Goal: Task Accomplishment & Management: Complete application form

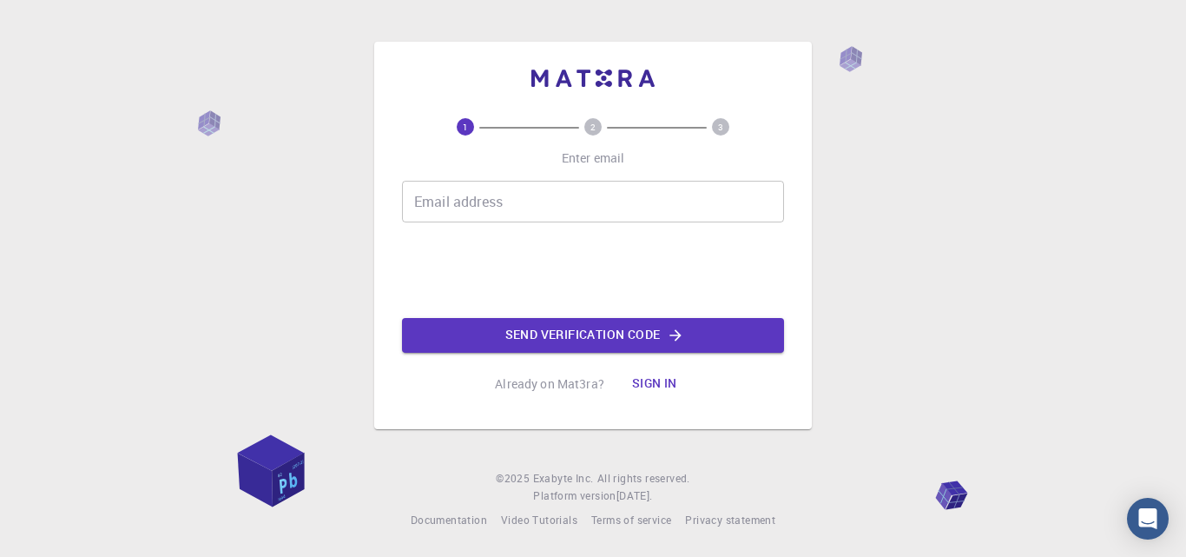
click at [483, 200] on input "Email address" at bounding box center [593, 202] width 382 height 42
click at [515, 227] on div "Email address Email address 0cAFcWeA71V4OEtmC8kPcxCcfq7RlYp2NLWkx-n5JtduQepYdHx…" at bounding box center [593, 267] width 382 height 172
click at [514, 214] on input "Email address" at bounding box center [593, 202] width 382 height 42
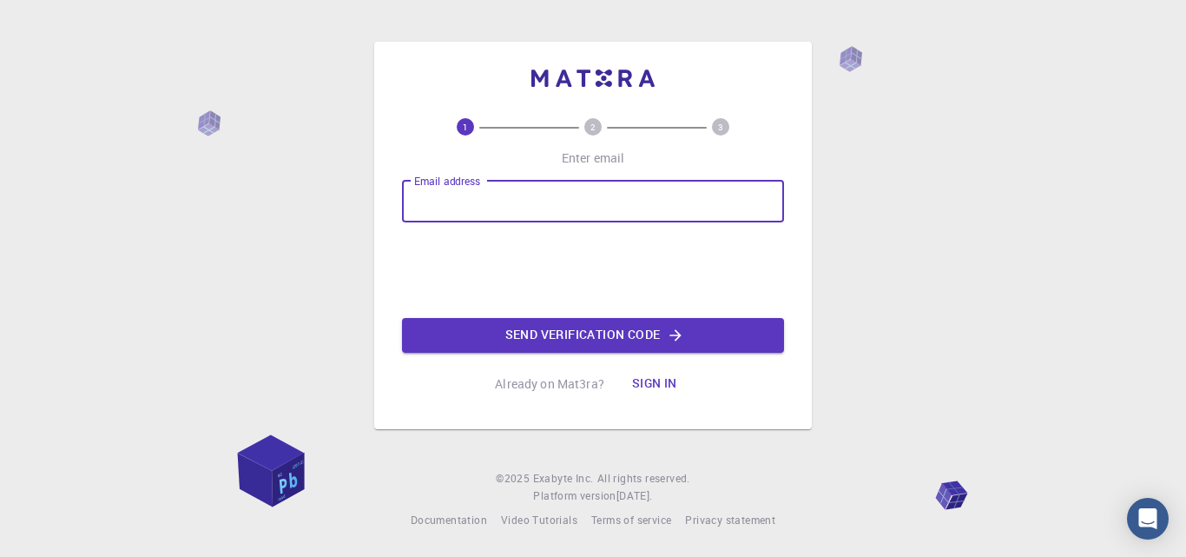
type input "phinguyenn9x@gmail.com"
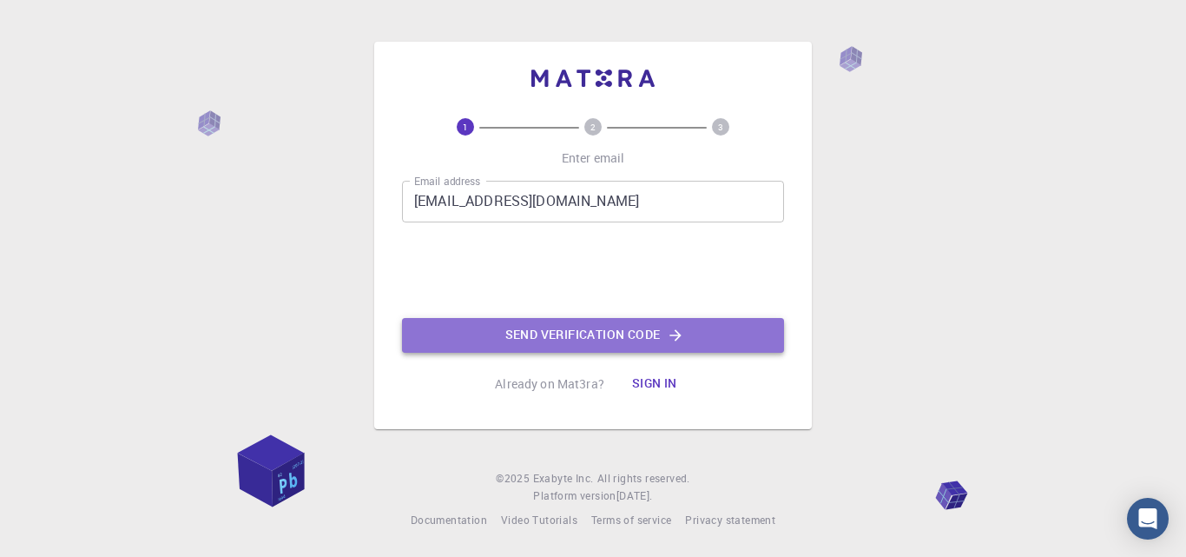
click at [532, 333] on button "Send verification code" at bounding box center [593, 335] width 382 height 35
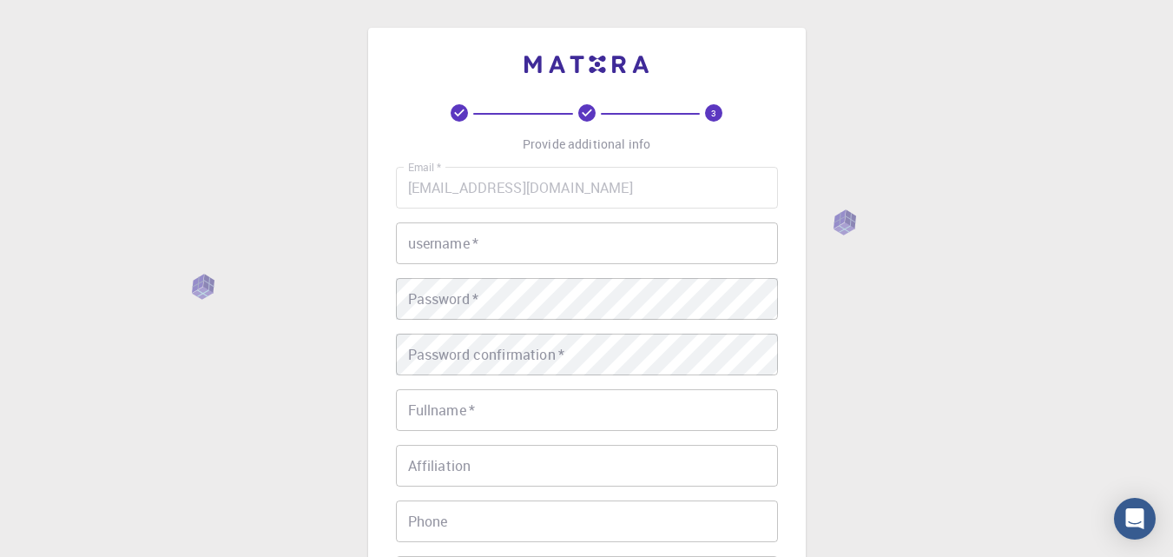
click at [454, 246] on input "username   *" at bounding box center [587, 243] width 382 height 42
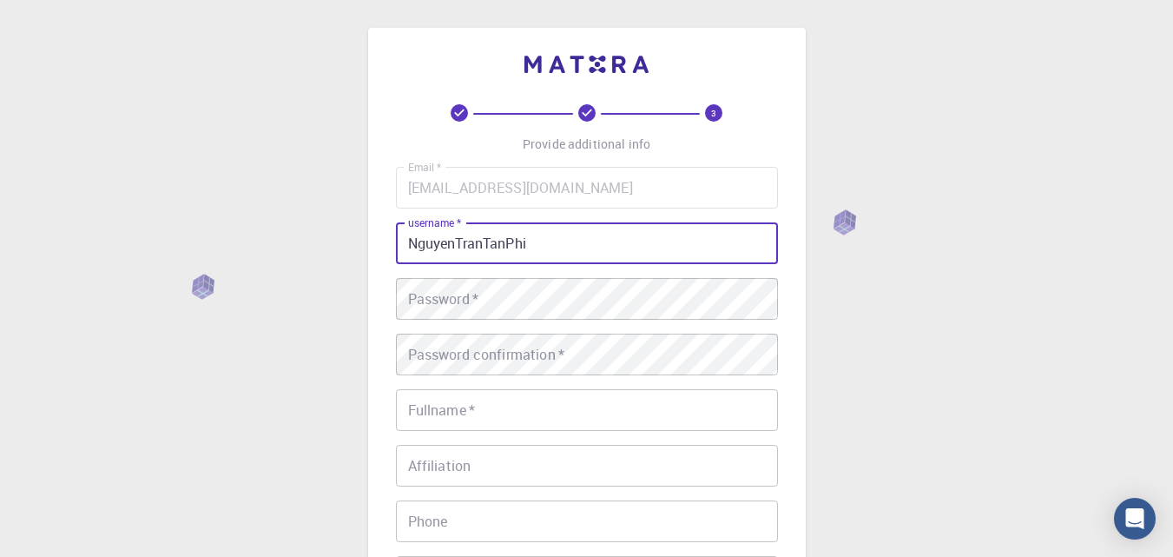
type input "NguyenTranTanPhi"
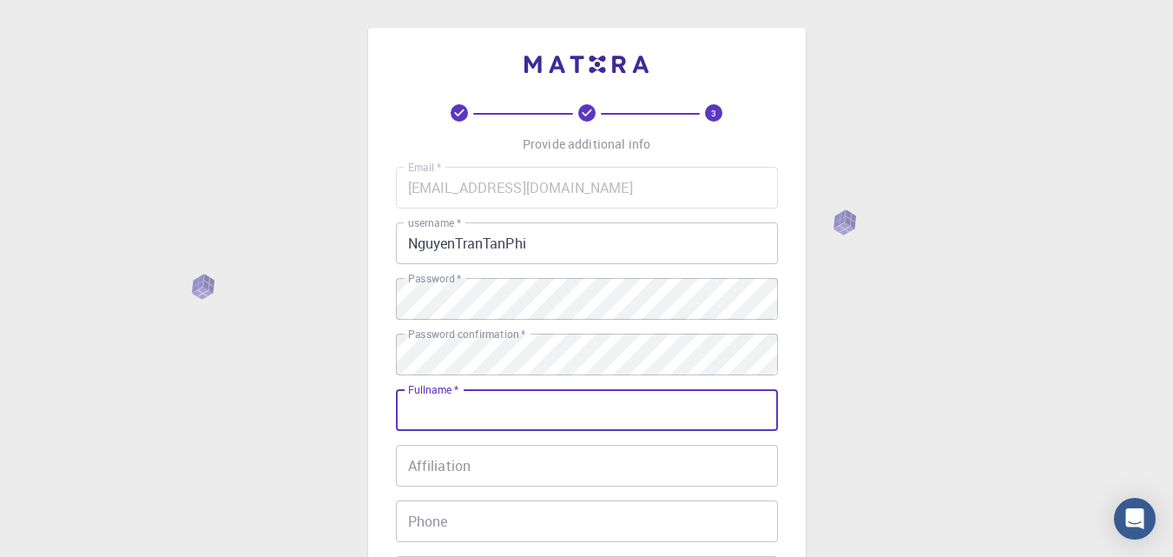
click at [461, 424] on input "Fullname   *" at bounding box center [587, 410] width 382 height 42
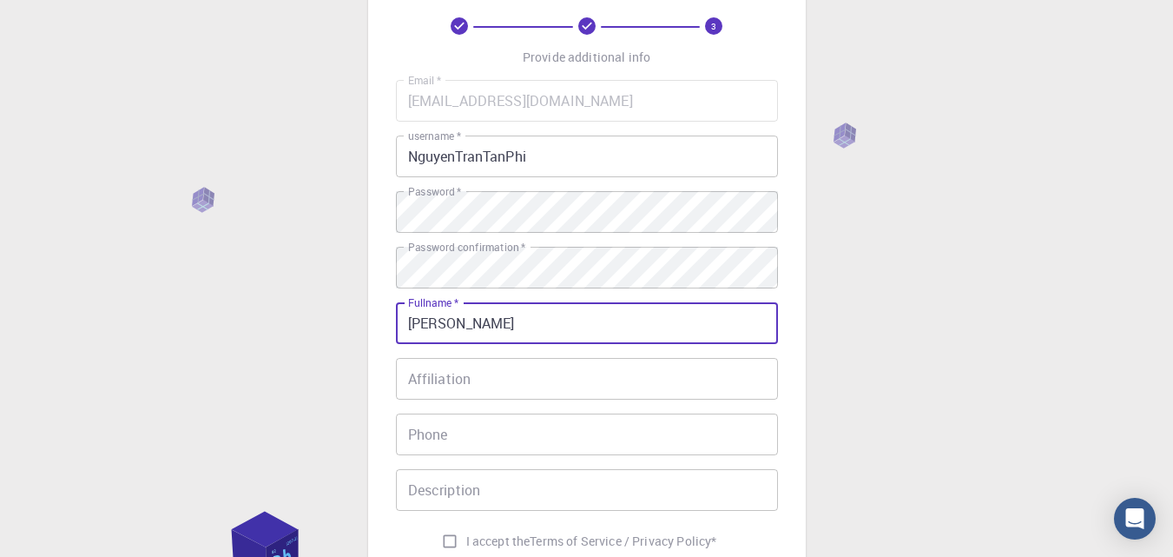
type input "[PERSON_NAME]"
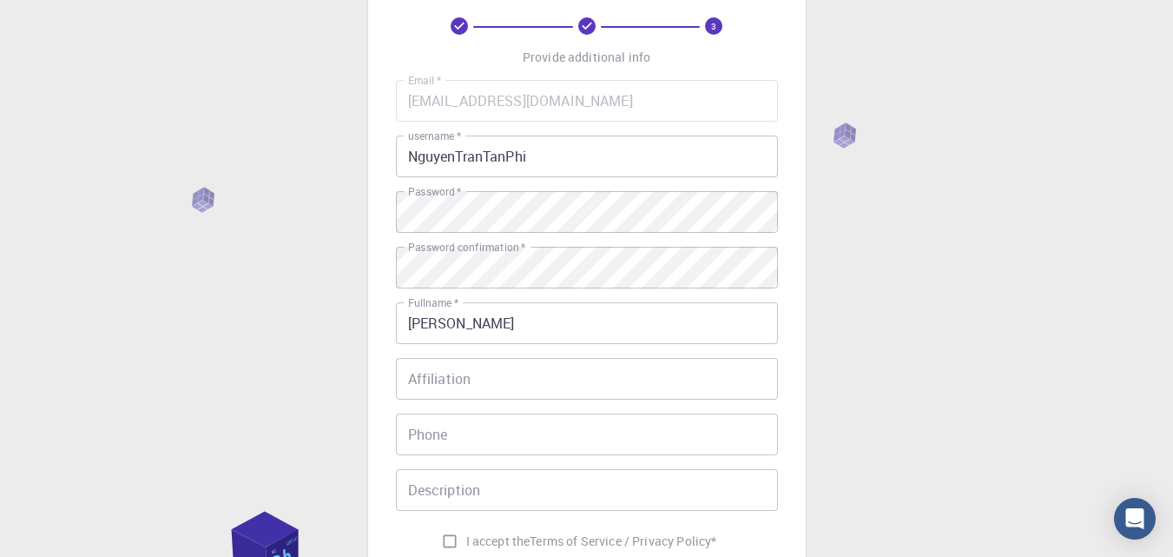
drag, startPoint x: 347, startPoint y: 386, endPoint x: 357, endPoint y: 373, distance: 16.7
click at [347, 384] on div "3 Provide additional info Email   * phinguyenn9x@gmail.com Email   * username  …" at bounding box center [586, 355] width 1173 height 884
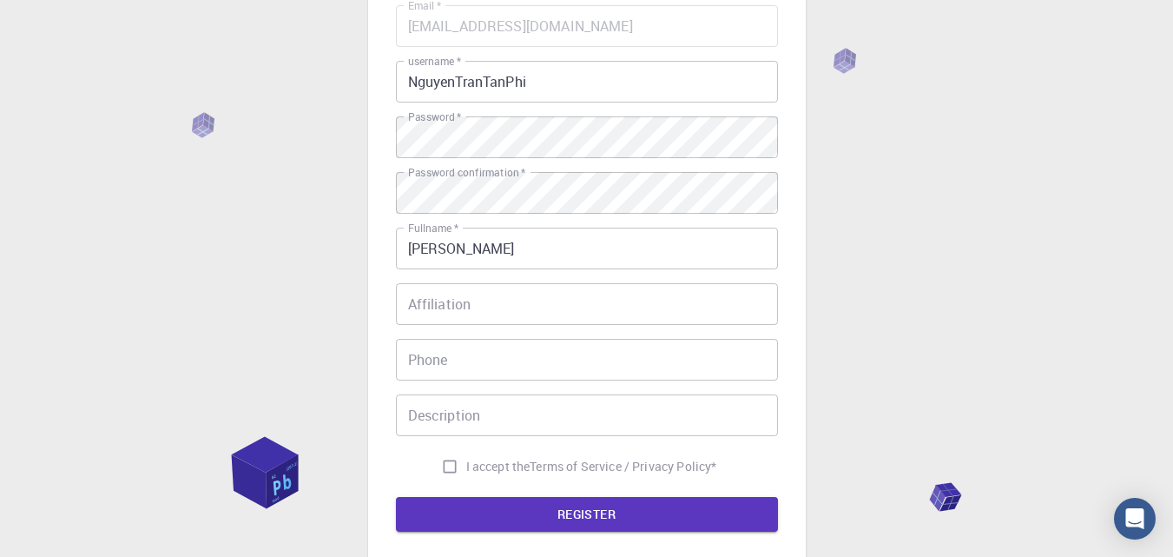
scroll to position [261, 0]
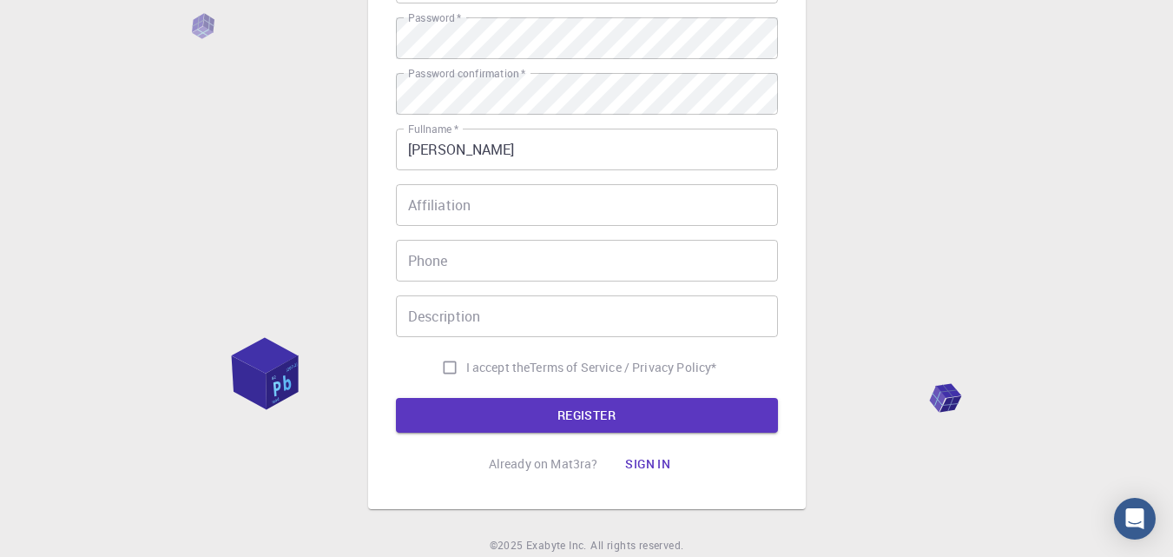
click at [485, 266] on input "Phone" at bounding box center [587, 261] width 382 height 42
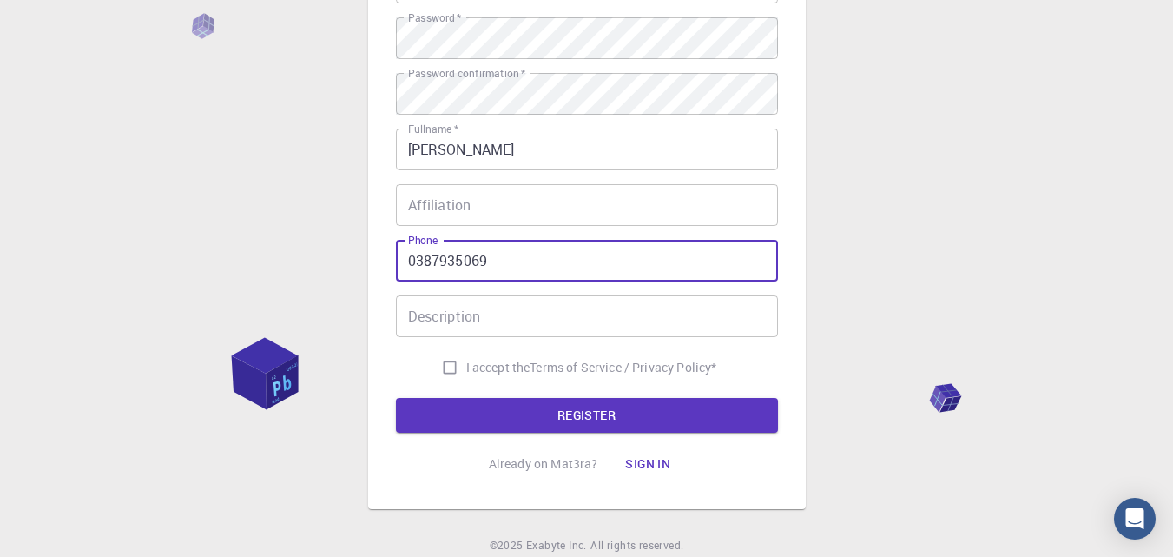
type input "0387935069"
click at [442, 364] on input "I accept the Terms of Service / Privacy Policy *" at bounding box center [449, 367] width 33 height 33
checkbox input "true"
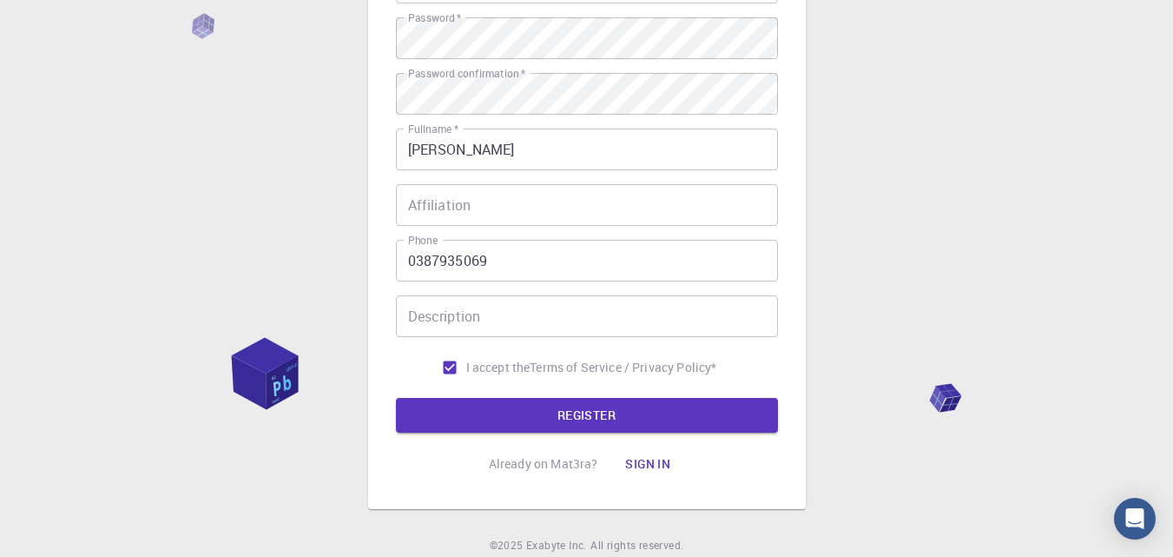
click at [469, 319] on input "Description" at bounding box center [587, 316] width 382 height 42
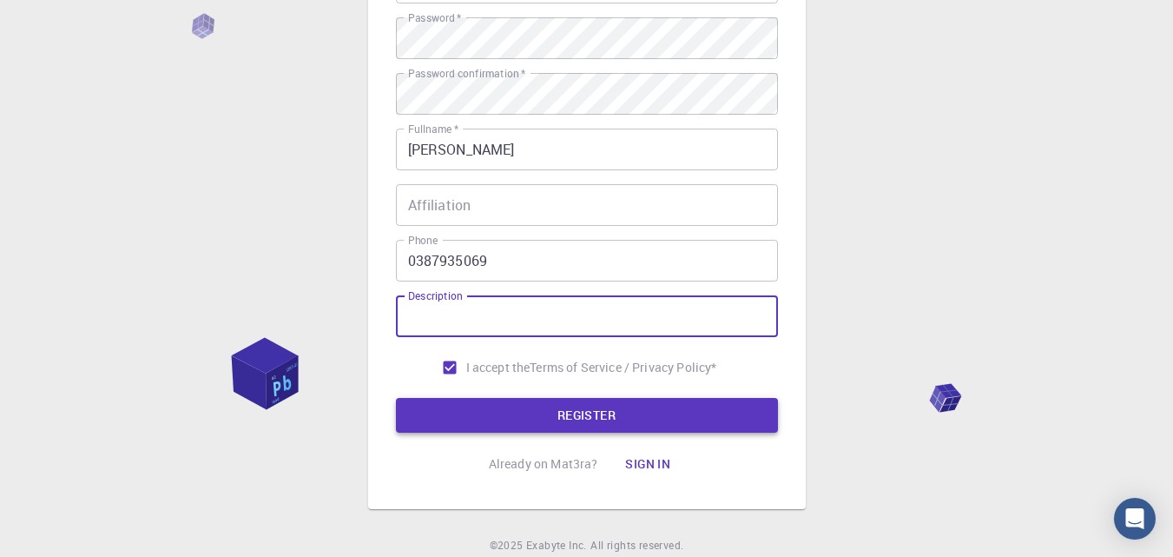
click at [481, 415] on button "REGISTER" at bounding box center [587, 415] width 382 height 35
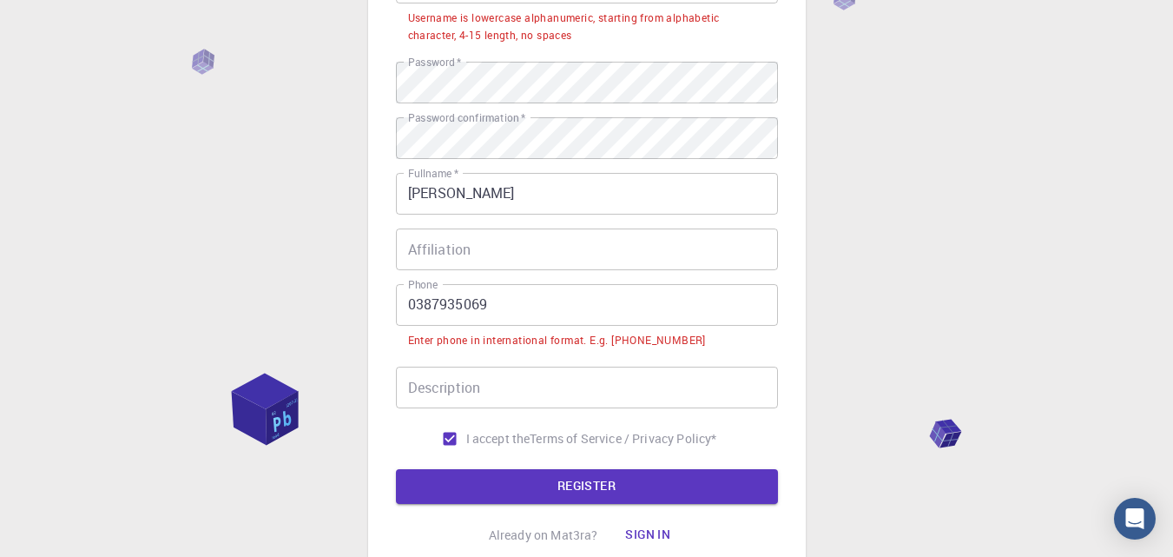
click at [413, 304] on input "0387935069" at bounding box center [587, 305] width 382 height 42
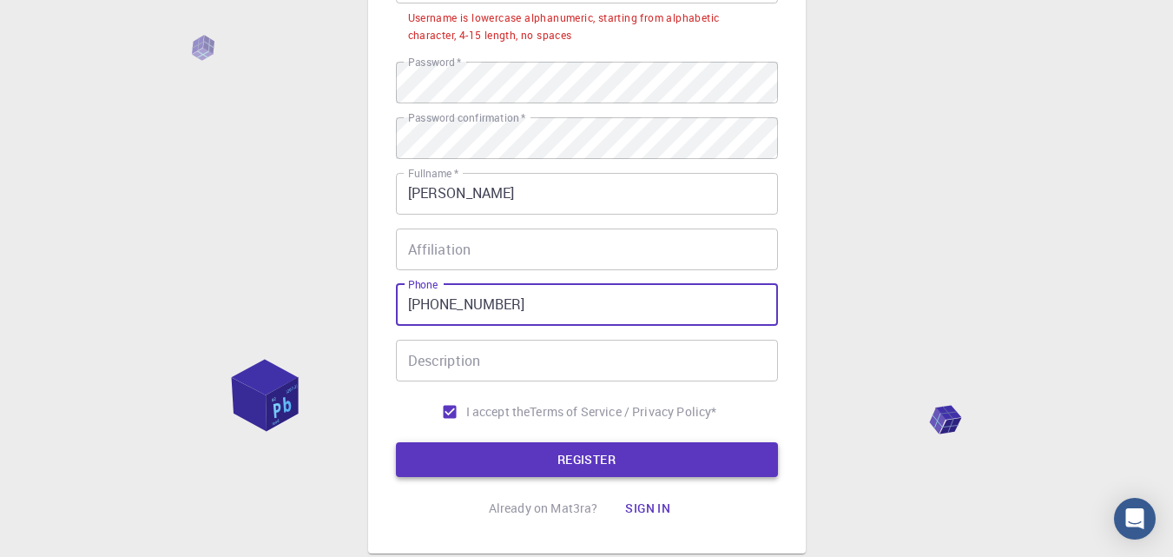
type input "+84387935069"
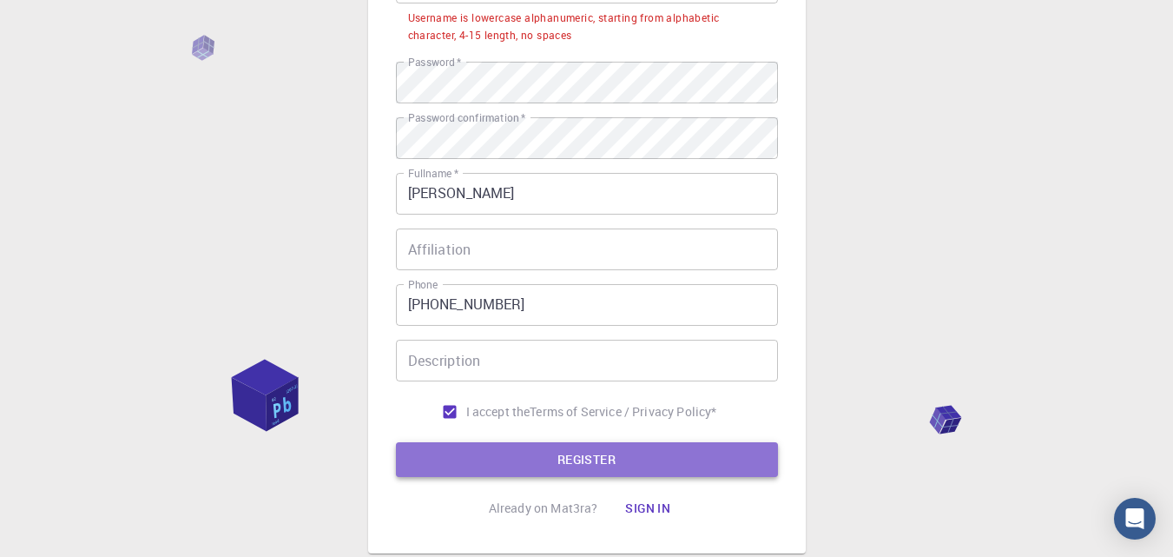
click at [621, 444] on button "REGISTER" at bounding box center [587, 459] width 382 height 35
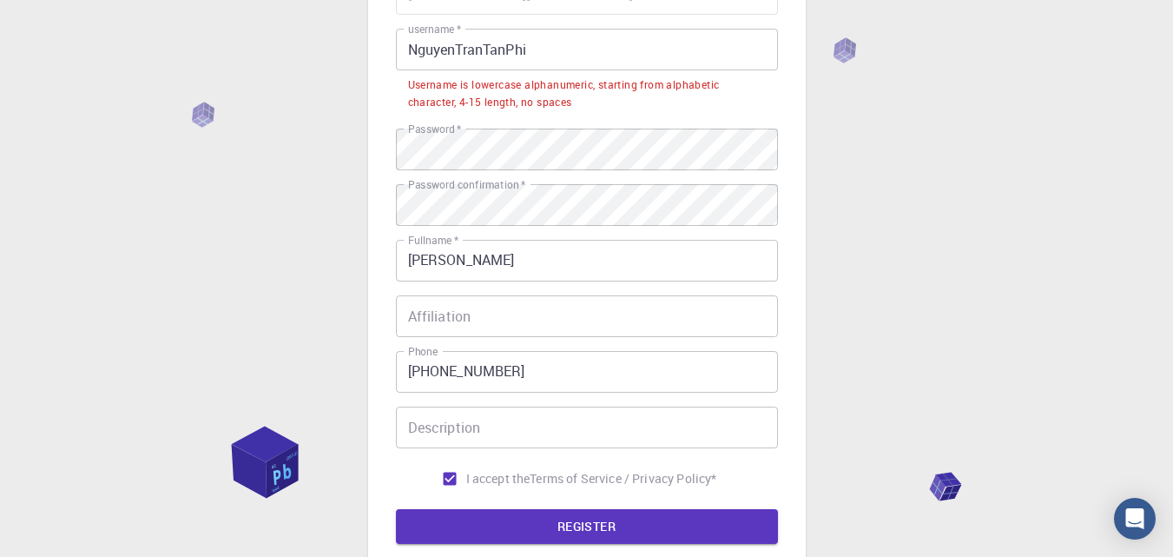
scroll to position [174, 0]
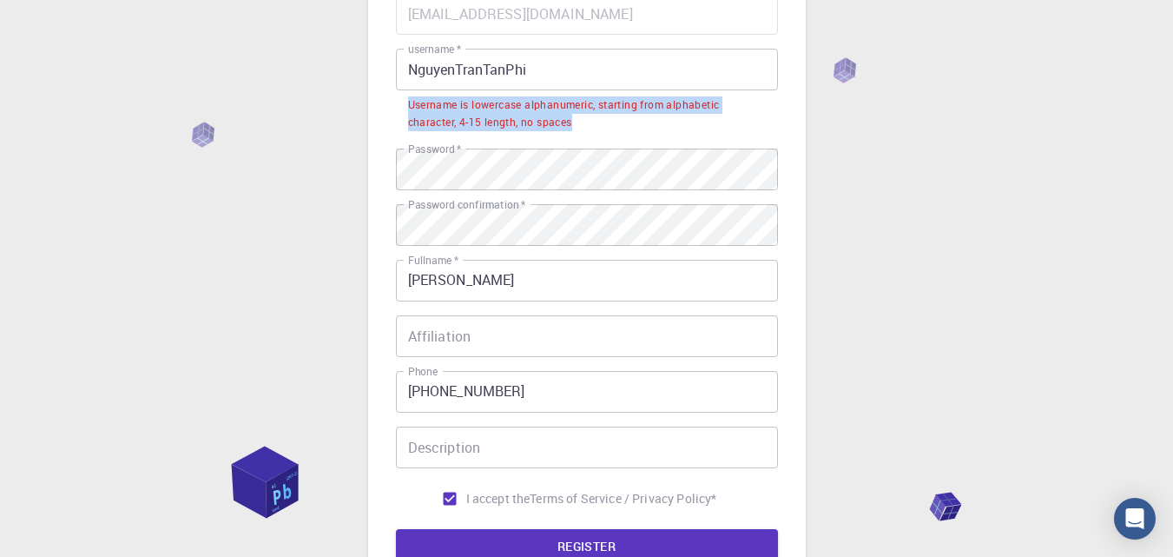
drag, startPoint x: 406, startPoint y: 101, endPoint x: 591, endPoint y: 127, distance: 186.8
click at [591, 127] on li "Username is lowercase alphanumeric, starting from alphabetic character, 4-15 le…" at bounding box center [587, 112] width 382 height 44
copy div "Username is lowercase alphanumeric, starting from alphabetic character, 4-15 le…"
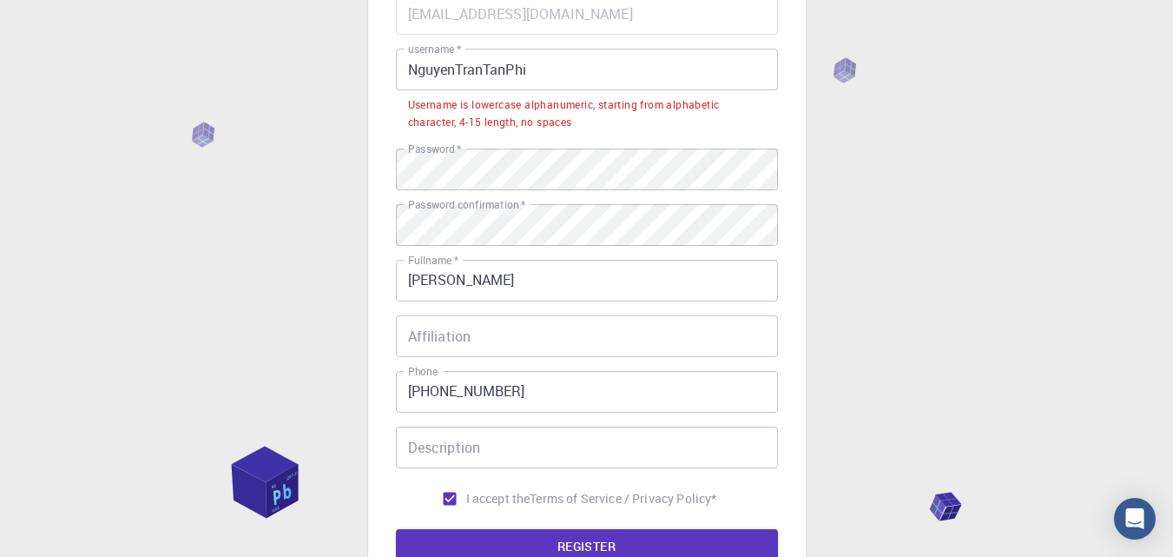
click at [535, 45] on div "Email   * phinguyenn9x@gmail.com Email   * username   * NguyenTranTanPhi userna…" at bounding box center [587, 254] width 382 height 522
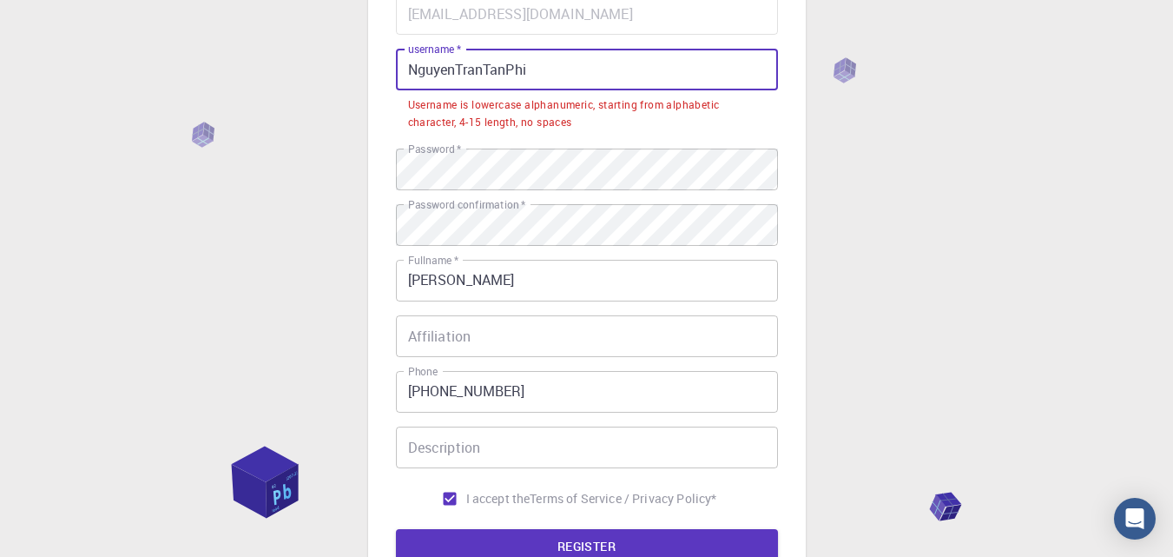
click at [542, 52] on input "NguyenTranTanPhi" at bounding box center [587, 70] width 382 height 42
drag, startPoint x: 538, startPoint y: 67, endPoint x: 76, endPoint y: 46, distance: 463.4
click at [76, 46] on div "3 Provide additional info Email   * phinguyenn9x@gmail.com Email   * username  …" at bounding box center [586, 290] width 1173 height 928
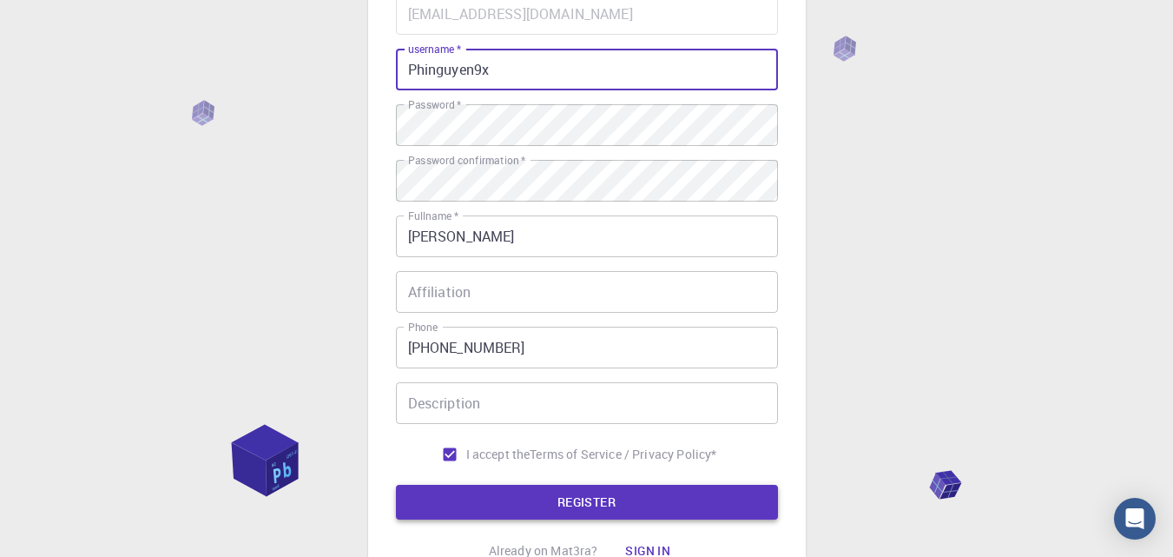
click at [595, 497] on button "REGISTER" at bounding box center [587, 502] width 382 height 35
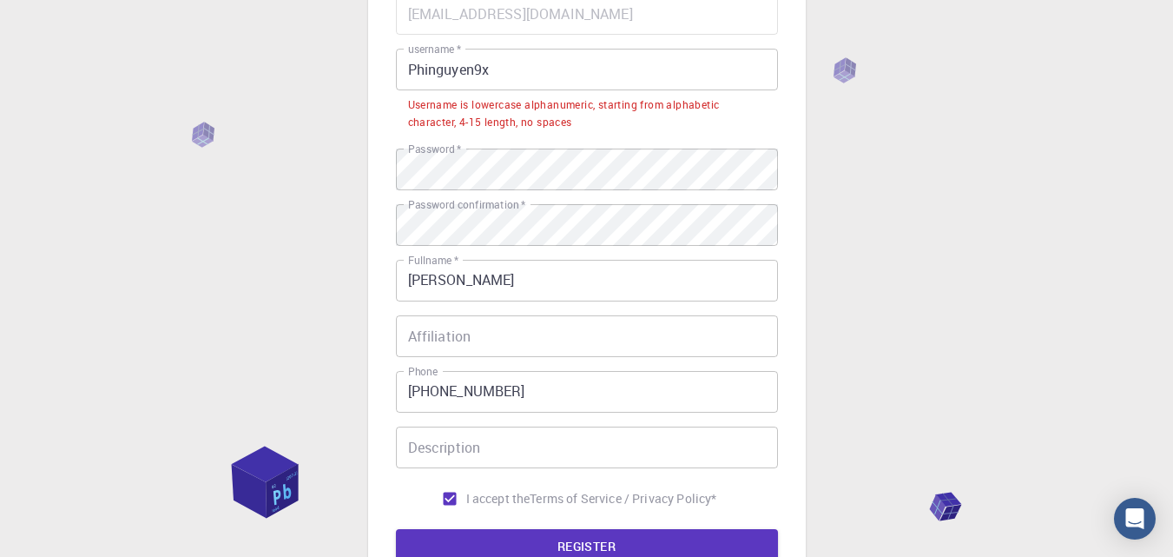
click at [510, 58] on input "Phinguyen9x" at bounding box center [587, 70] width 382 height 42
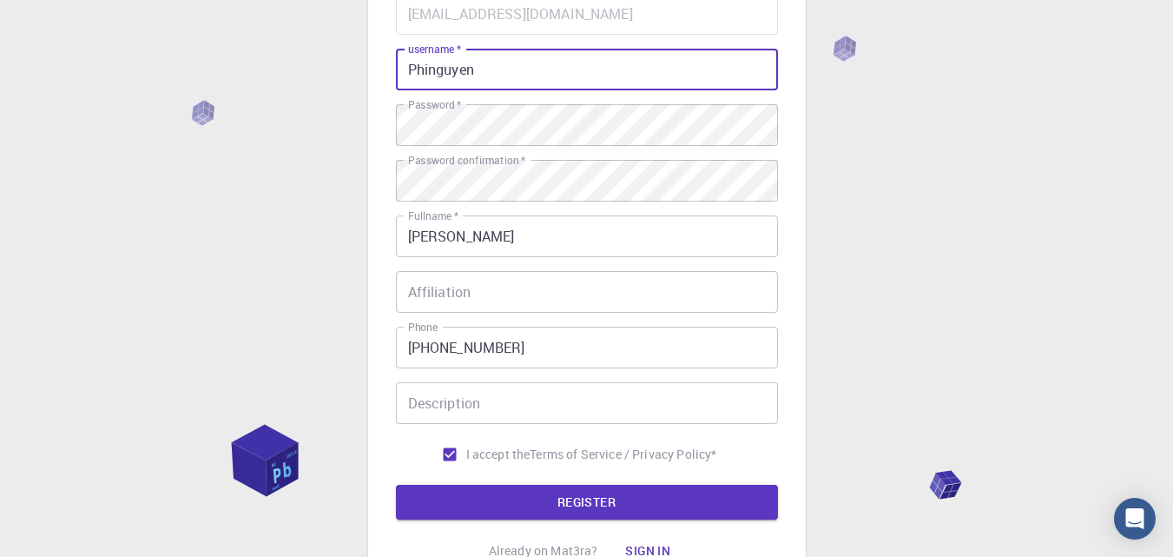
click at [507, 492] on button "REGISTER" at bounding box center [587, 502] width 382 height 35
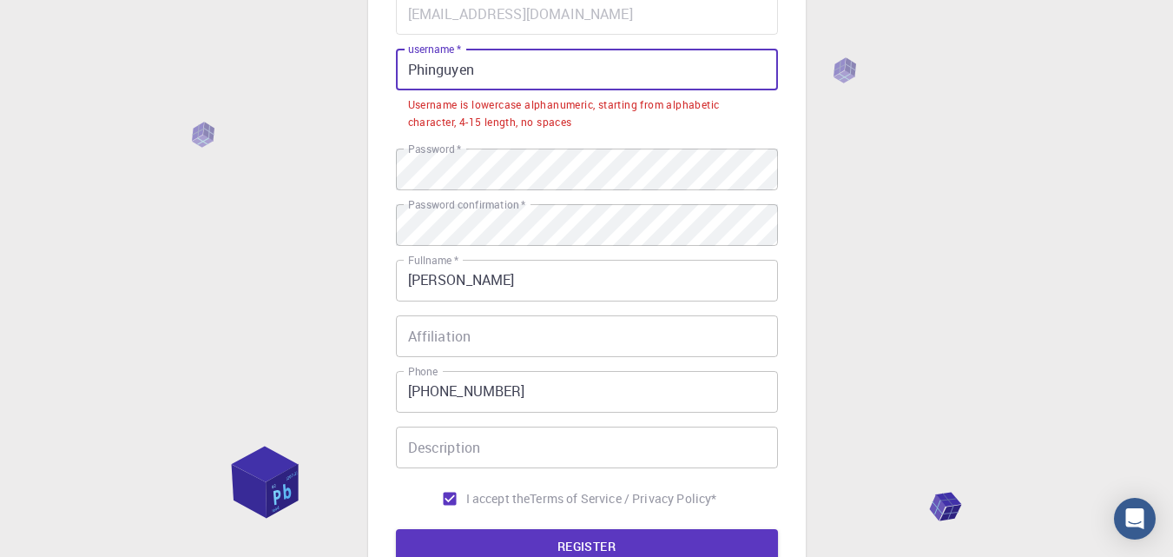
click at [491, 83] on input "Phinguyen" at bounding box center [587, 70] width 382 height 42
click at [836, 71] on div "3 Provide additional info Email   * phinguyenn9x@gmail.com Email   * username  …" at bounding box center [586, 290] width 1173 height 928
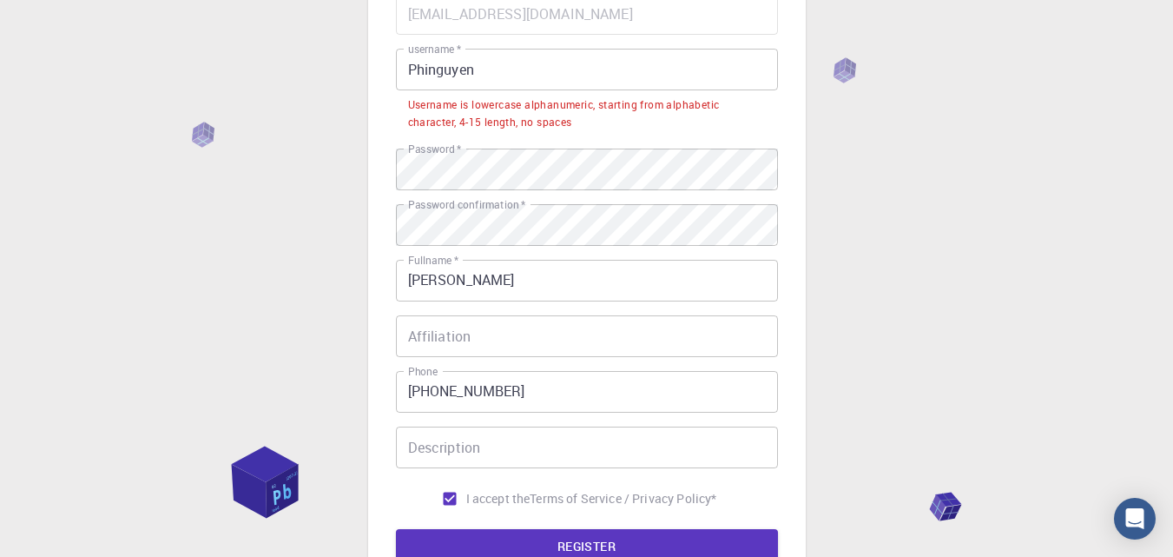
click at [839, 68] on div "3 Provide additional info Email   * phinguyenn9x@gmail.com Email   * username  …" at bounding box center [586, 290] width 1173 height 928
click at [843, 66] on div "3 Provide additional info Email   * phinguyenn9x@gmail.com Email   * username  …" at bounding box center [586, 290] width 1173 height 928
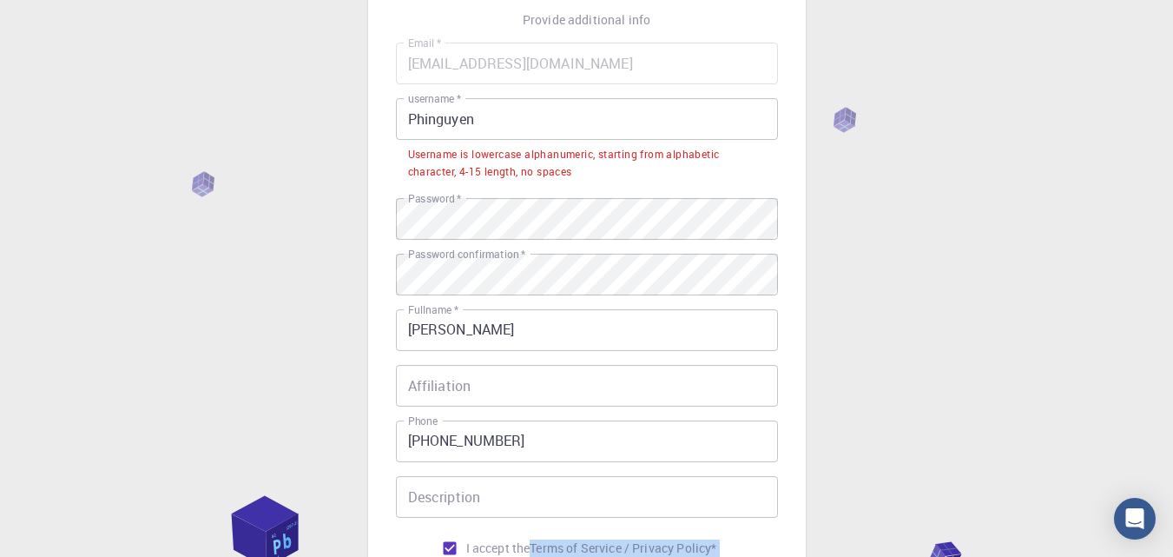
scroll to position [87, 0]
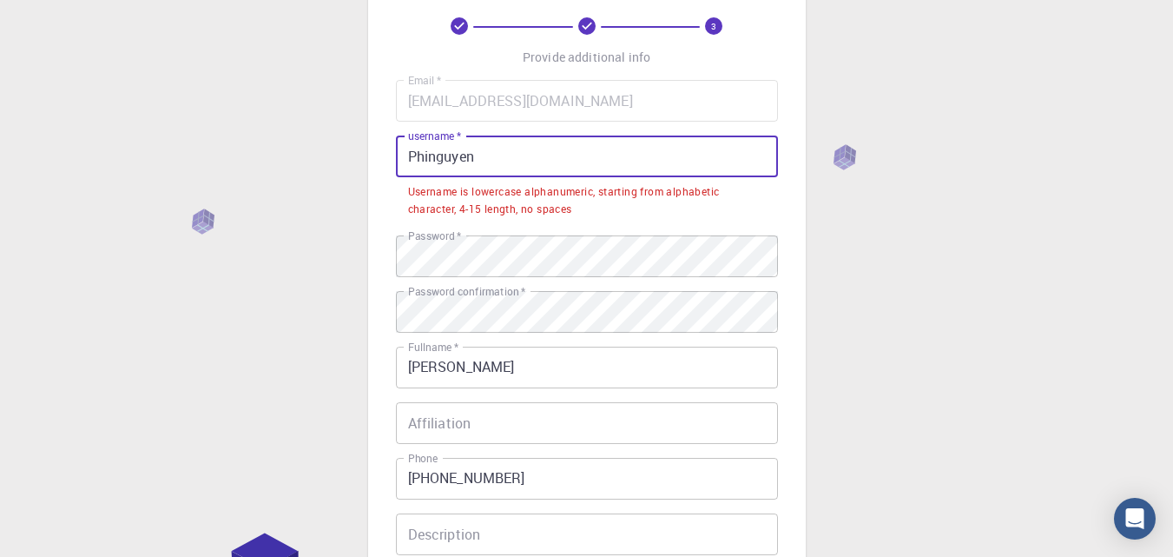
click at [492, 163] on input "Phinguyen" at bounding box center [587, 156] width 382 height 42
click at [432, 150] on input "Phinguyen" at bounding box center [587, 156] width 382 height 42
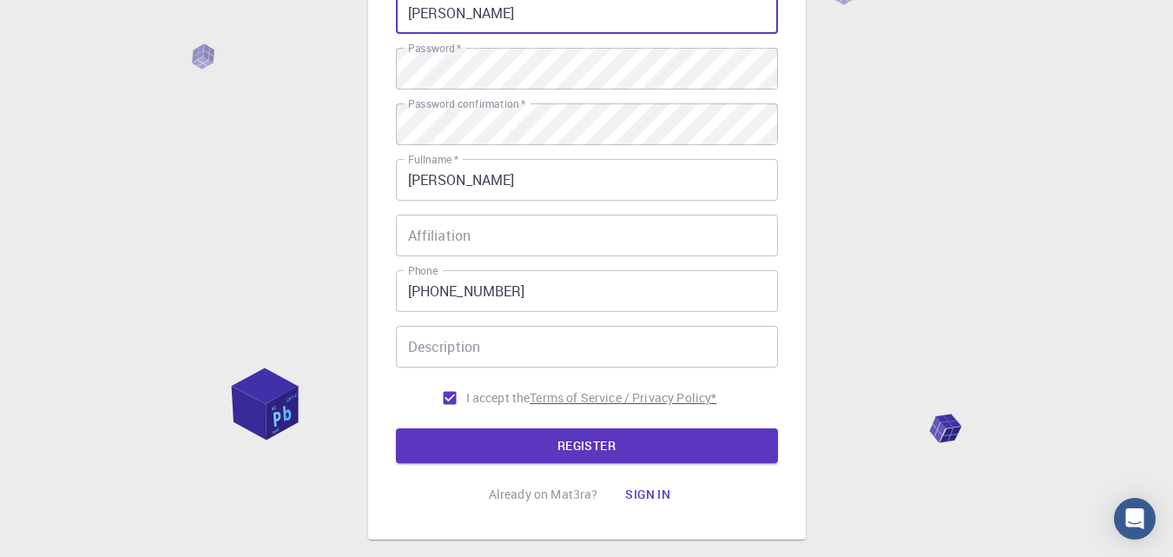
scroll to position [261, 0]
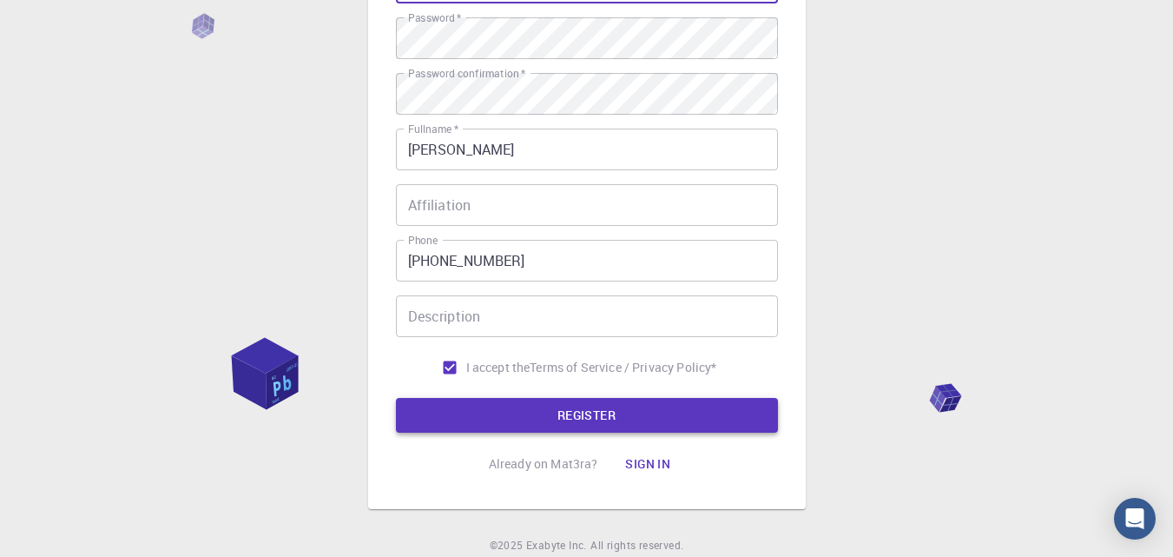
click at [525, 401] on button "REGISTER" at bounding box center [587, 415] width 382 height 35
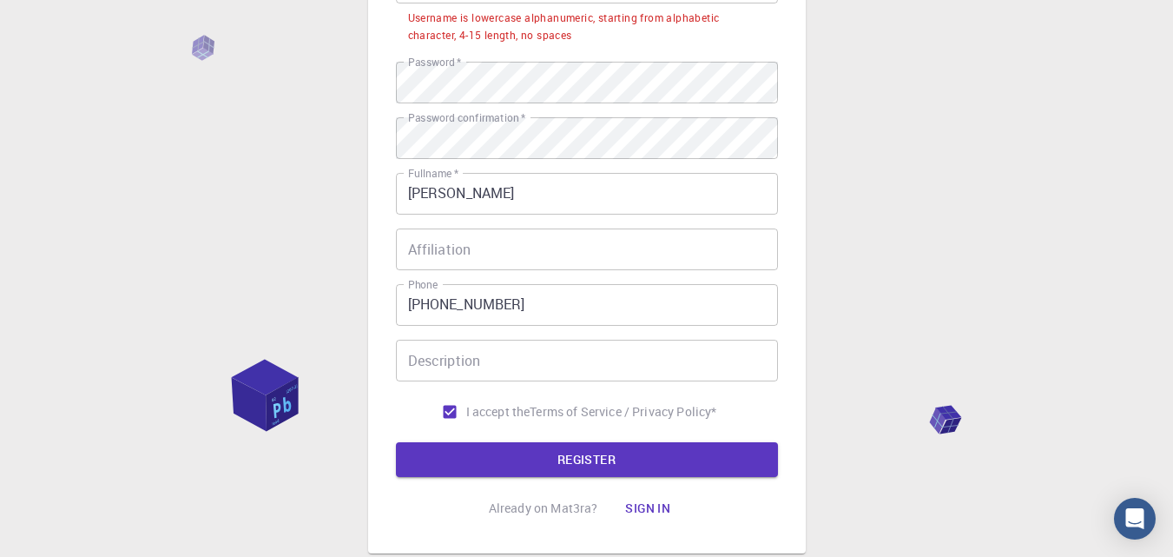
scroll to position [174, 0]
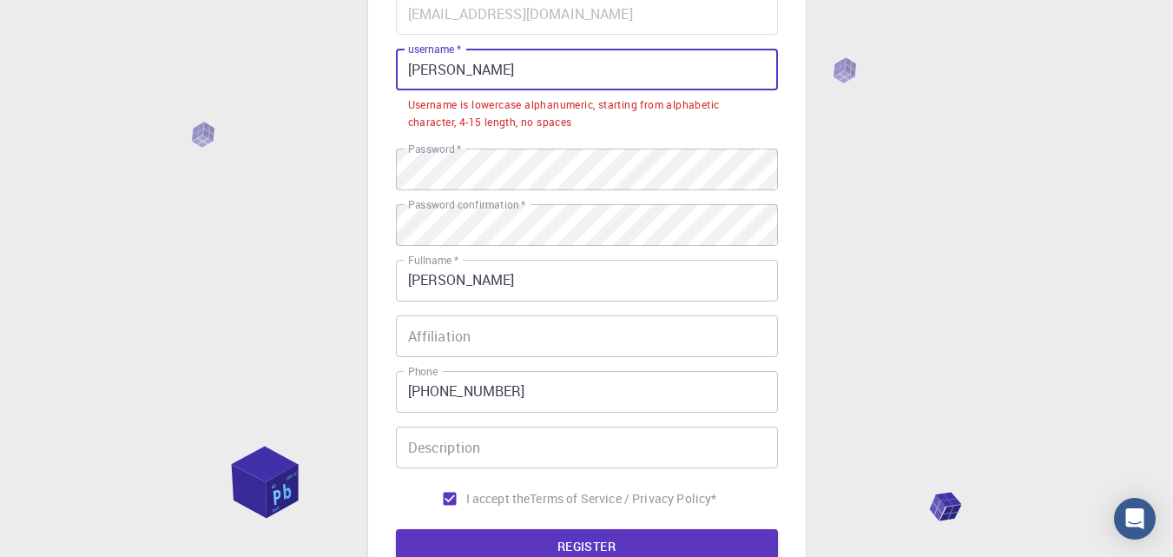
click at [479, 75] on input "Phi nguyen" at bounding box center [587, 70] width 382 height 42
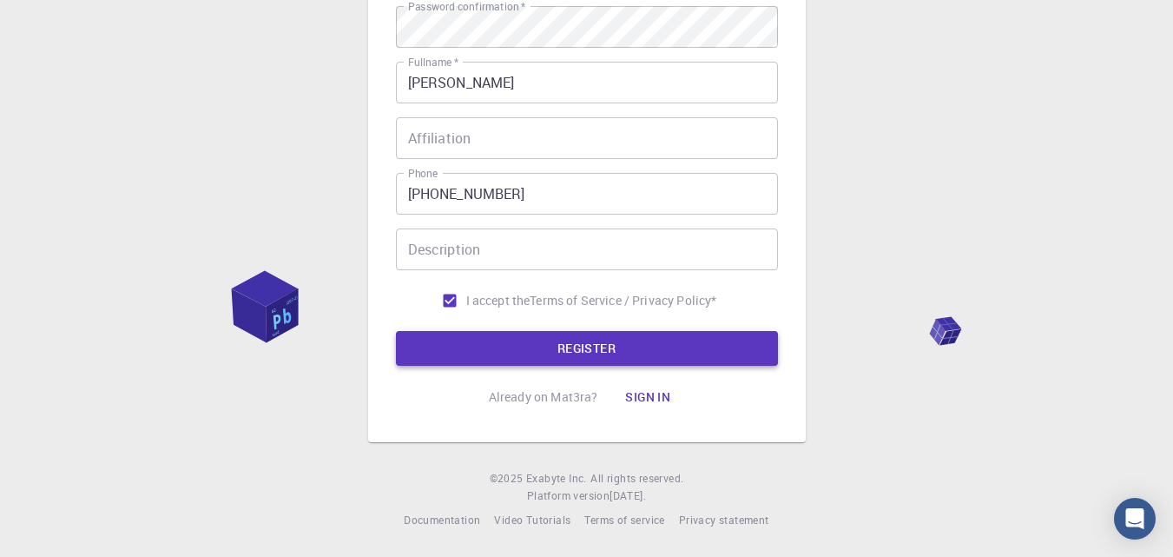
scroll to position [234, 0]
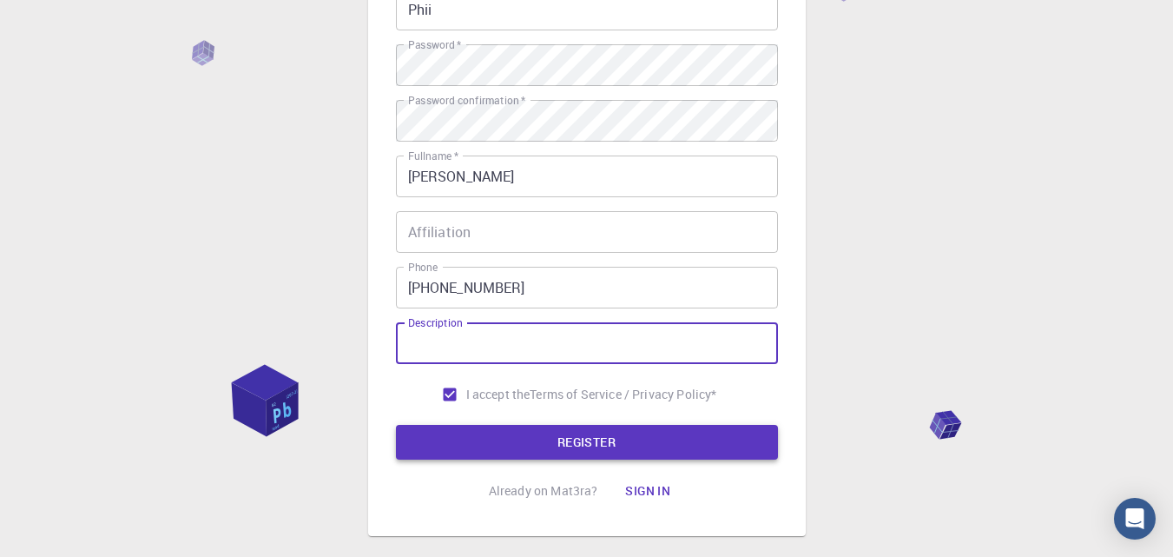
click at [570, 352] on input "Description" at bounding box center [587, 343] width 382 height 42
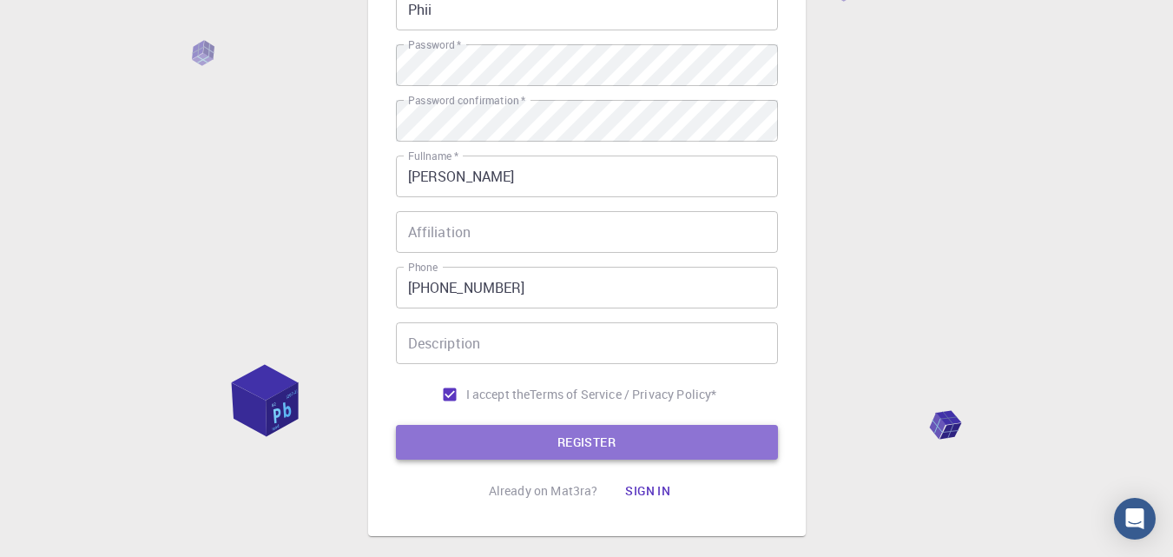
click at [526, 431] on button "REGISTER" at bounding box center [587, 442] width 382 height 35
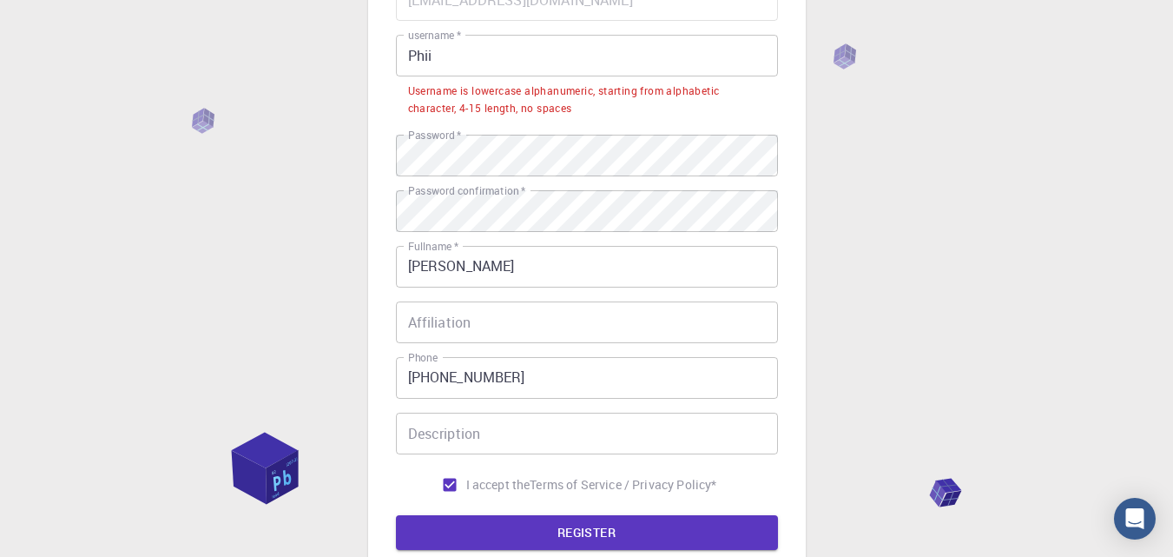
scroll to position [60, 0]
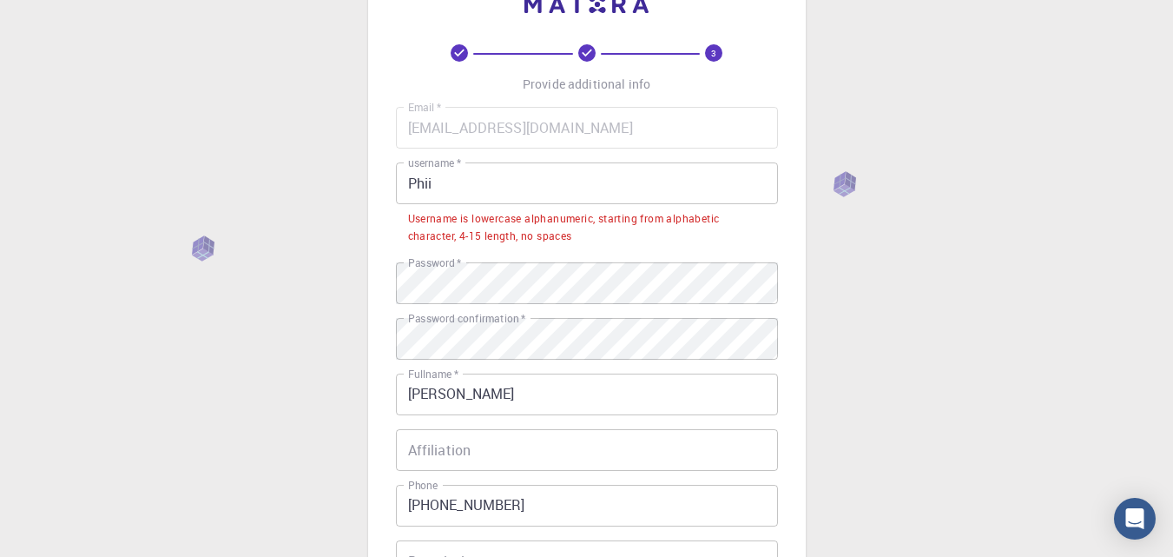
click at [469, 188] on input "Phii" at bounding box center [587, 183] width 382 height 42
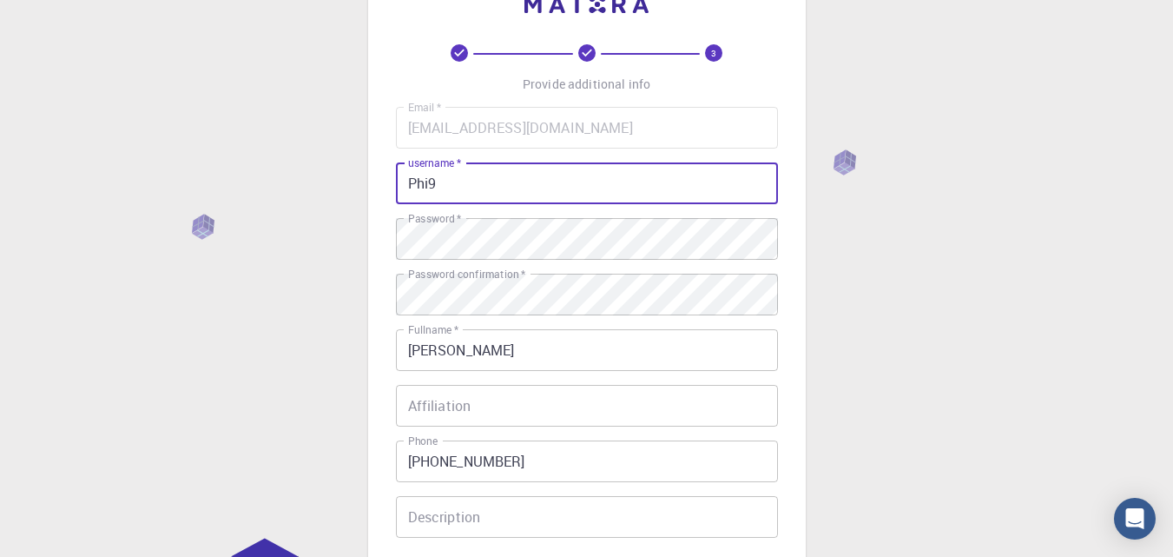
scroll to position [147, 0]
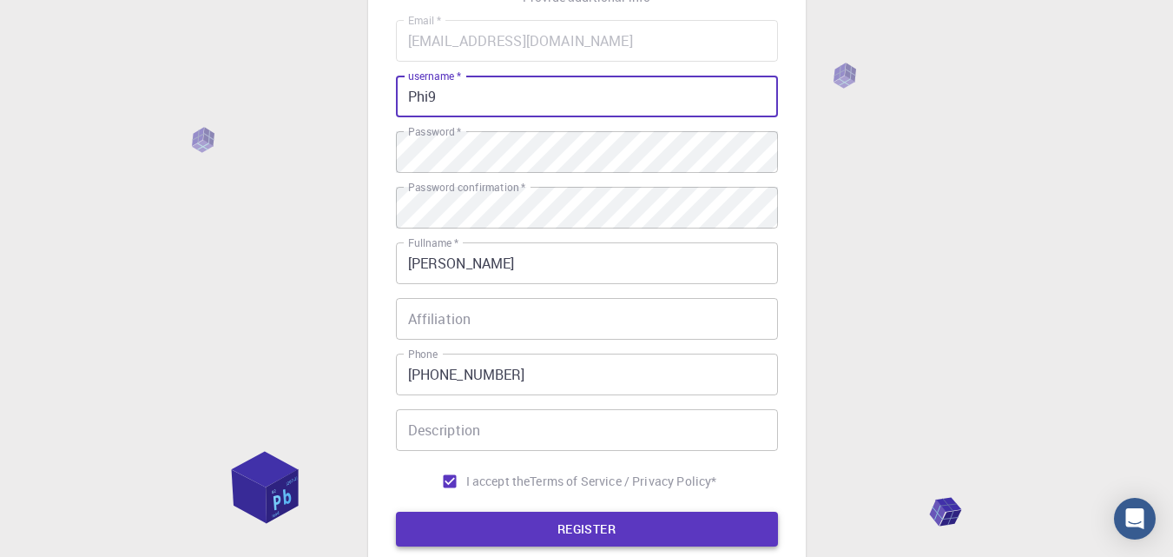
click at [564, 520] on button "REGISTER" at bounding box center [587, 529] width 382 height 35
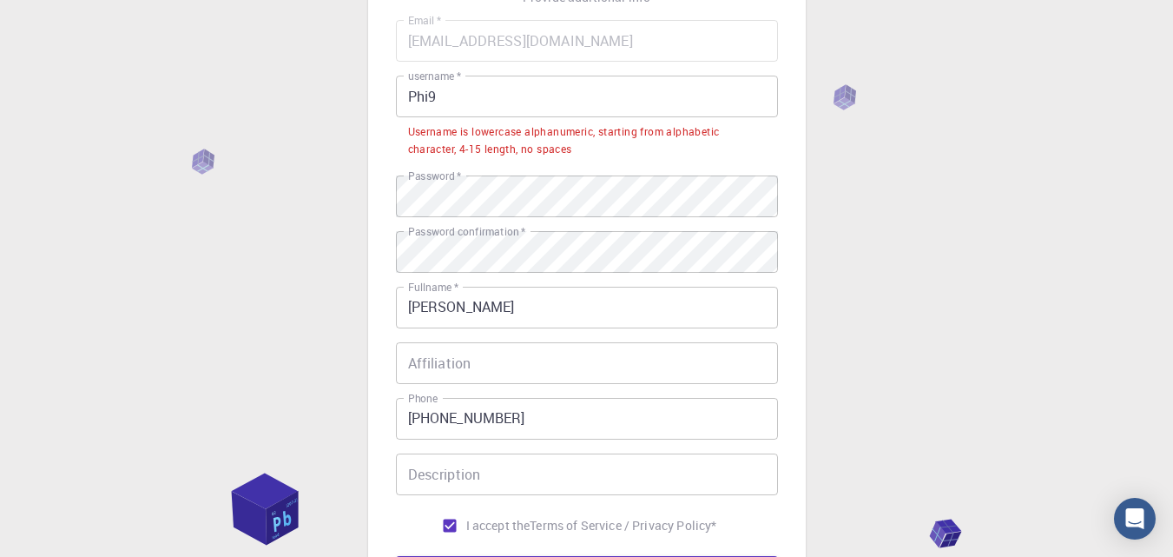
click at [472, 90] on input "Phi9" at bounding box center [587, 97] width 382 height 42
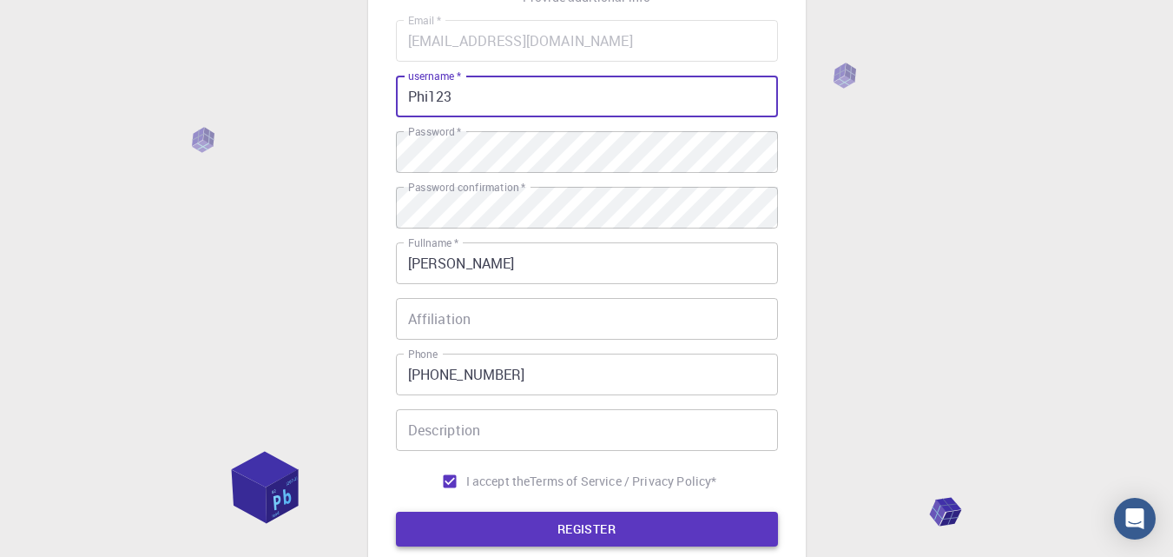
click at [578, 533] on button "REGISTER" at bounding box center [587, 529] width 382 height 35
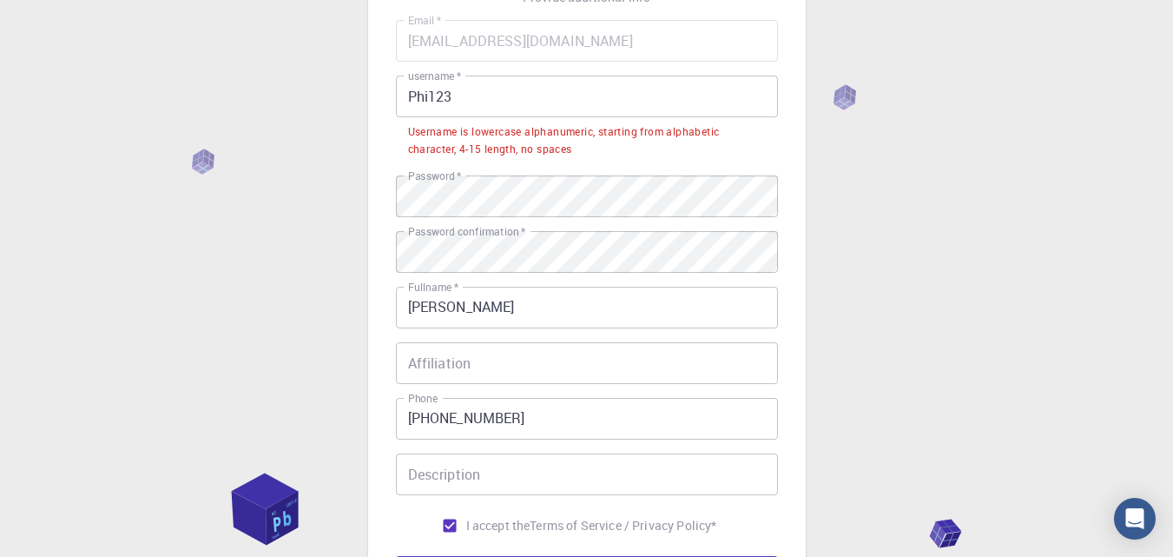
click at [419, 96] on input "Phi123" at bounding box center [587, 97] width 382 height 42
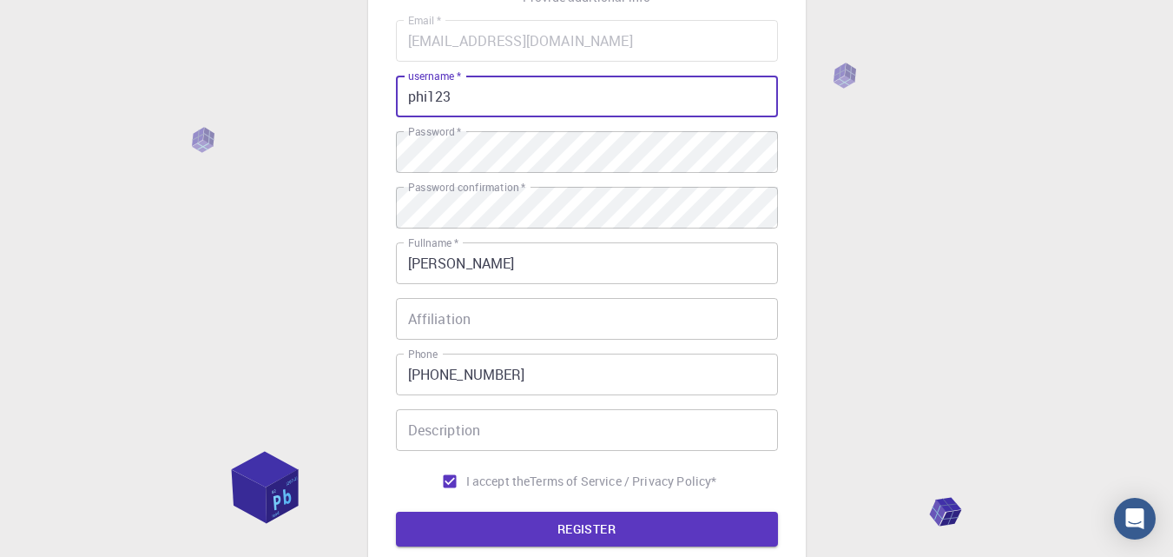
scroll to position [234, 0]
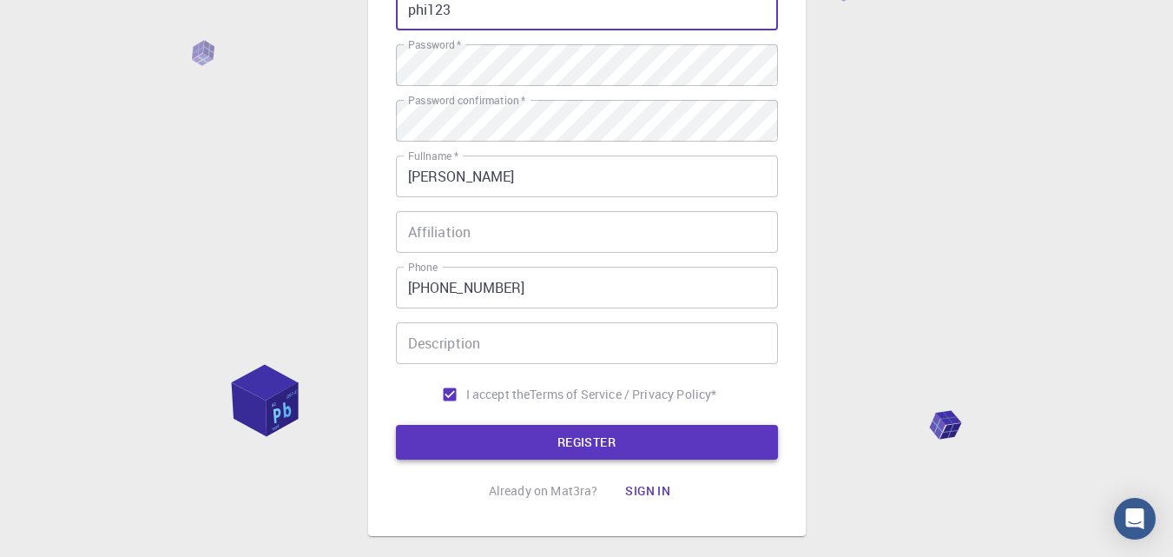
type input "phi123"
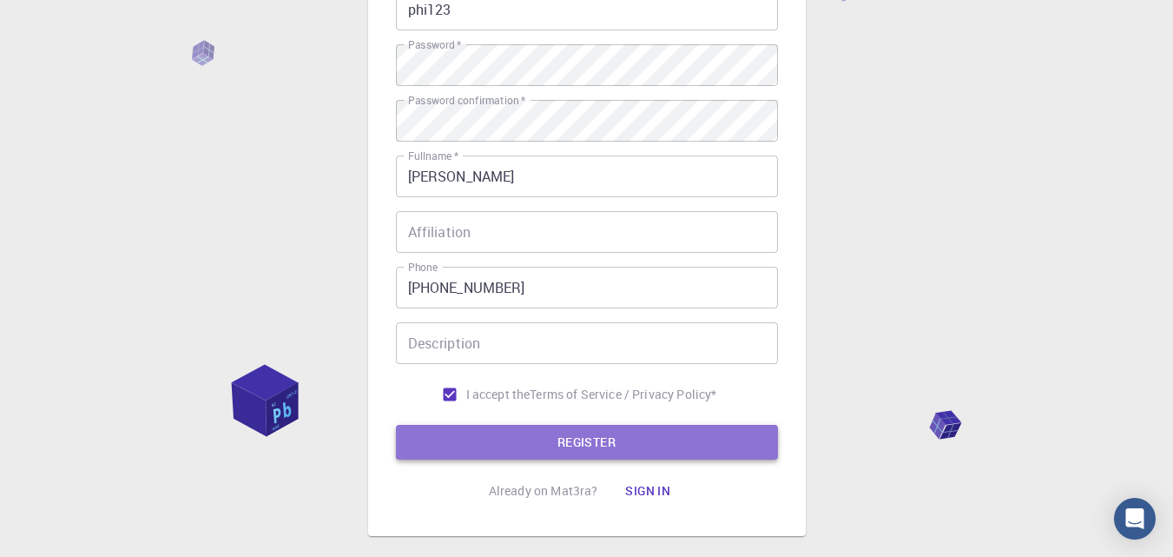
click at [633, 432] on button "REGISTER" at bounding box center [587, 442] width 382 height 35
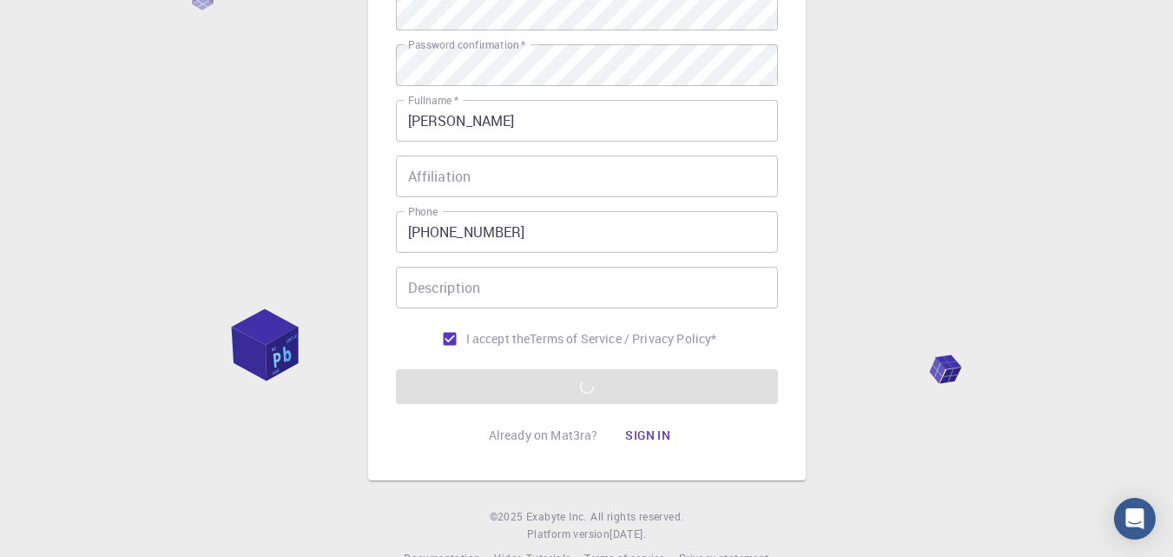
scroll to position [327, 0]
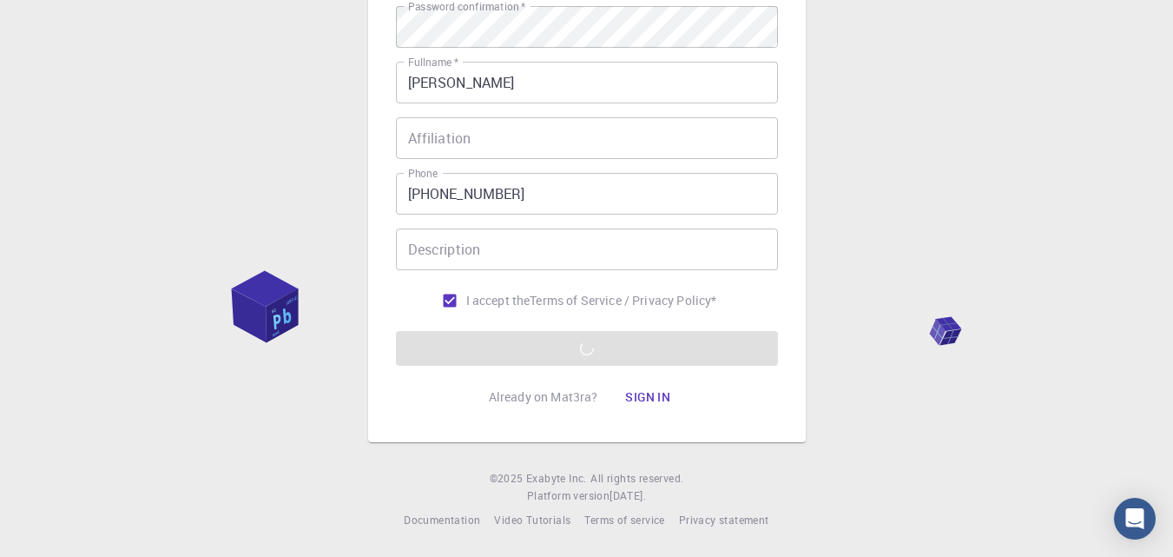
click at [302, 302] on div "3 Provide additional info Email   * phinguyenn9x@gmail.com Email   * username  …" at bounding box center [586, 115] width 1173 height 884
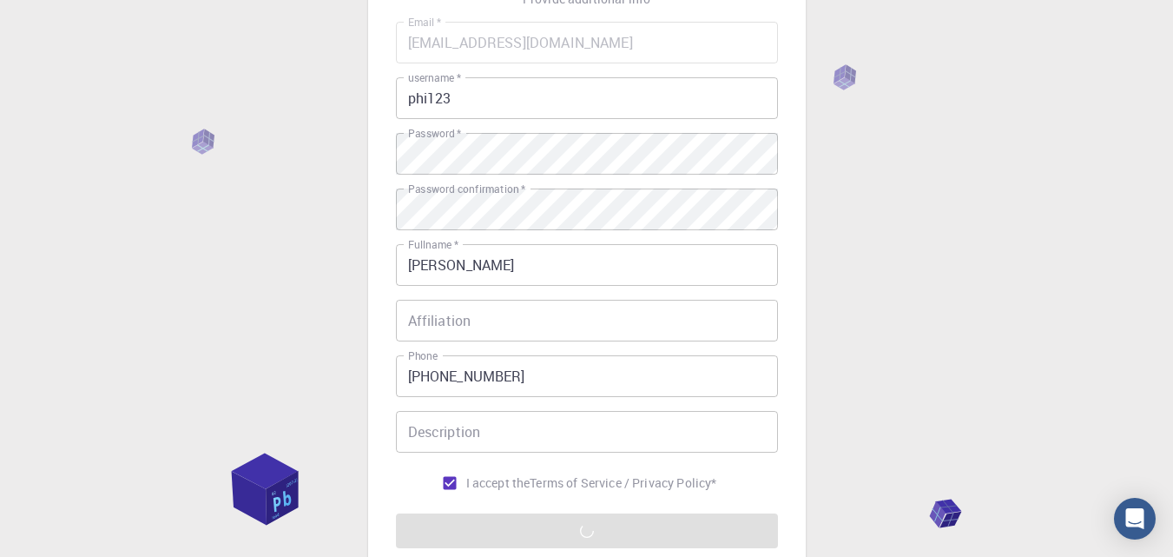
scroll to position [261, 0]
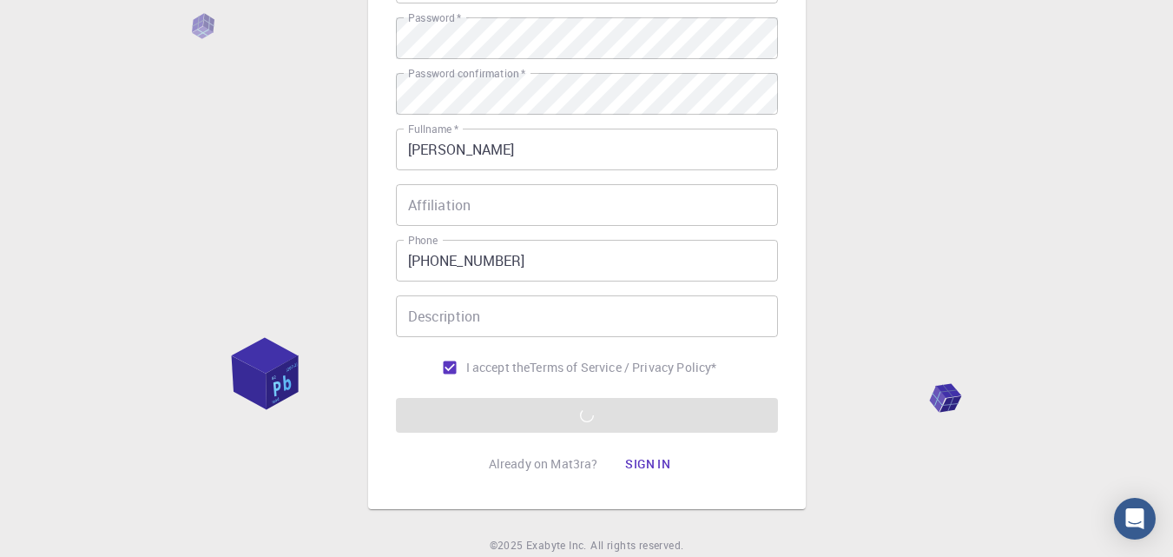
click at [254, 366] on div "3 Provide additional info Email   * phinguyenn9x@gmail.com Email   * username  …" at bounding box center [586, 181] width 1173 height 884
click at [254, 249] on div "3 Provide additional info Email   * phinguyenn9x@gmail.com Email   * username  …" at bounding box center [586, 181] width 1173 height 884
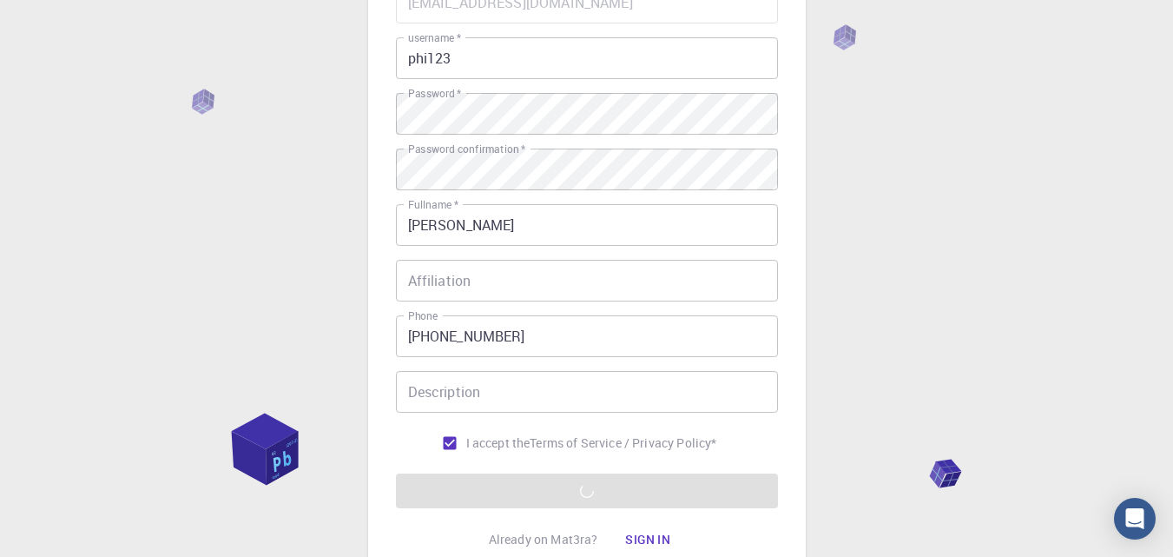
scroll to position [154, 0]
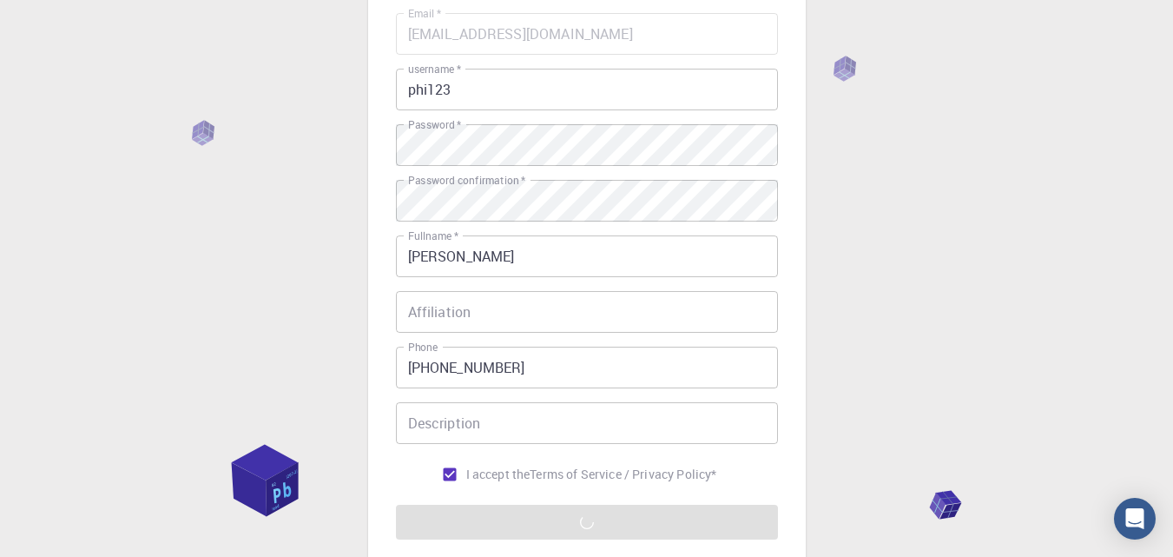
click at [501, 419] on input "Description" at bounding box center [587, 423] width 382 height 42
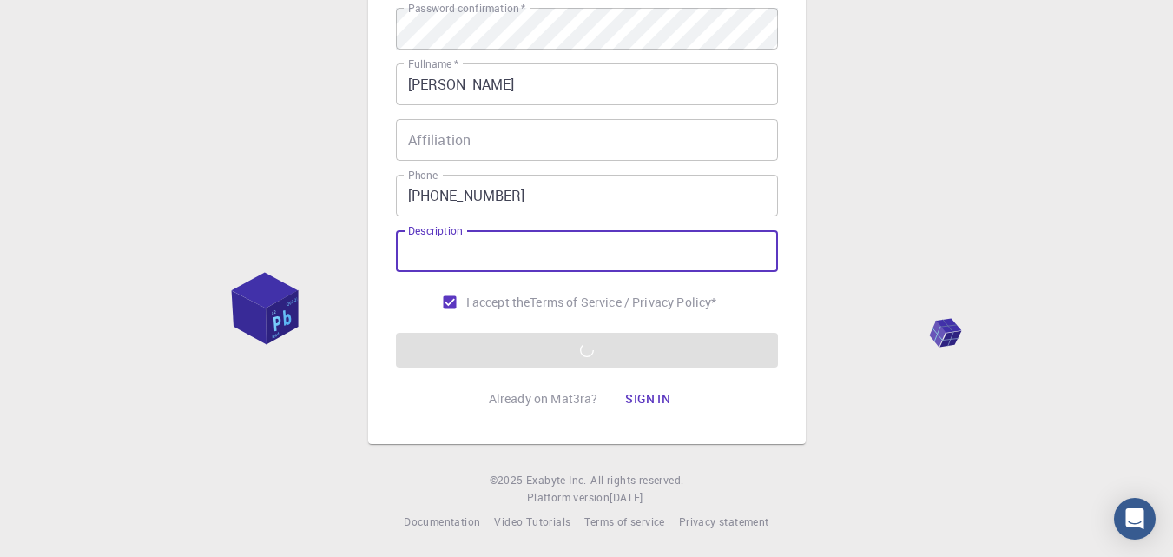
scroll to position [327, 0]
click at [498, 357] on form "Email   * phinguyenn9x@gmail.com Email   * username   * phi123 username   * Pas…" at bounding box center [587, 102] width 382 height 526
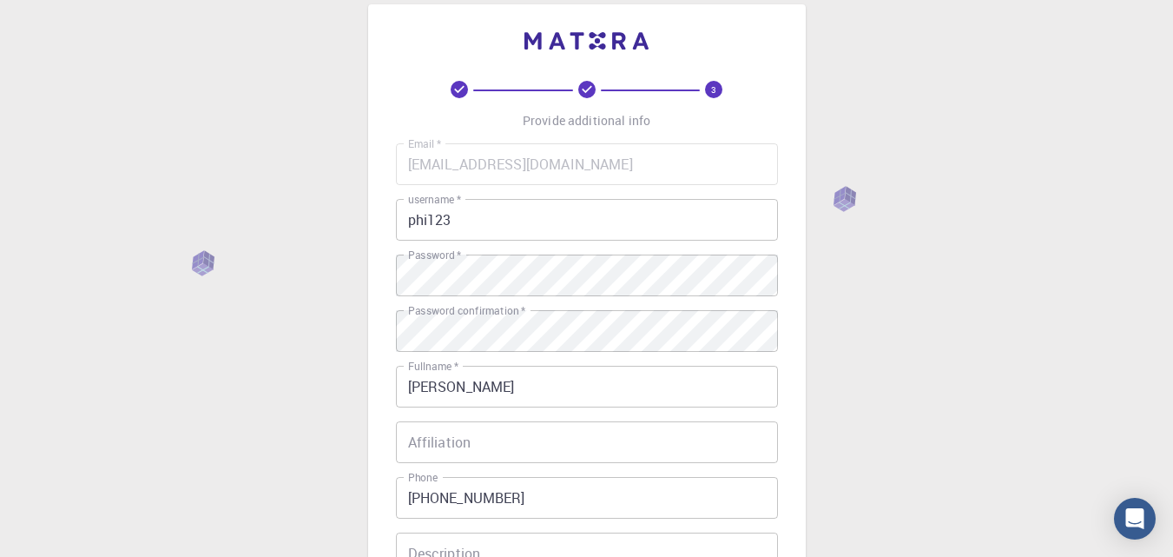
scroll to position [0, 0]
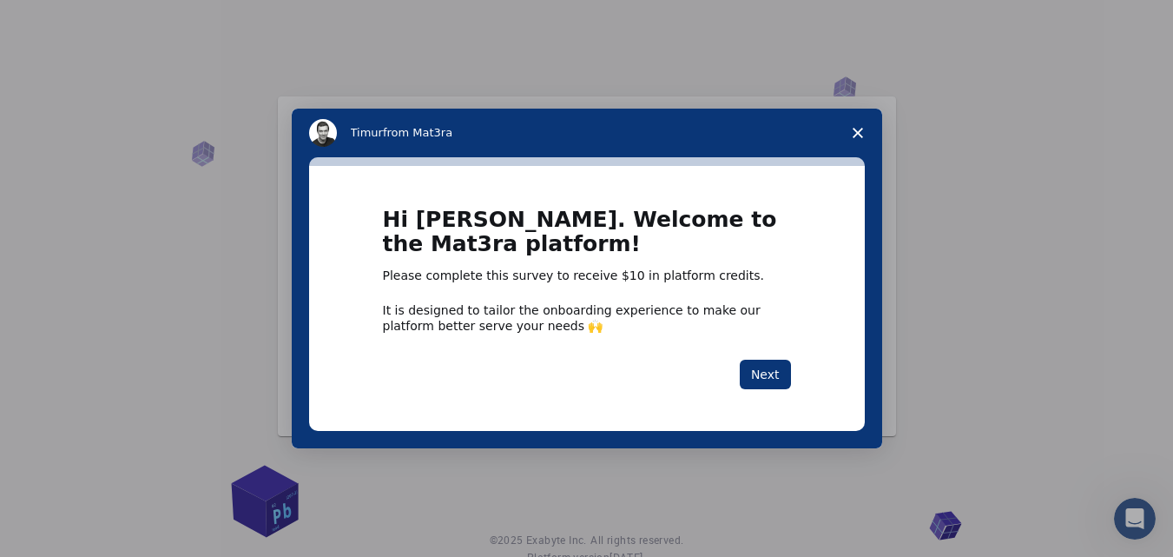
scroll to position [62, 0]
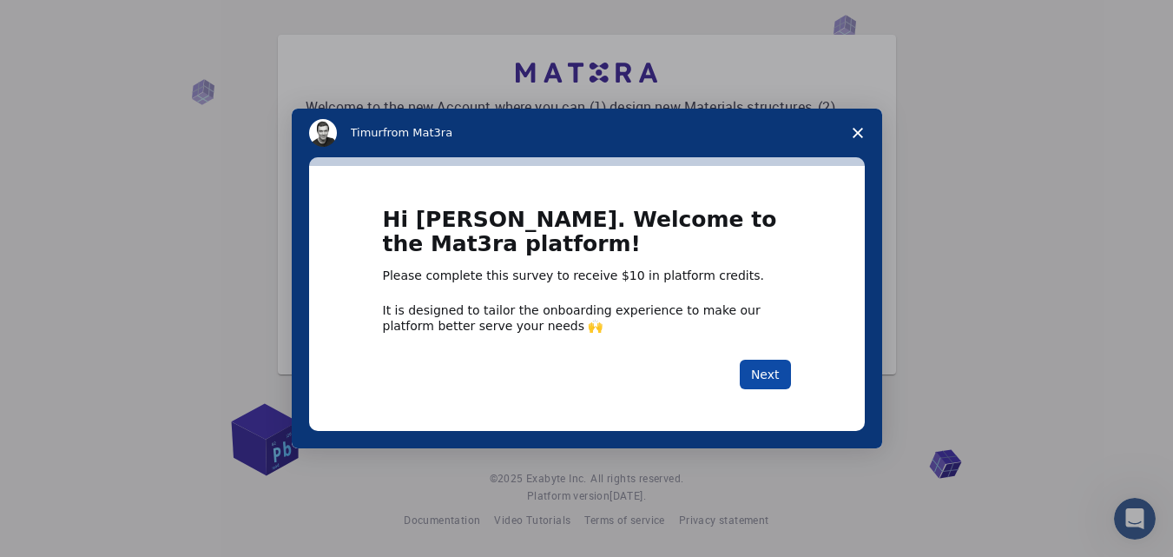
click at [766, 373] on button "Next" at bounding box center [765, 375] width 51 height 30
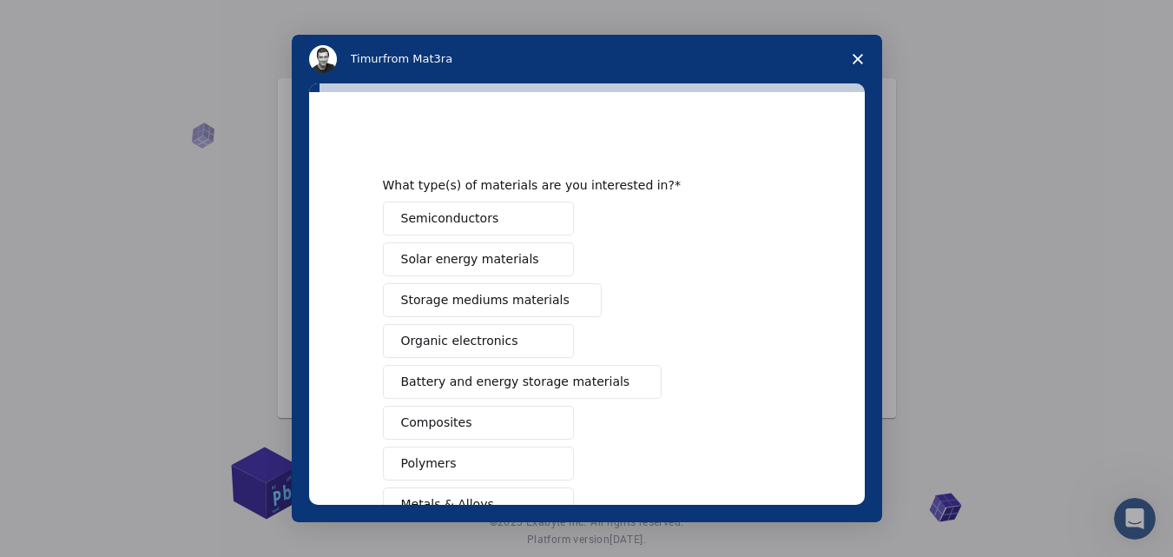
scroll to position [0, 0]
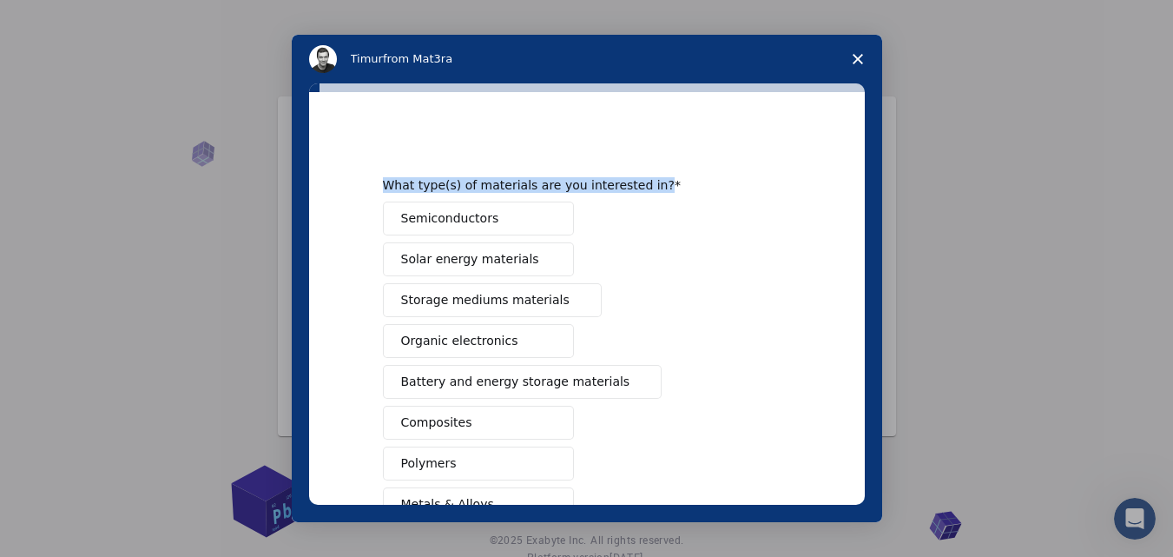
drag, startPoint x: 378, startPoint y: 182, endPoint x: 671, endPoint y: 182, distance: 293.5
click at [671, 182] on div "What type(s) of materials are you interested in?" at bounding box center [574, 185] width 382 height 16
copy div "What type(s) of materials are you interested in?"
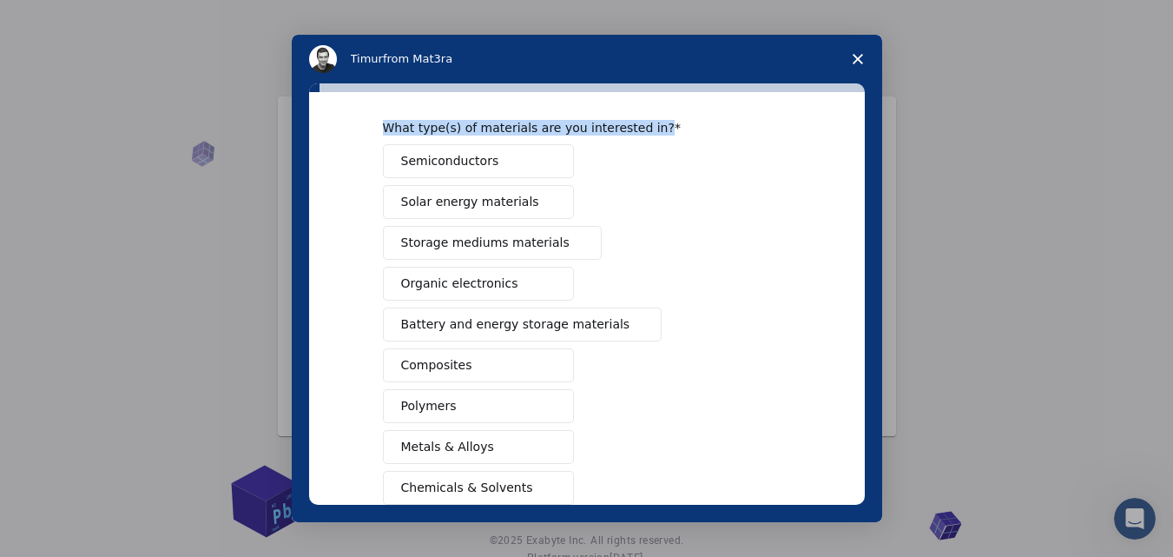
scroll to position [87, 0]
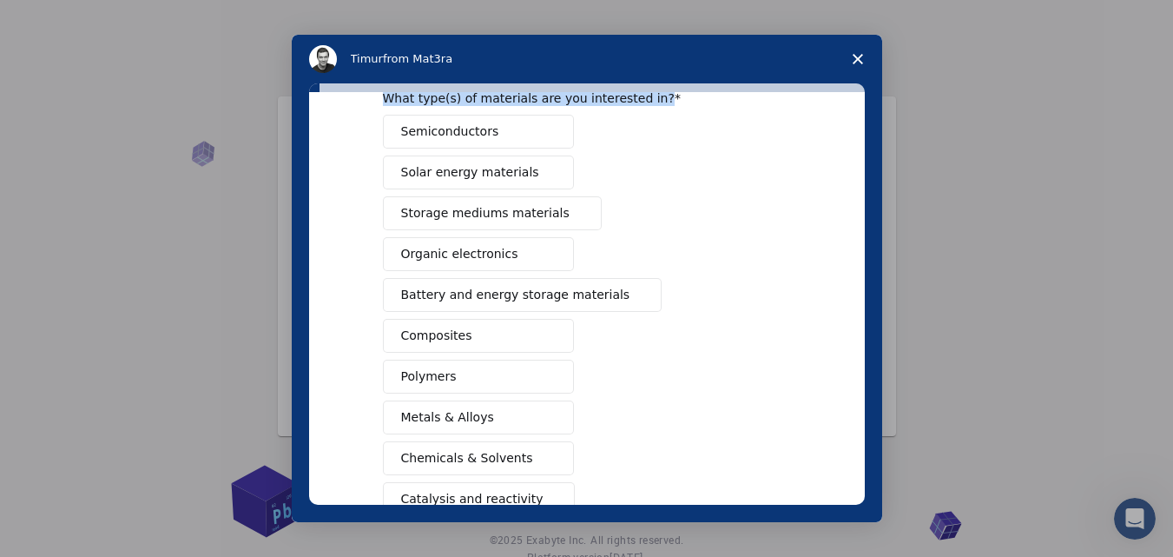
click at [498, 261] on span "Organic electronics" at bounding box center [459, 254] width 117 height 18
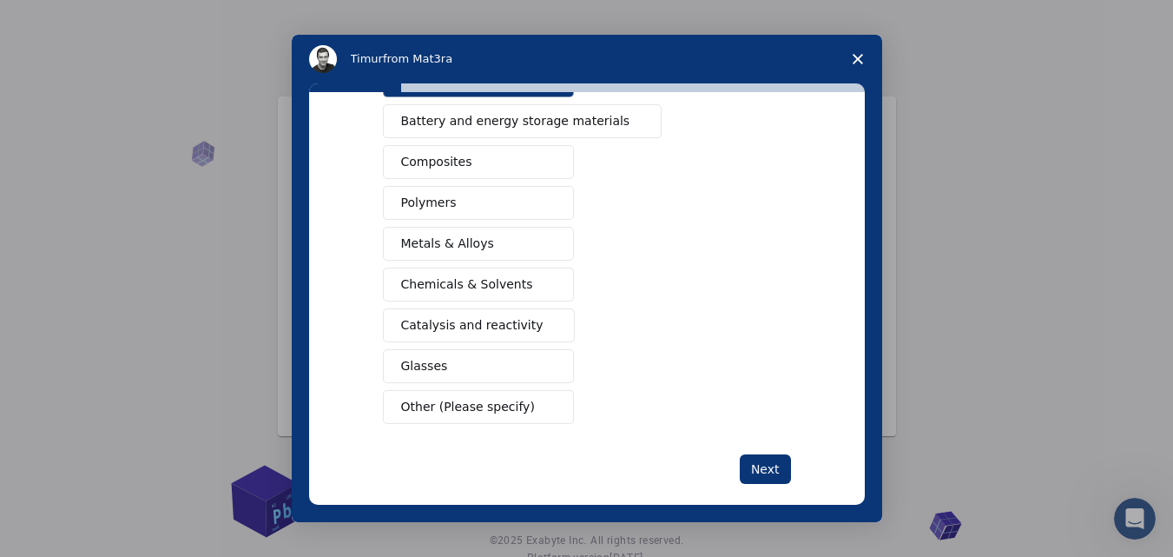
scroll to position [281, 0]
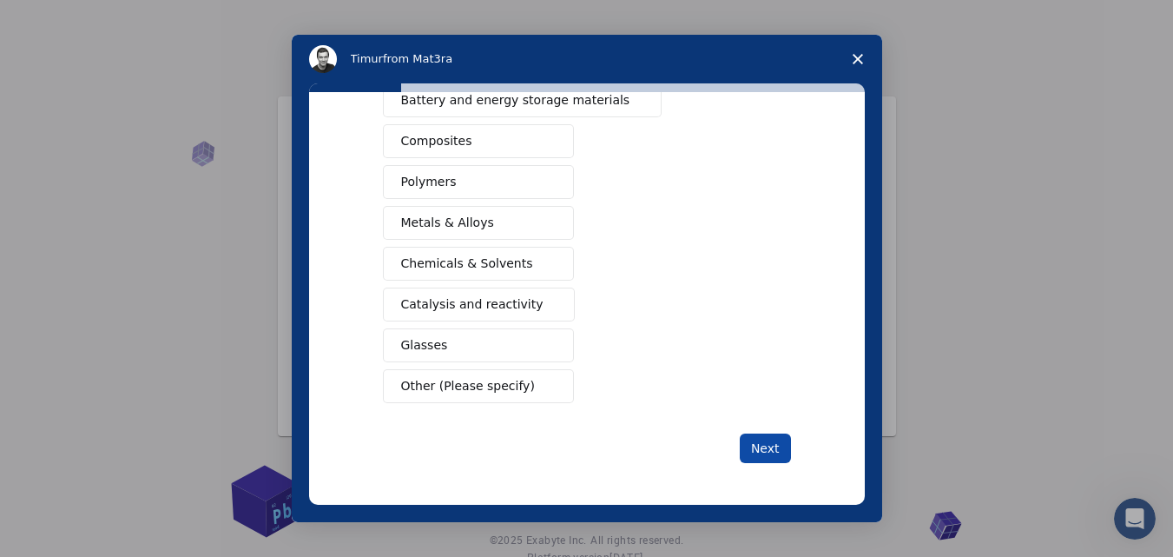
click at [775, 447] on button "Next" at bounding box center [765, 448] width 51 height 30
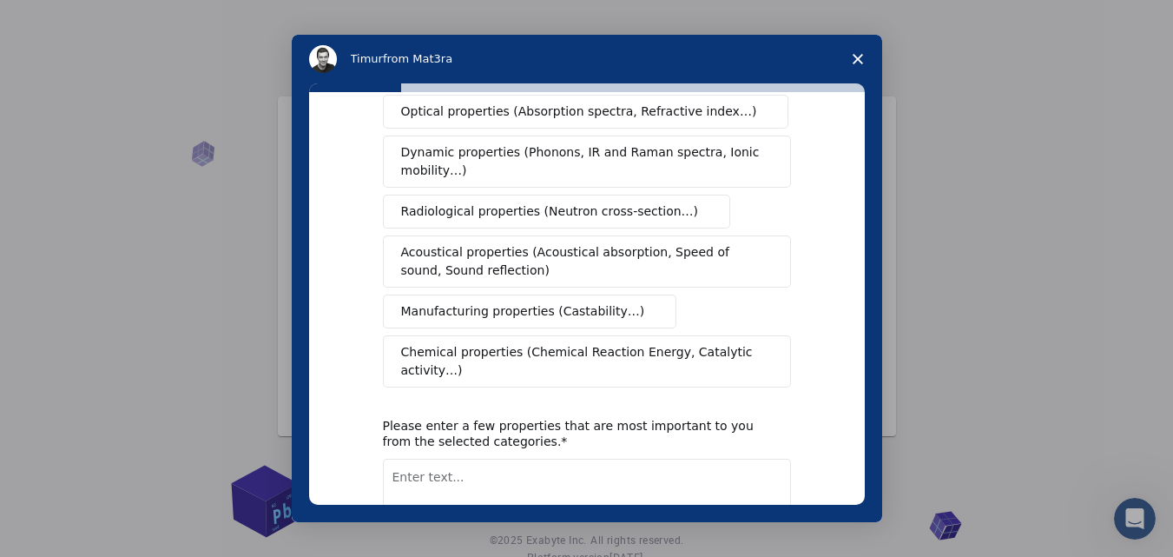
scroll to position [0, 0]
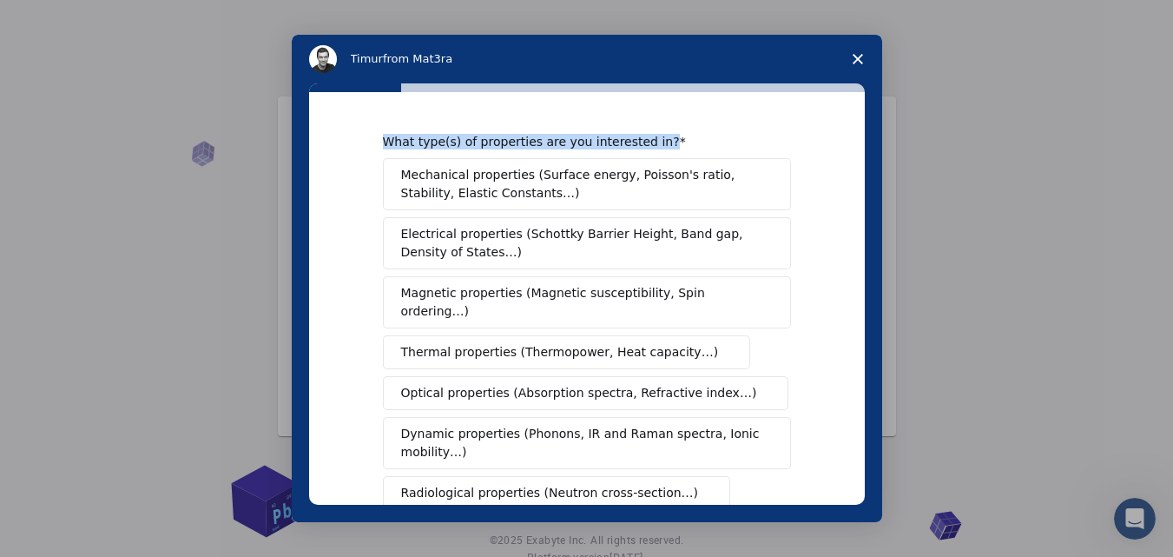
drag, startPoint x: 368, startPoint y: 137, endPoint x: 669, endPoint y: 143, distance: 300.5
click at [663, 143] on div "What type(s) of properties are you interested in? Mechanical properties (Surfac…" at bounding box center [587, 298] width 556 height 413
copy div "What type(s) of properties are you interested in?"
drag, startPoint x: 386, startPoint y: 174, endPoint x: 689, endPoint y: 318, distance: 334.8
click at [689, 318] on div "Mechanical properties (Surface energy, Poisson's ratio, Stability, Elastic Cons…" at bounding box center [587, 413] width 408 height 511
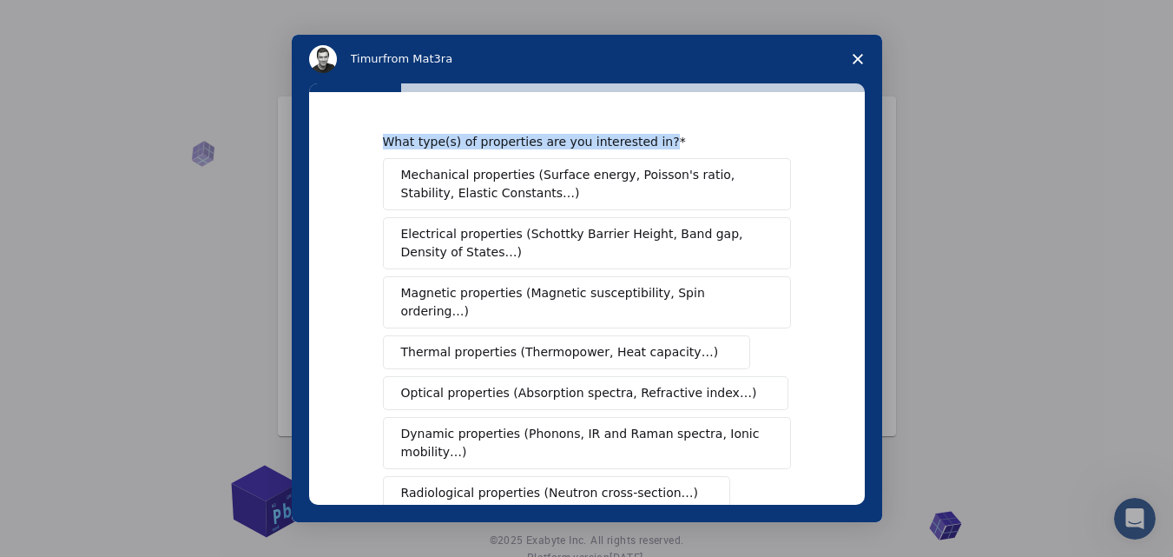
drag, startPoint x: 408, startPoint y: 186, endPoint x: 514, endPoint y: 198, distance: 106.6
click at [514, 198] on span "Mechanical properties (Surface energy, Poisson's ratio, Stability, Elastic Cons…" at bounding box center [582, 184] width 362 height 36
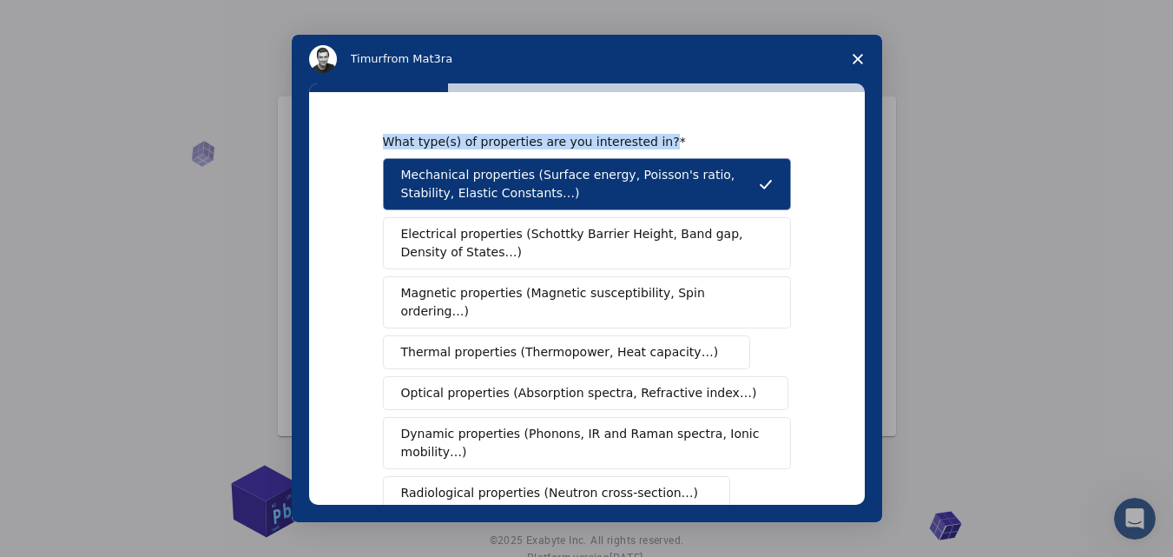
drag, startPoint x: 516, startPoint y: 198, endPoint x: 707, endPoint y: 238, distance: 195.2
click at [677, 237] on div "Mechanical properties (Surface energy, Poisson's ratio, Stability, Elastic Cons…" at bounding box center [587, 413] width 408 height 511
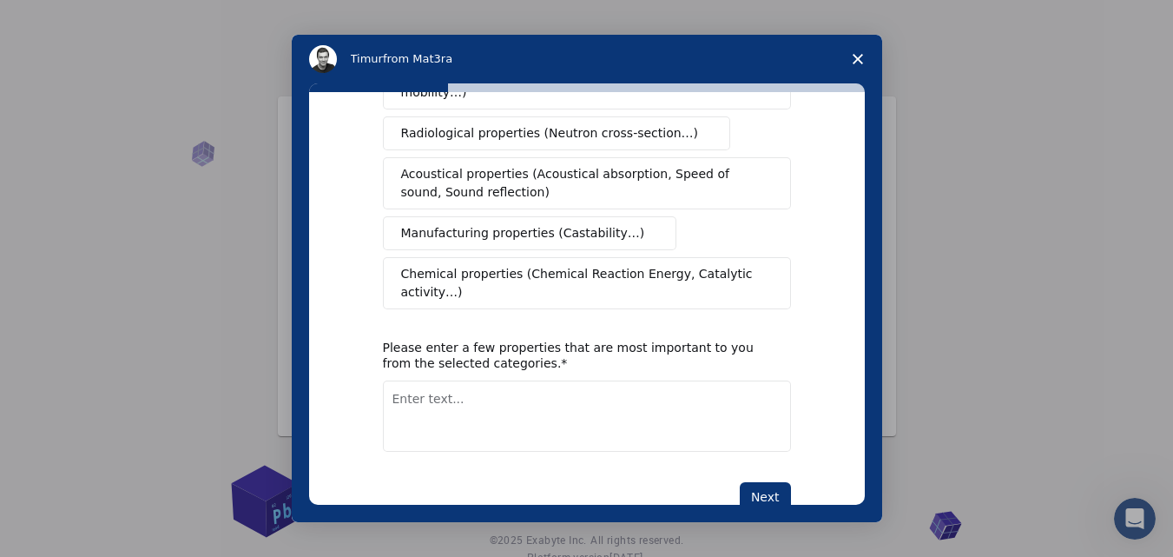
scroll to position [372, 0]
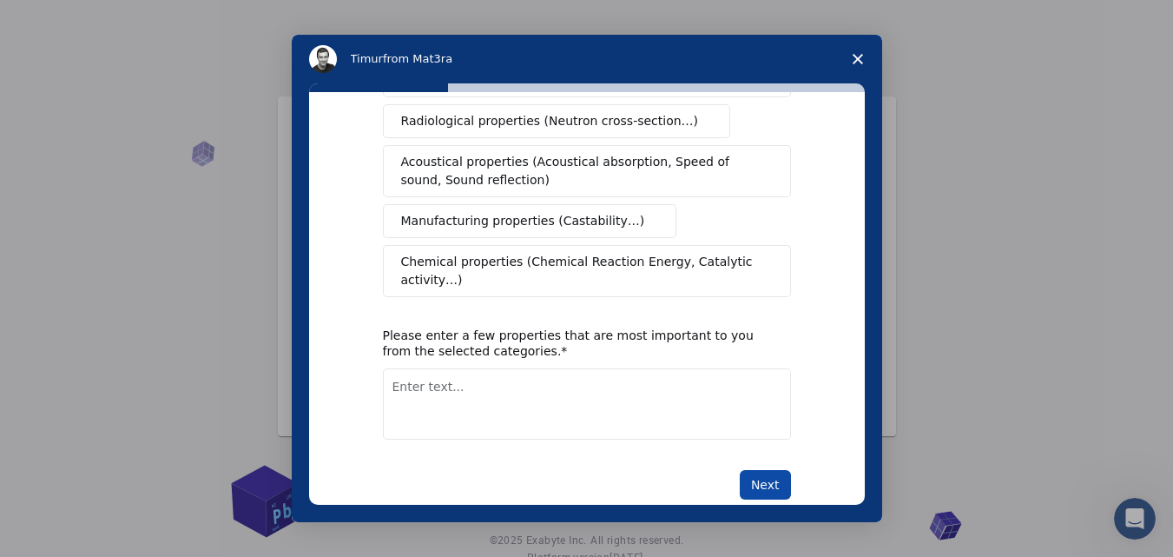
click at [753, 470] on button "Next" at bounding box center [765, 485] width 51 height 30
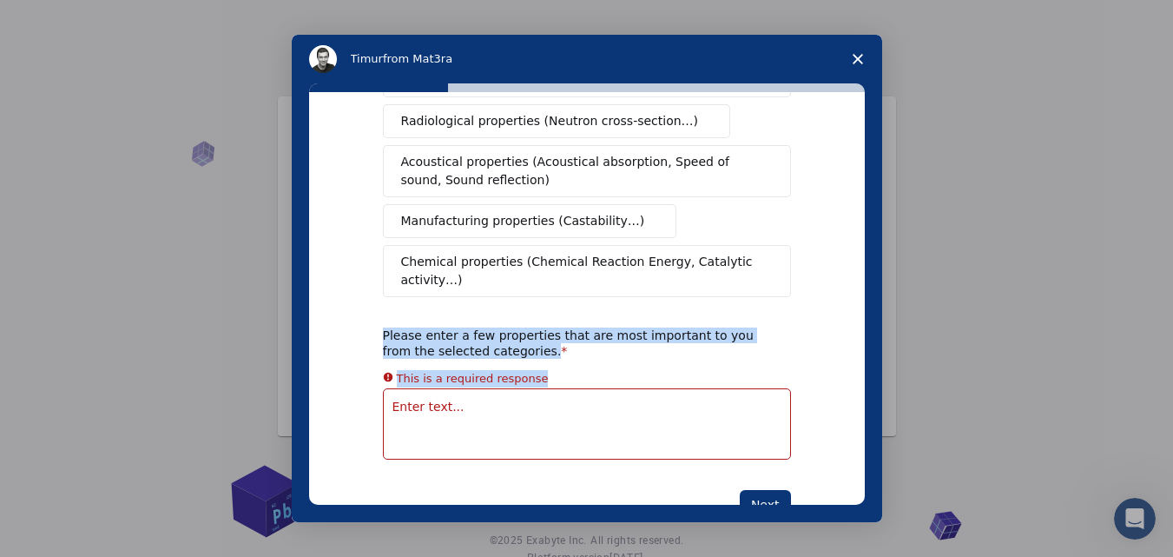
drag, startPoint x: 379, startPoint y: 302, endPoint x: 559, endPoint y: 323, distance: 181.8
click at [559, 327] on div "Please enter a few properties that are most important to you from the selected …" at bounding box center [587, 393] width 408 height 132
click at [559, 327] on div "Please enter a few properties that are most important to you from the selected …" at bounding box center [574, 342] width 382 height 31
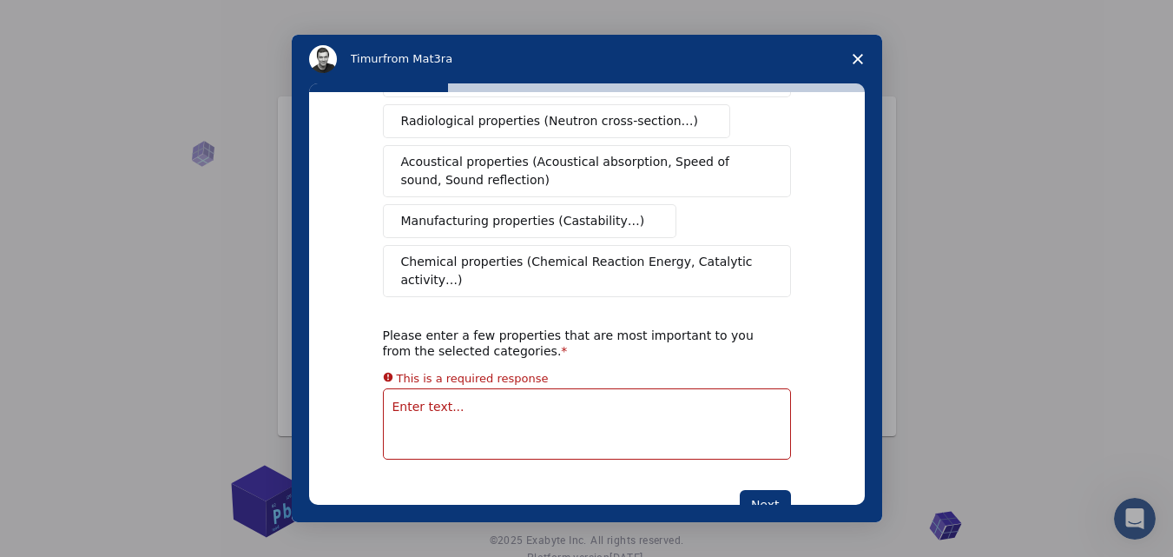
drag, startPoint x: 473, startPoint y: 309, endPoint x: 505, endPoint y: 310, distance: 32.1
click at [475, 327] on div "Please enter a few properties that are most important to you from the selected …" at bounding box center [574, 342] width 382 height 31
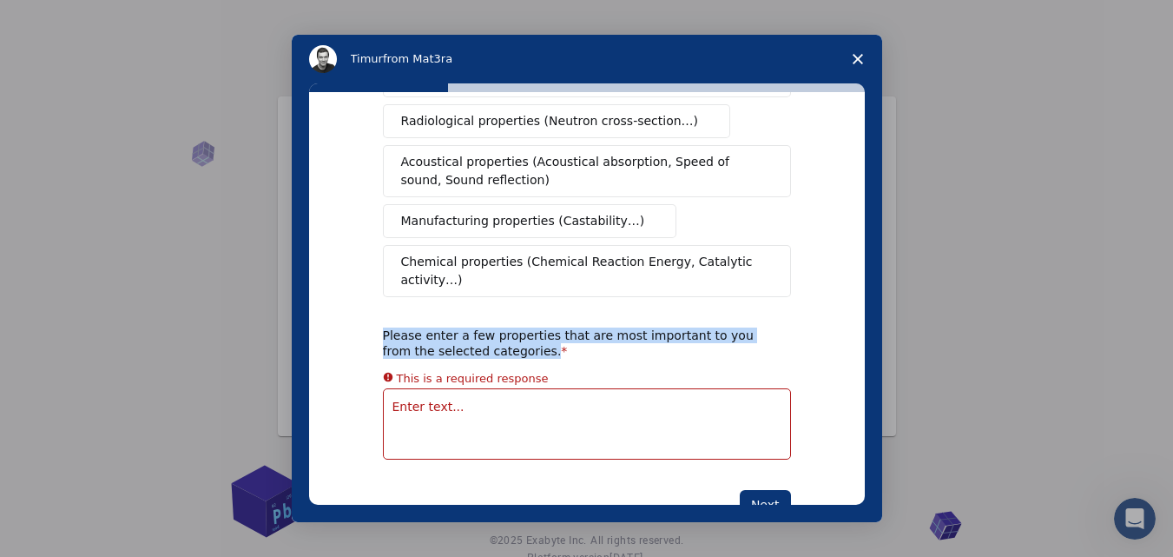
drag, startPoint x: 506, startPoint y: 310, endPoint x: 360, endPoint y: 303, distance: 146.1
click at [360, 303] on div "What type(s) of properties are you interested in? Mechanical properties (Surfac…" at bounding box center [587, 298] width 556 height 413
copy div "Please enter a few properties that are most important to you from the selected …"
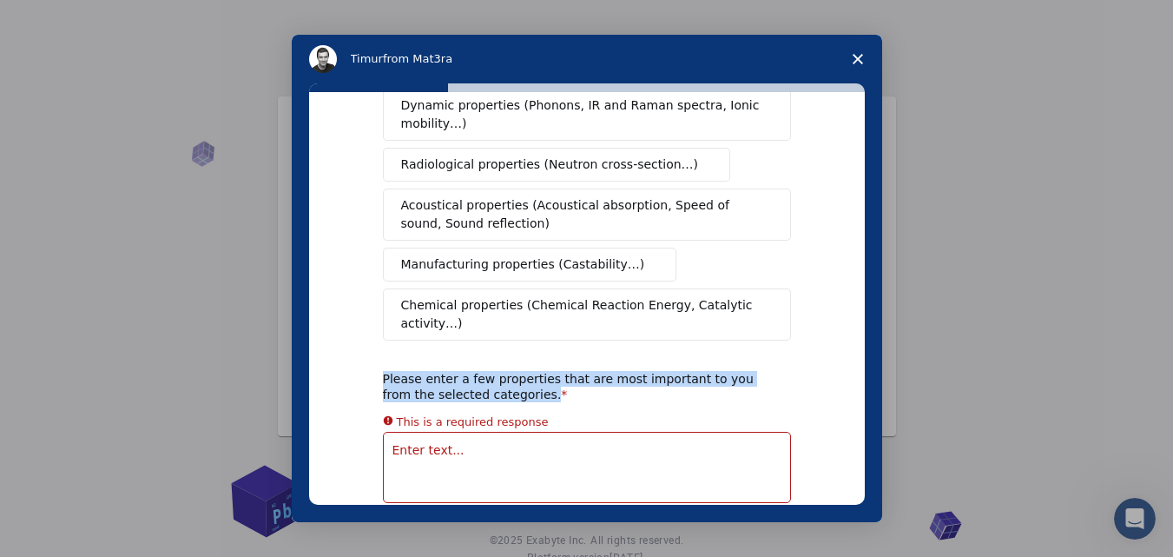
scroll to position [285, 0]
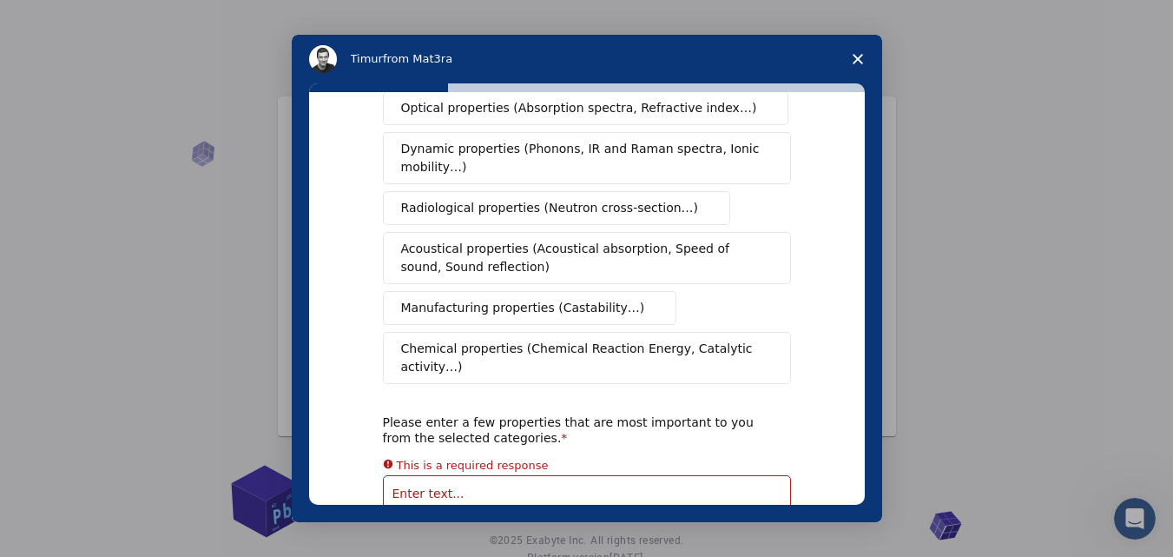
click at [864, 292] on div "What type(s) of properties are you interested in? Mechanical properties (Surfac…" at bounding box center [587, 302] width 591 height 439
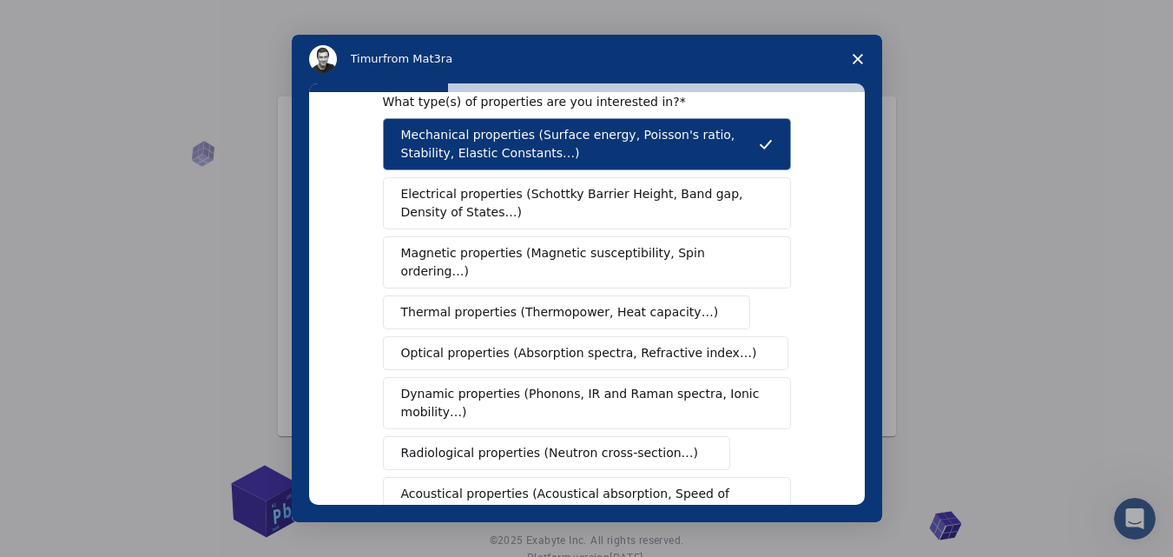
scroll to position [0, 0]
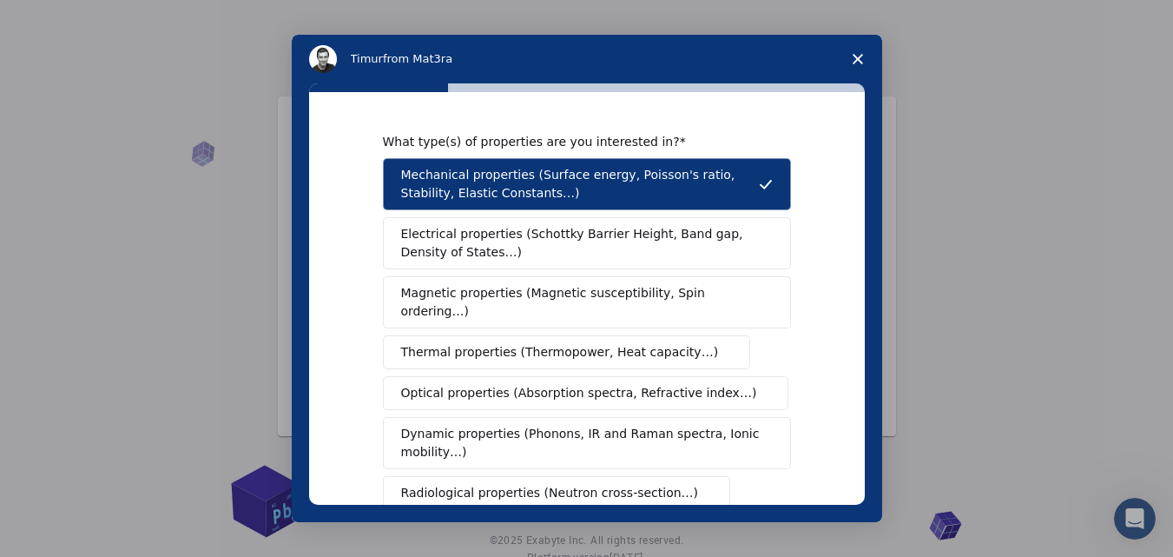
drag, startPoint x: 394, startPoint y: 300, endPoint x: 415, endPoint y: 300, distance: 20.8
click at [415, 300] on button "Magnetic properties (Magnetic susceptibility, Spin ordering…)" at bounding box center [587, 302] width 408 height 52
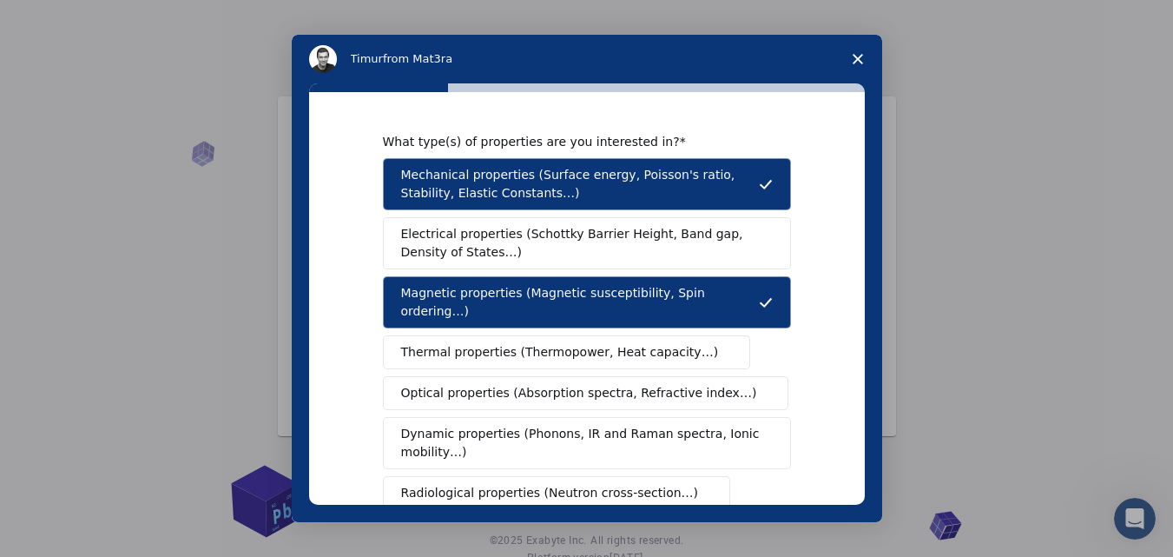
click at [736, 188] on span "Mechanical properties (Surface energy, Poisson's ratio, Stability, Elastic Cons…" at bounding box center [580, 184] width 358 height 36
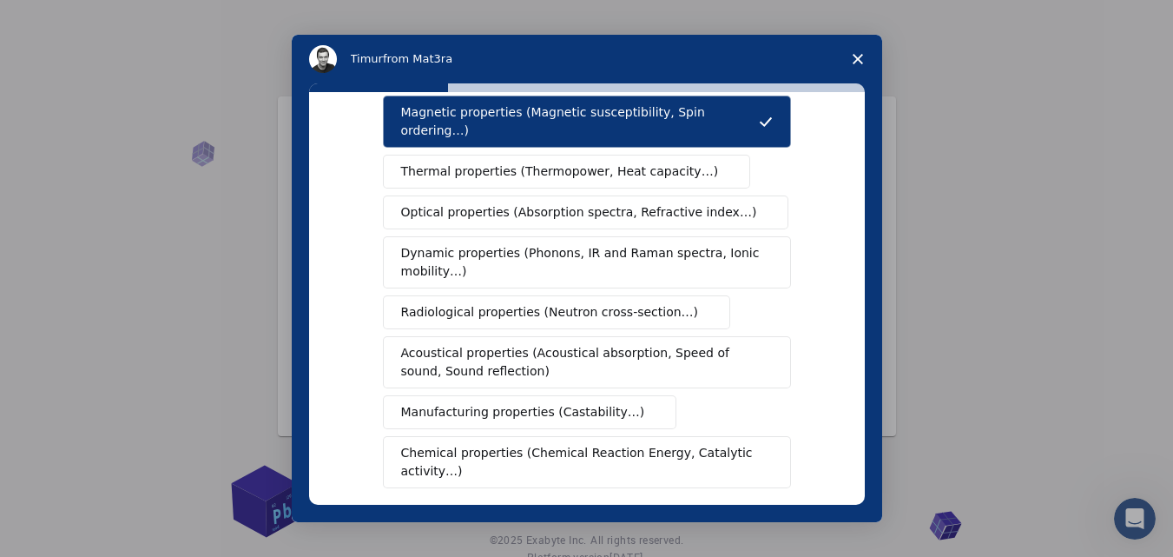
scroll to position [347, 0]
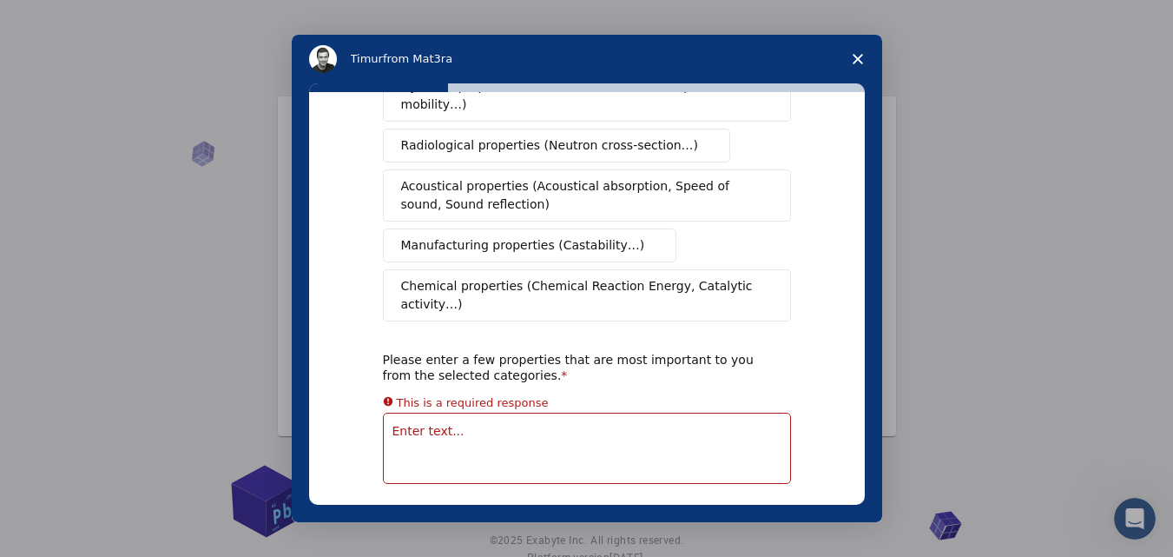
click at [482, 413] on textarea "Enter text..." at bounding box center [587, 448] width 408 height 71
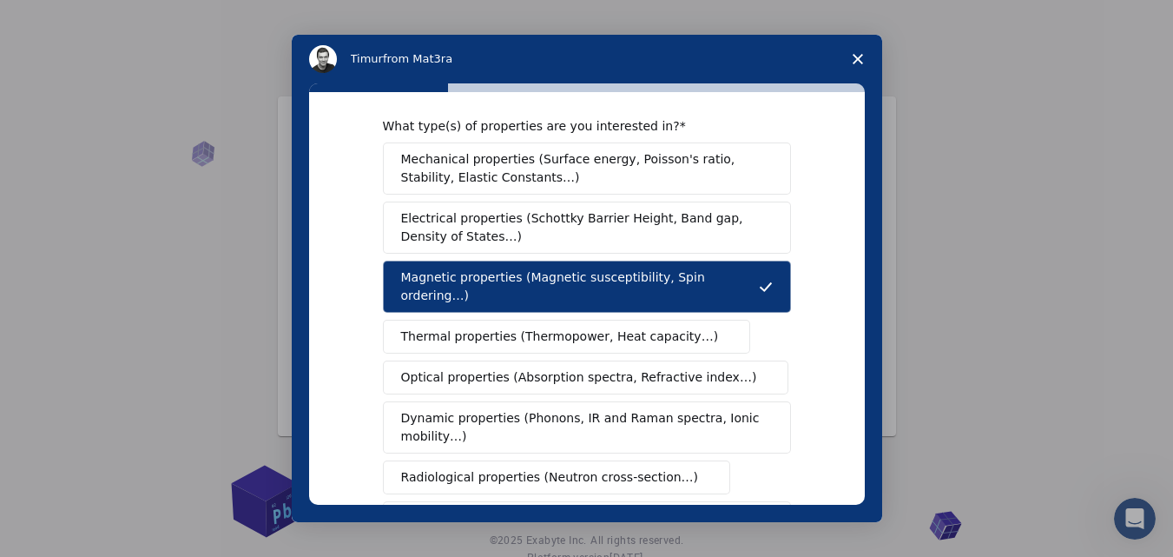
scroll to position [10, 0]
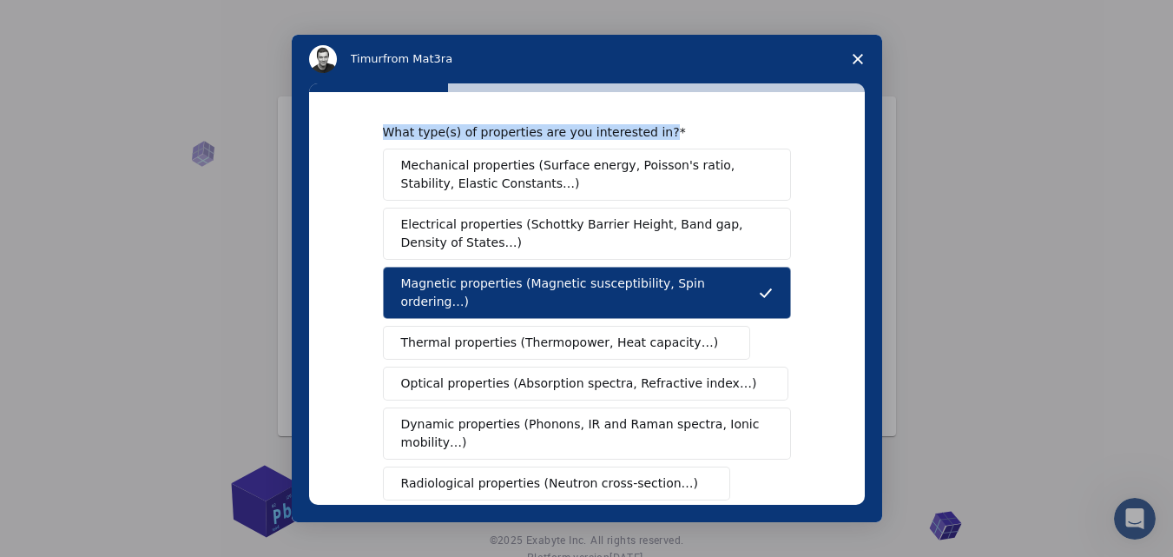
drag, startPoint x: 371, startPoint y: 124, endPoint x: 656, endPoint y: 136, distance: 285.1
click at [656, 136] on div "What type(s) of properties are you interested in? Mechanical properties (Surfac…" at bounding box center [587, 298] width 556 height 413
copy div "What type(s) of properties are you interested in?"
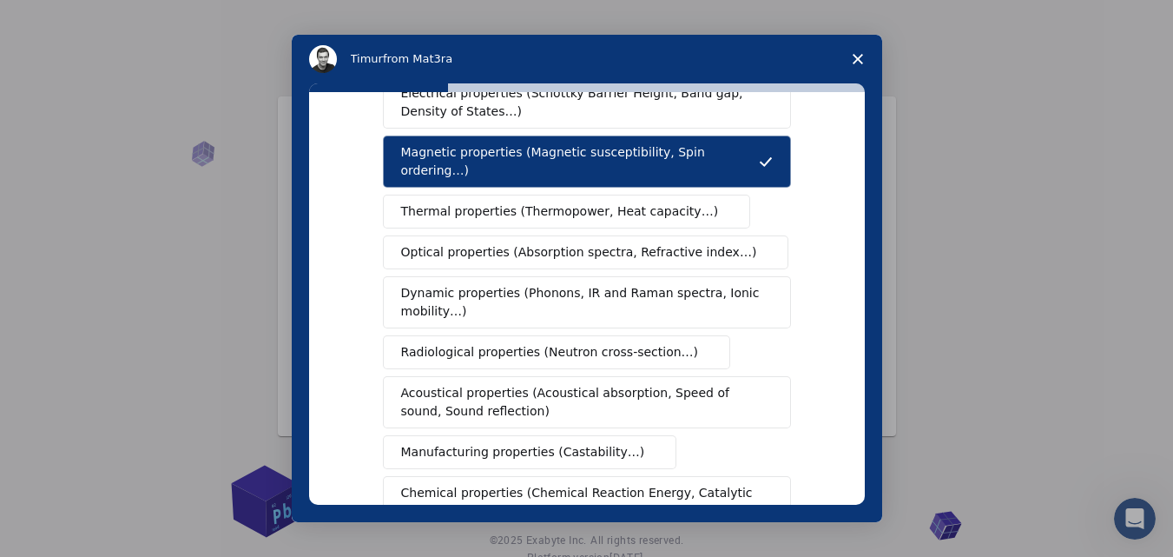
scroll to position [372, 0]
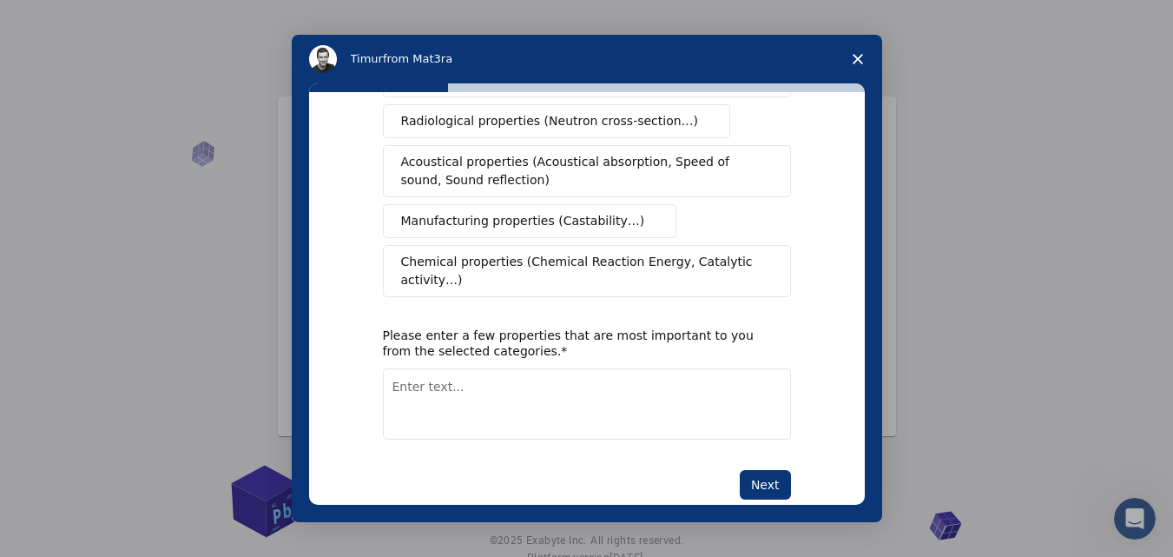
click at [522, 368] on textarea "Enter text..." at bounding box center [587, 403] width 408 height 71
click at [467, 368] on textarea "Enter text..." at bounding box center [587, 403] width 408 height 71
paste textarea "I am interested in apartments, houses, and land"
type textarea "I am interested in apartments, houses, and land"
click at [751, 470] on button "Next" at bounding box center [765, 485] width 51 height 30
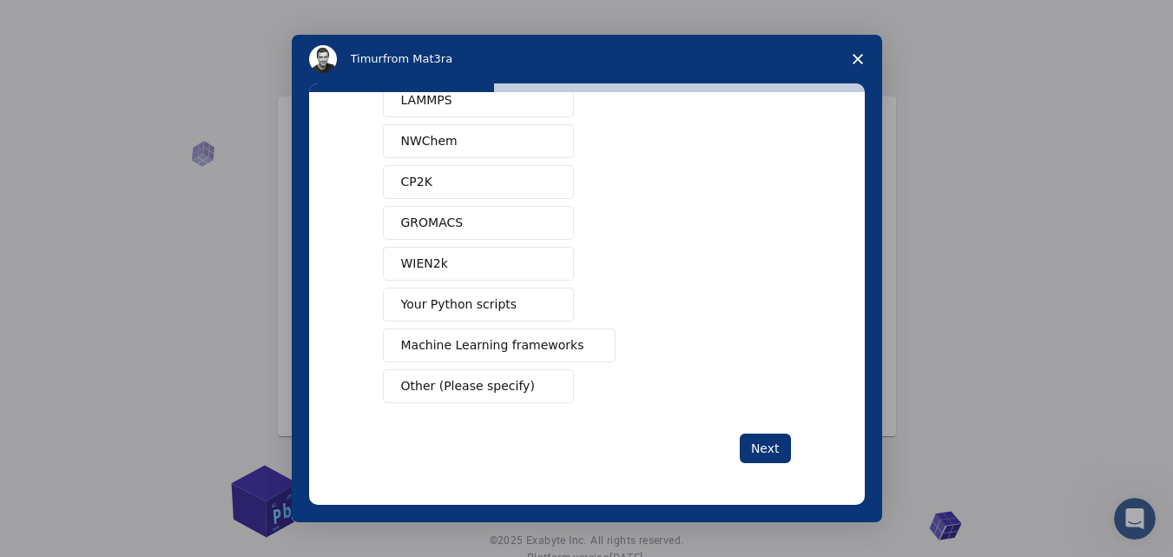
scroll to position [0, 0]
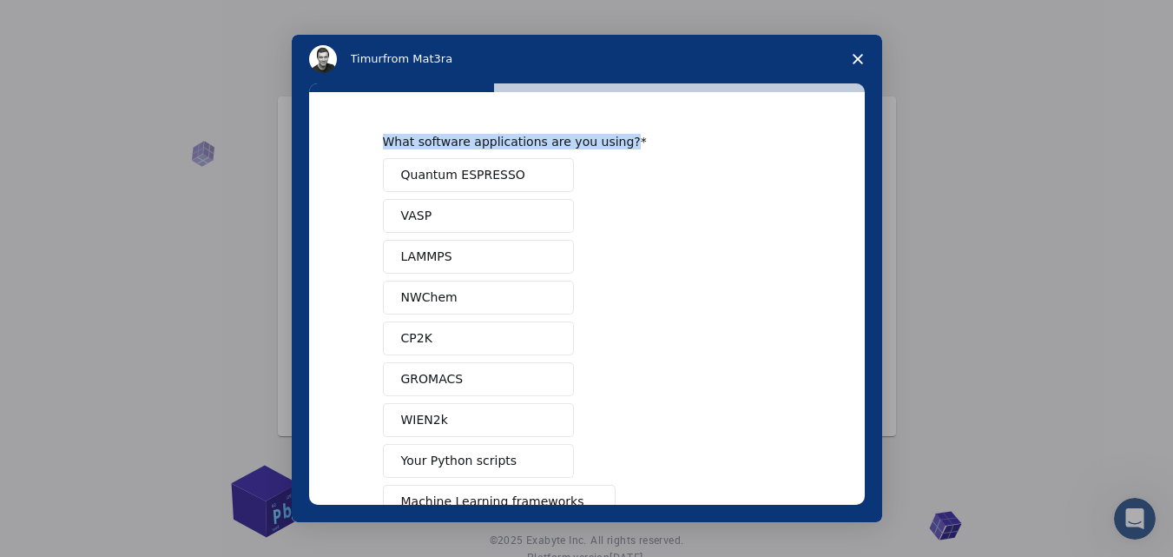
drag, startPoint x: 374, startPoint y: 140, endPoint x: 627, endPoint y: 138, distance: 252.7
click at [627, 138] on div "What software applications are you using? Quantum ESPRESSO VASP LAMMPS NWChem C…" at bounding box center [587, 298] width 556 height 413
copy div "What software applications are you using?"
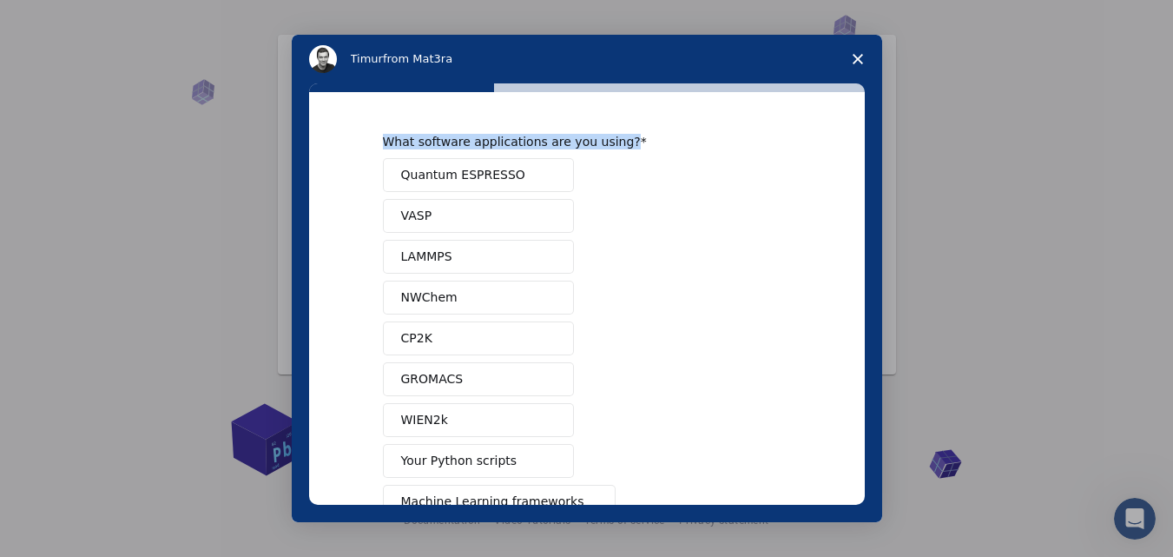
click at [446, 166] on span "Quantum ESPRESSO" at bounding box center [463, 175] width 124 height 18
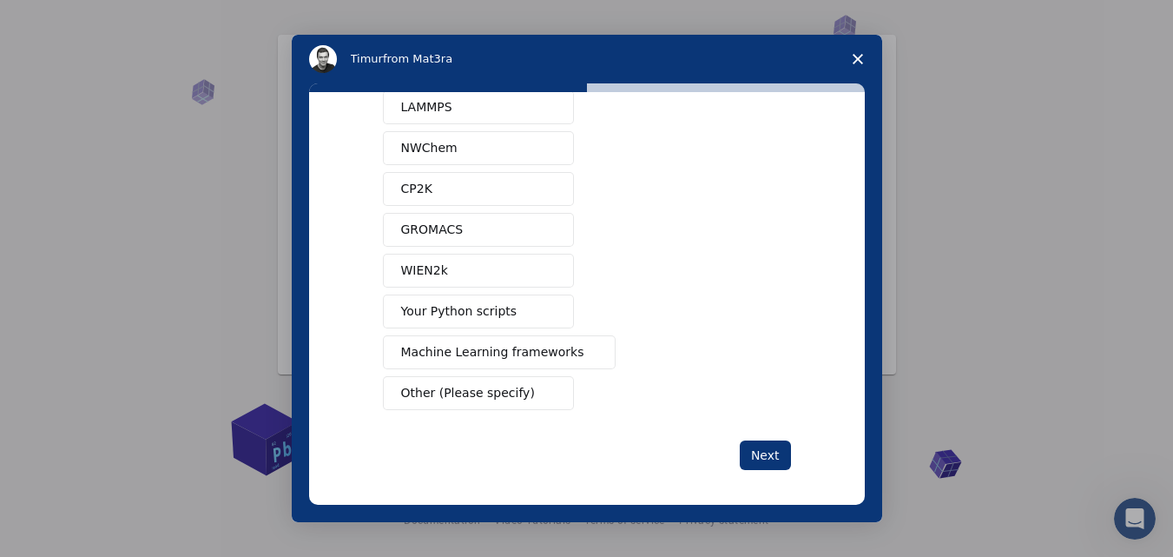
scroll to position [156, 0]
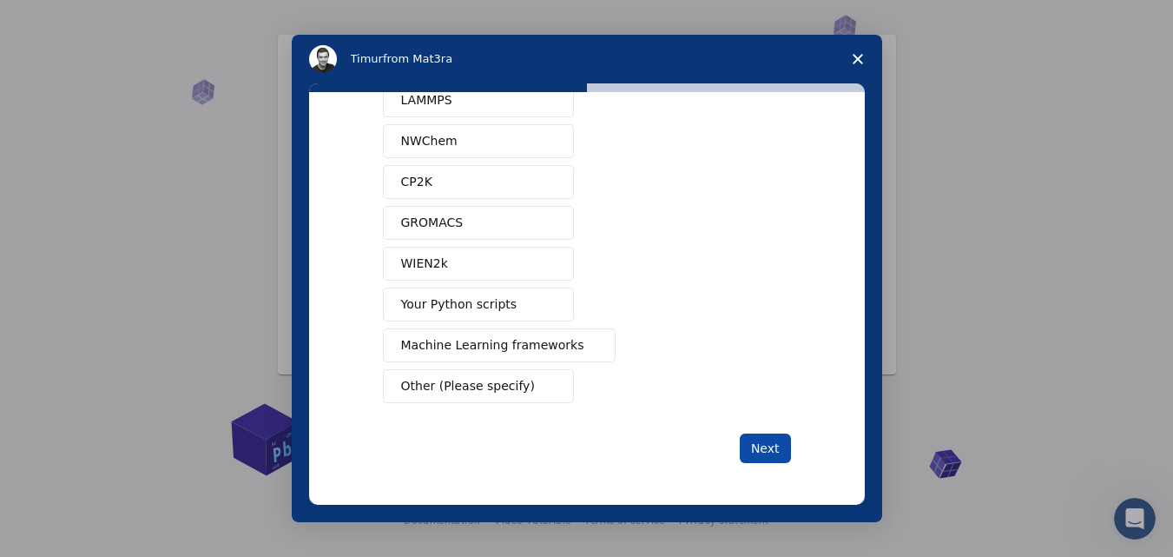
click at [757, 442] on button "Next" at bounding box center [765, 448] width 51 height 30
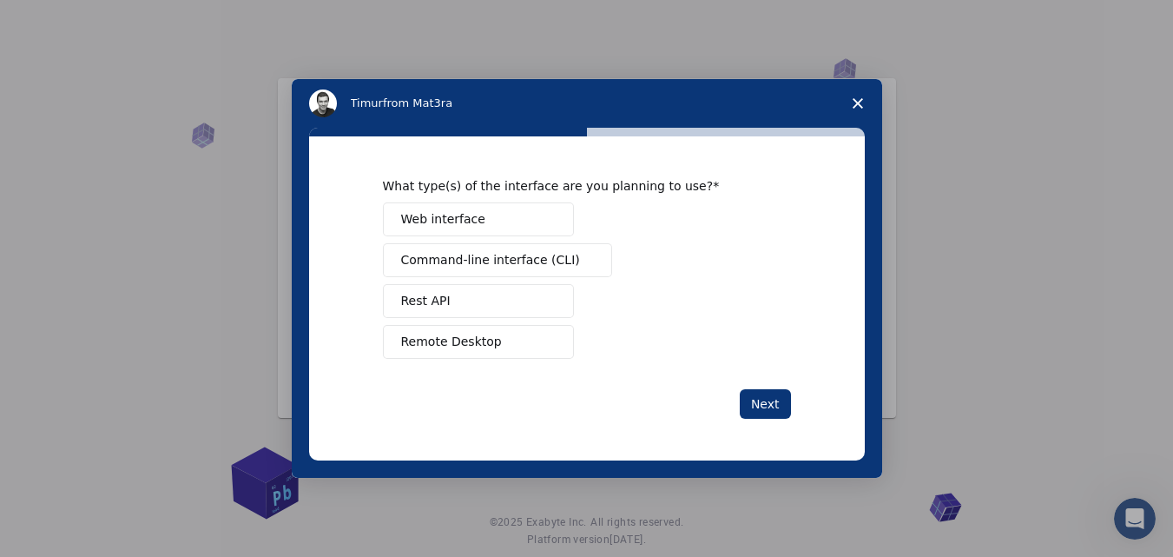
scroll to position [0, 0]
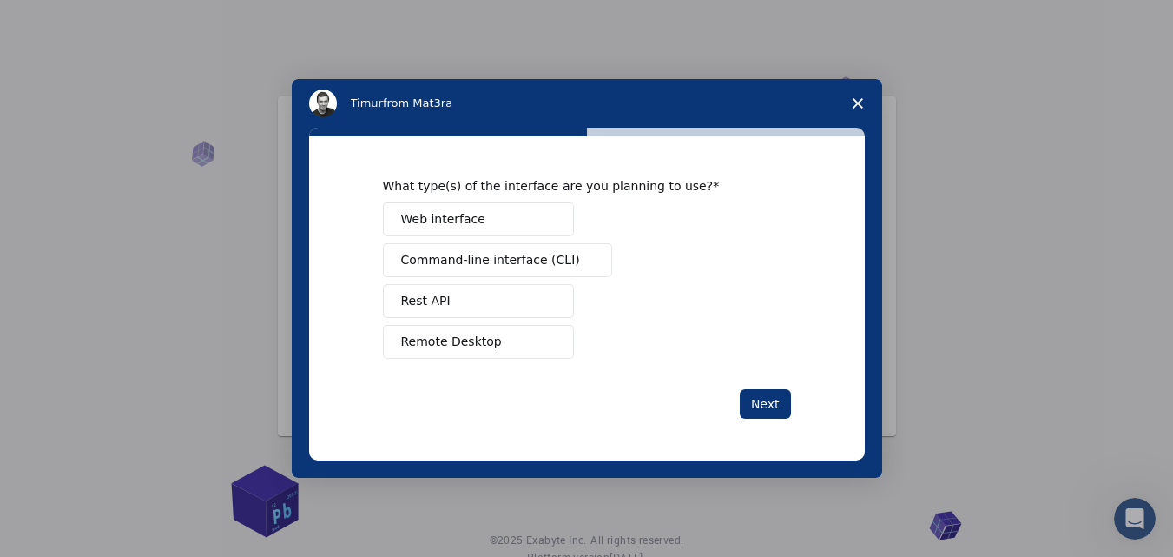
click at [489, 223] on button "Web interface" at bounding box center [478, 219] width 191 height 34
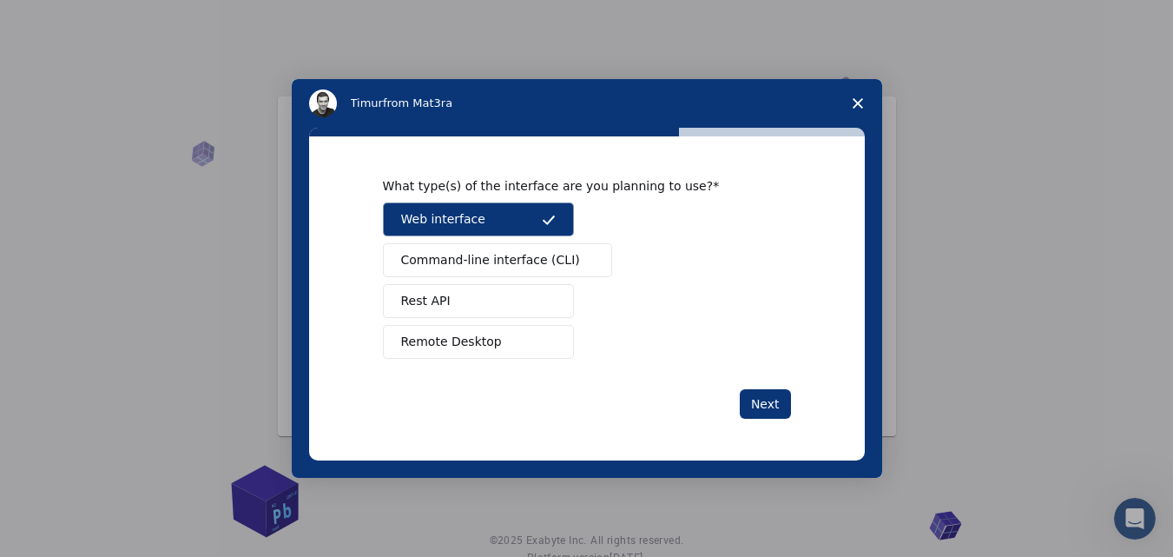
click at [520, 220] on button "Web interface" at bounding box center [478, 219] width 191 height 34
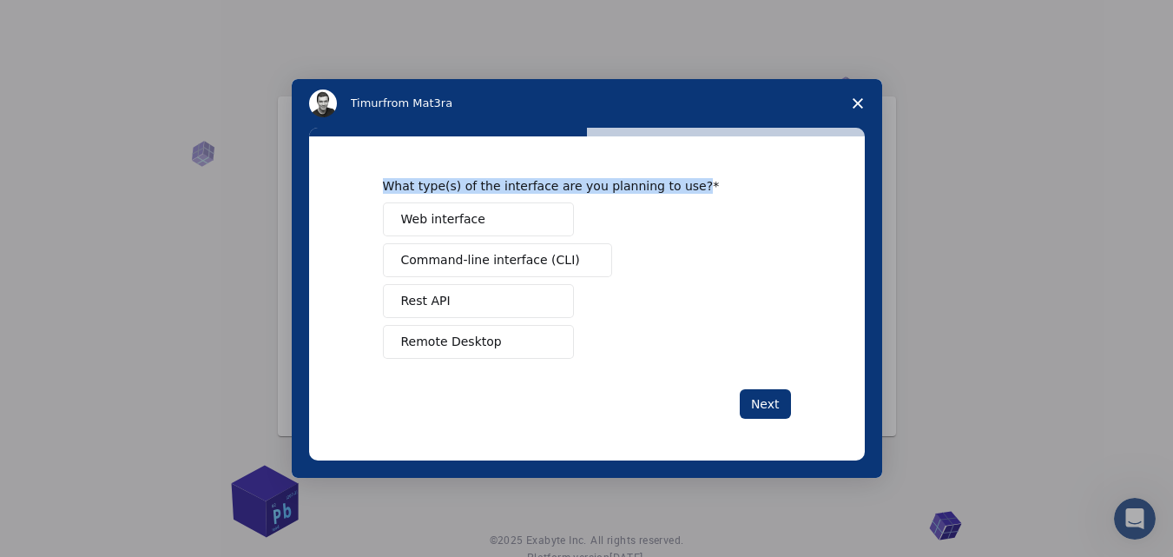
drag, startPoint x: 683, startPoint y: 182, endPoint x: 384, endPoint y: 182, distance: 299.6
click at [384, 182] on div "What type(s) of the interface are you planning to use?" at bounding box center [574, 186] width 382 height 16
copy div "What type(s) of the interface are you planning to use?"
drag, startPoint x: 468, startPoint y: 218, endPoint x: 501, endPoint y: 220, distance: 33.0
click at [468, 215] on span "Web interface" at bounding box center [443, 219] width 84 height 18
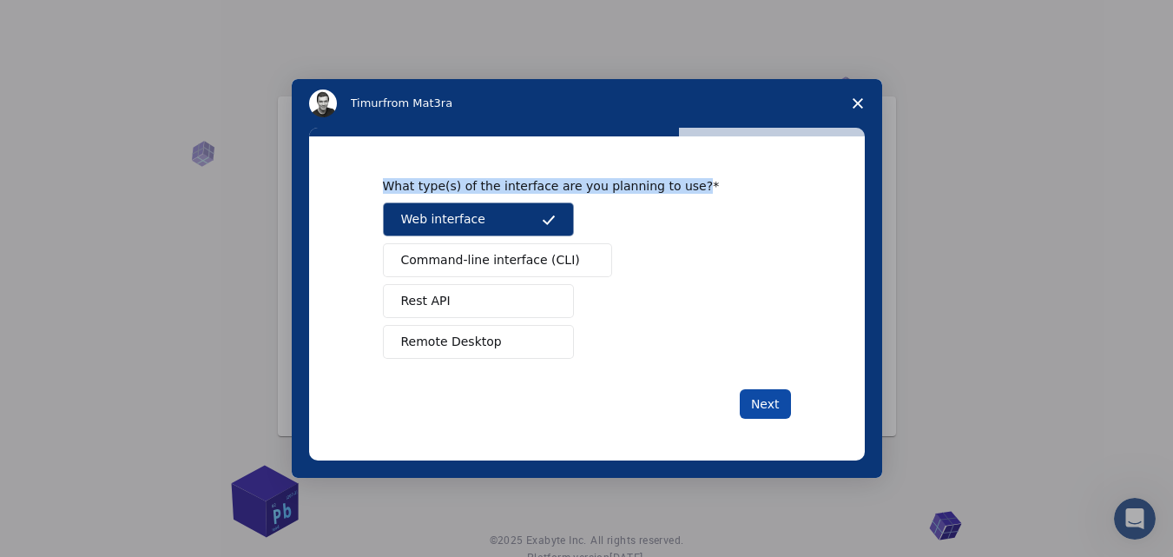
click at [778, 399] on button "Next" at bounding box center [765, 404] width 51 height 30
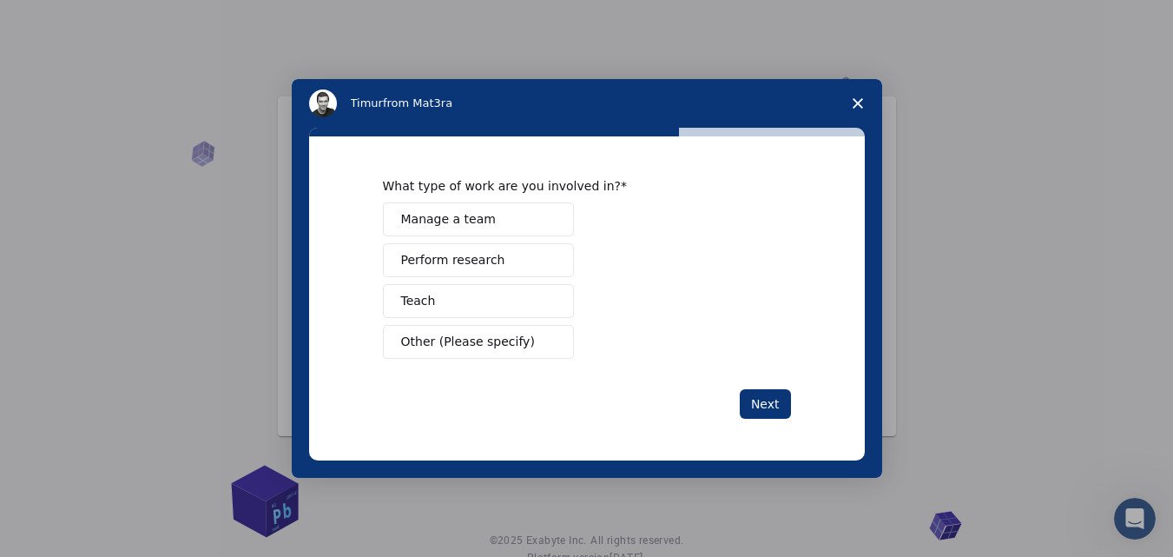
click at [454, 185] on div "What type of work are you involved in?" at bounding box center [574, 186] width 382 height 16
copy div "What type of work are you involved in?"
click at [492, 350] on span "Other (Please specify)" at bounding box center [468, 342] width 134 height 18
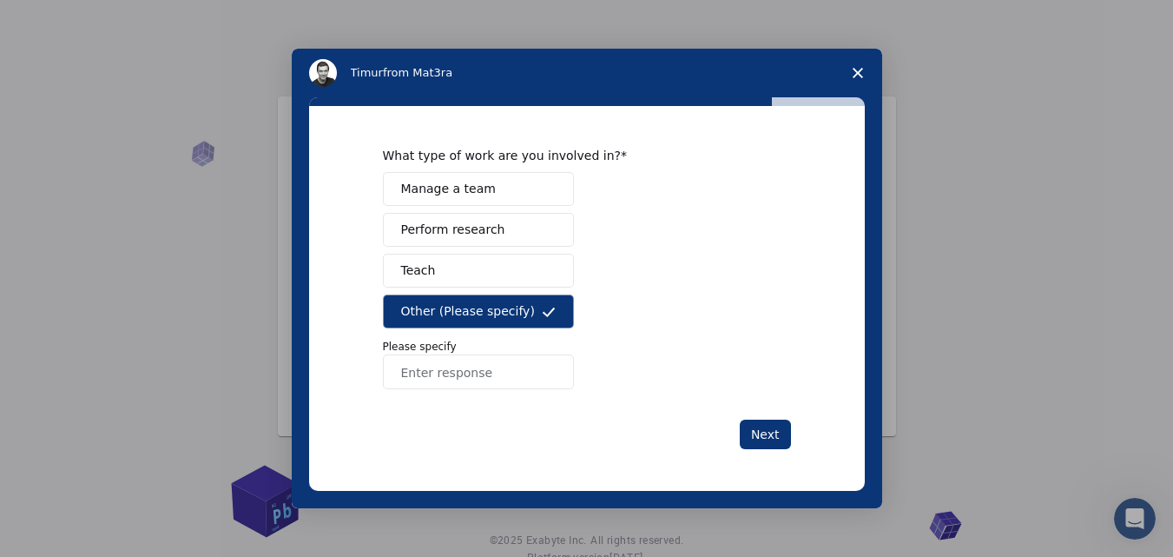
click at [477, 363] on input "Enter response" at bounding box center [478, 371] width 191 height 35
type input "worker"
click at [777, 441] on button "Next" at bounding box center [765, 434] width 51 height 30
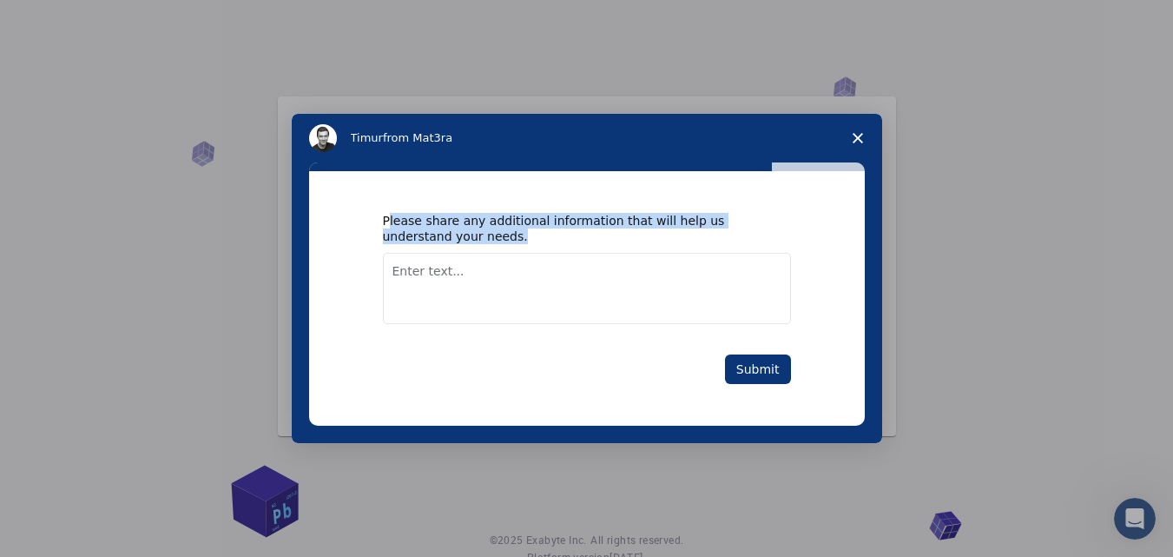
drag, startPoint x: 386, startPoint y: 228, endPoint x: 482, endPoint y: 235, distance: 95.8
click at [481, 236] on div "Please share any additional information that will help us understand your needs." at bounding box center [574, 228] width 382 height 31
click at [406, 215] on div "Please share any additional information that will help us understand your needs." at bounding box center [574, 228] width 382 height 31
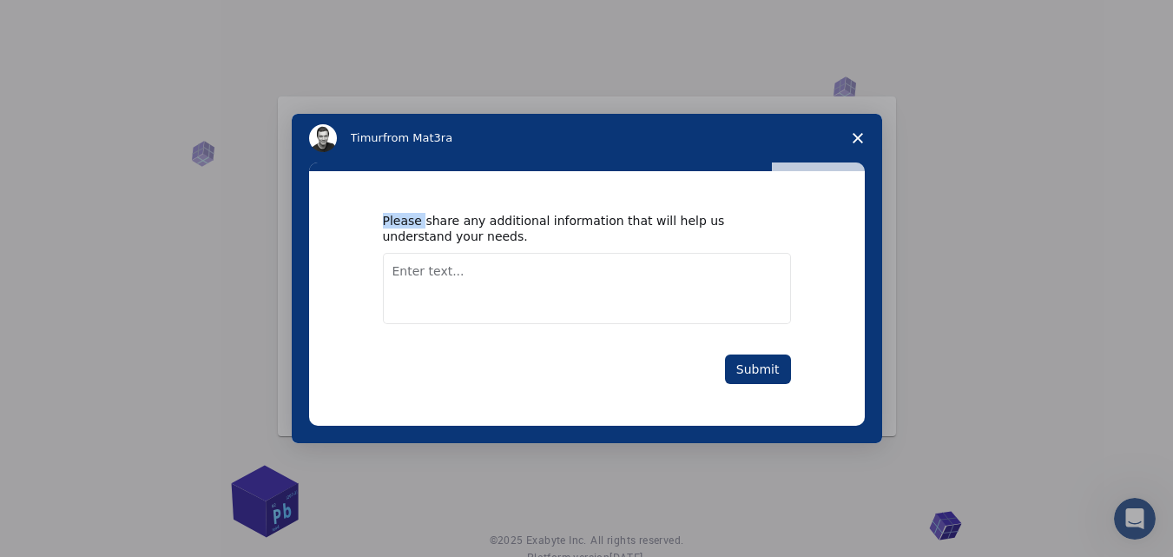
click at [406, 215] on div "Please share any additional information that will help us understand your needs." at bounding box center [574, 228] width 382 height 31
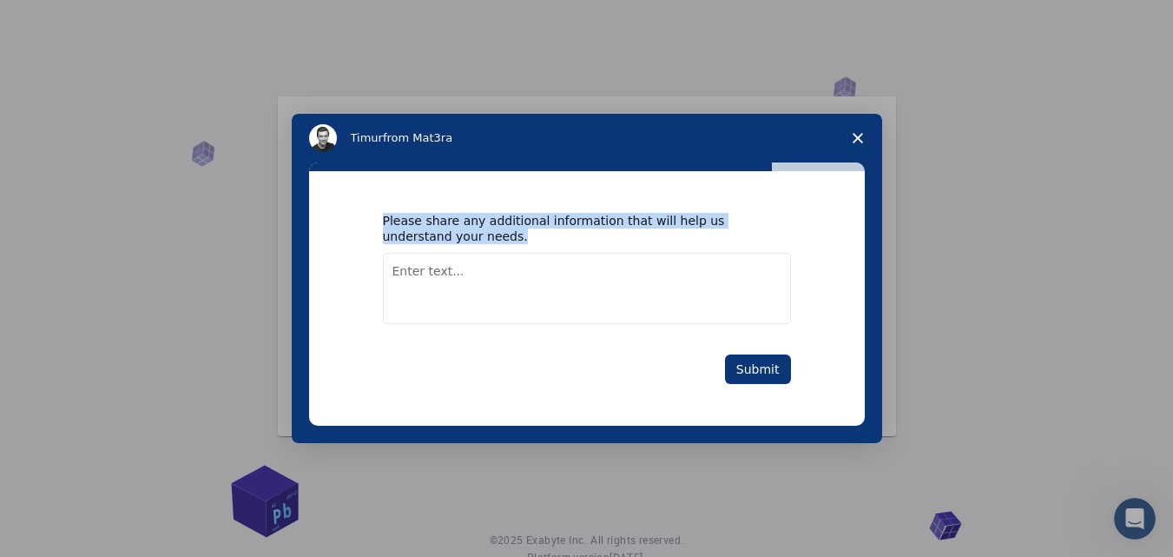
click at [406, 215] on div "Please share any additional information that will help us understand your needs." at bounding box center [574, 228] width 382 height 31
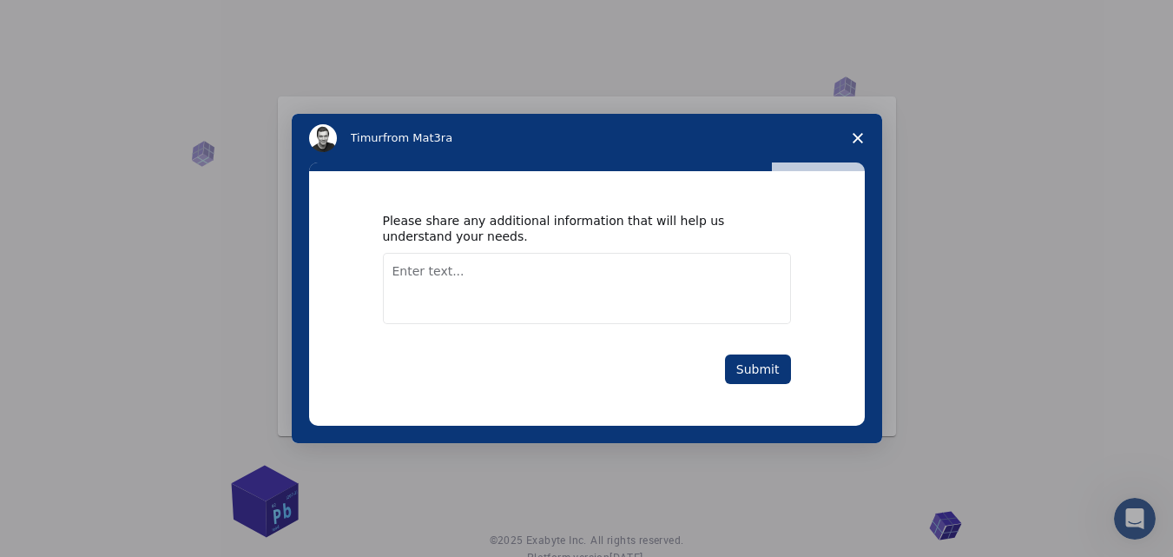
click at [487, 265] on textarea "Enter text..." at bounding box center [587, 288] width 408 height 71
type textarea "C"
type textarea "Crypto"
click at [771, 370] on button "Submit" at bounding box center [758, 369] width 66 height 30
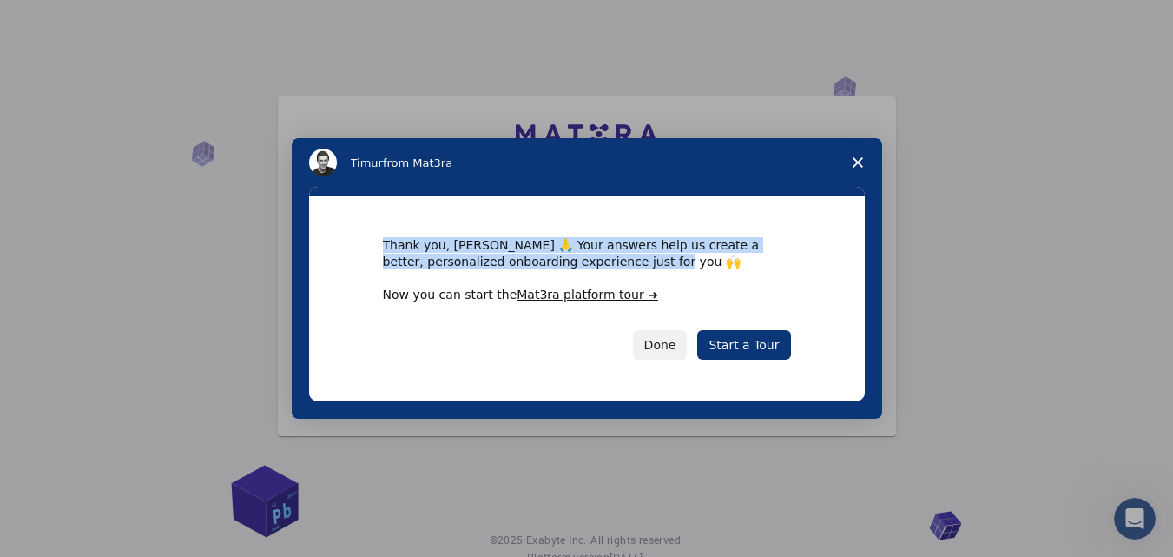
drag, startPoint x: 380, startPoint y: 239, endPoint x: 631, endPoint y: 263, distance: 253.0
click at [631, 263] on div "Thank you, Nguyen 🙏 Your answers help us create a better, personalized onboardi…" at bounding box center [587, 297] width 556 height 205
copy div "Thank you, Nguyen 🙏 Your answers help us create a better, personalized onboardi…"
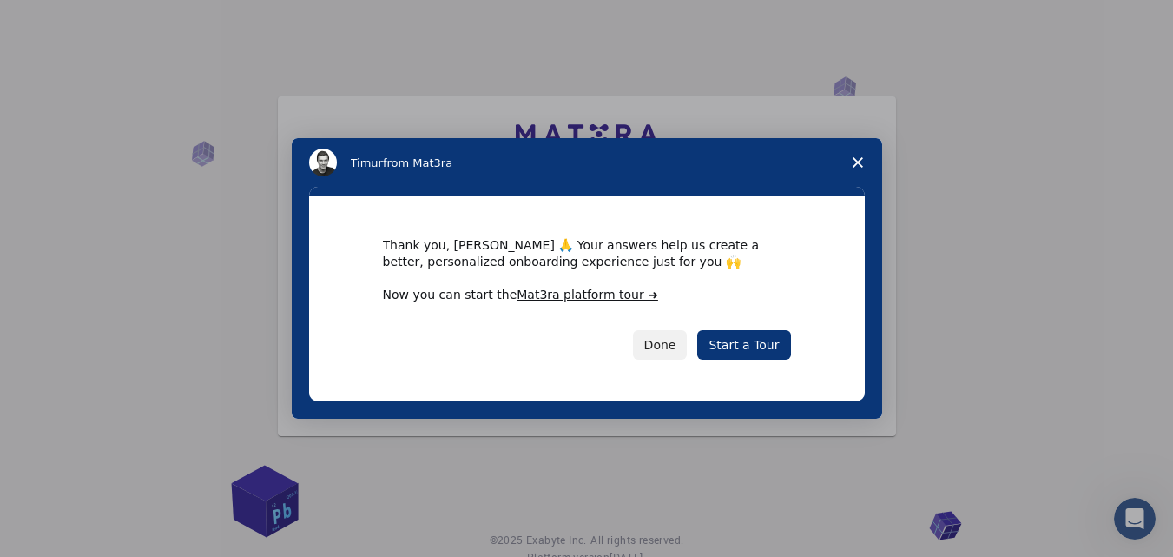
click at [450, 341] on div "Done Start a Tour" at bounding box center [587, 345] width 408 height 30
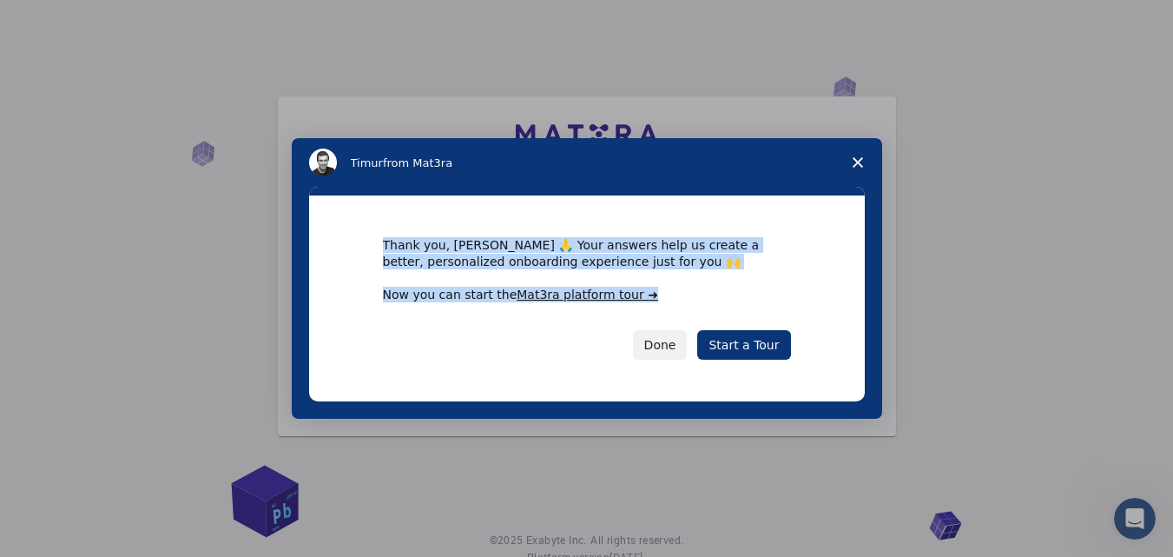
drag, startPoint x: 382, startPoint y: 241, endPoint x: 665, endPoint y: 293, distance: 287.9
click at [665, 293] on div "Thank you, Nguyen 🙏 Your answers help us create a better, personalized onboardi…" at bounding box center [587, 270] width 408 height 66
copy div "Thank you, Nguyen 🙏 Your answers help us create a better, personalized onboardi…"
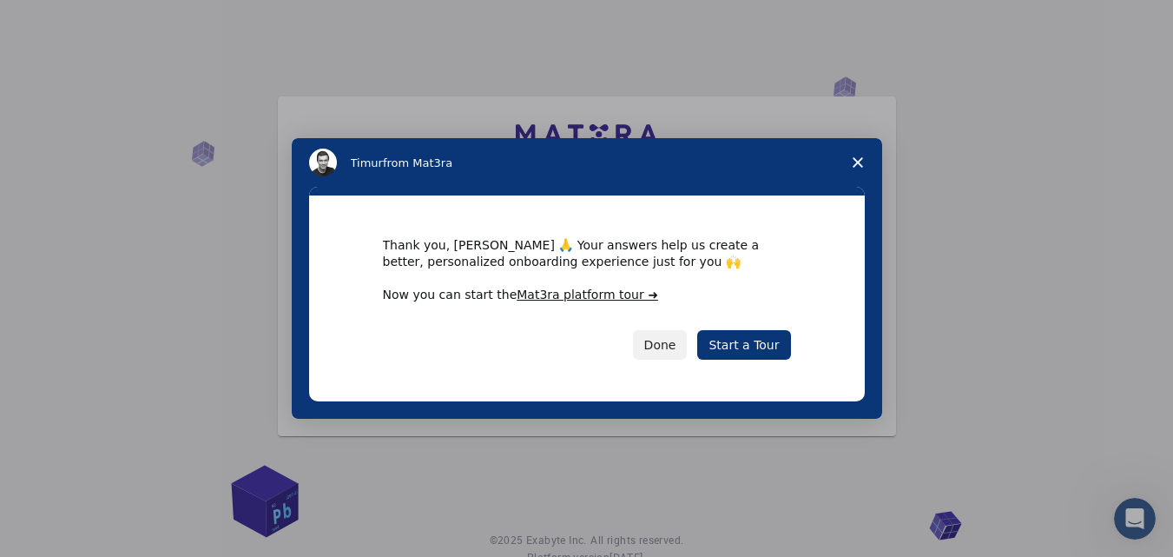
click at [788, 371] on div "Thank you, Nguyen 🙏 Your answers help us create a better, personalized onboardi…" at bounding box center [587, 297] width 556 height 205
click at [778, 351] on link "Start a Tour" at bounding box center [743, 345] width 93 height 30
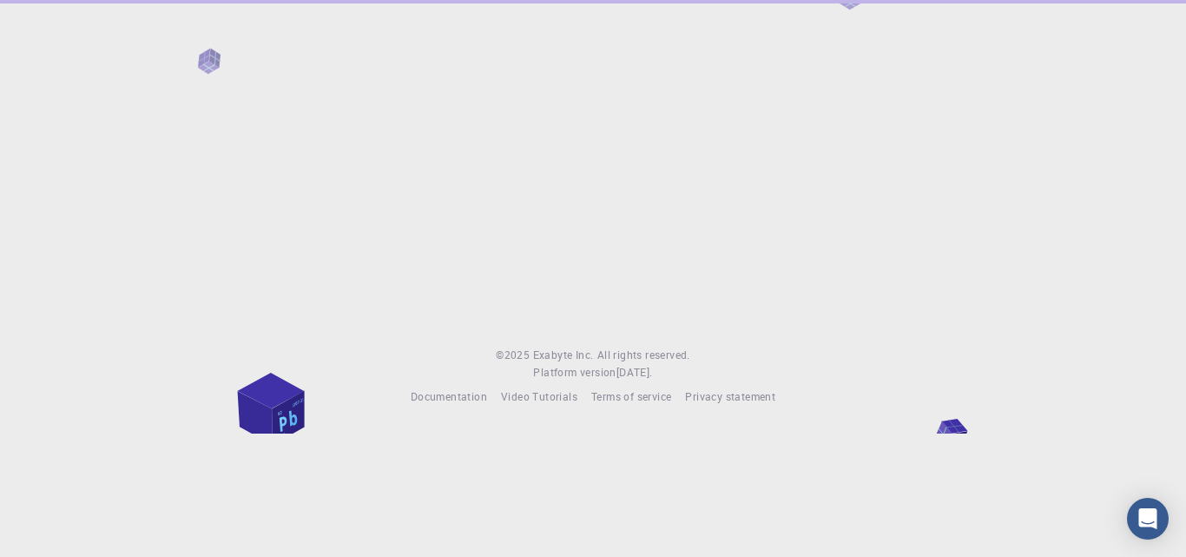
click at [656, 114] on div at bounding box center [593, 159] width 1186 height 319
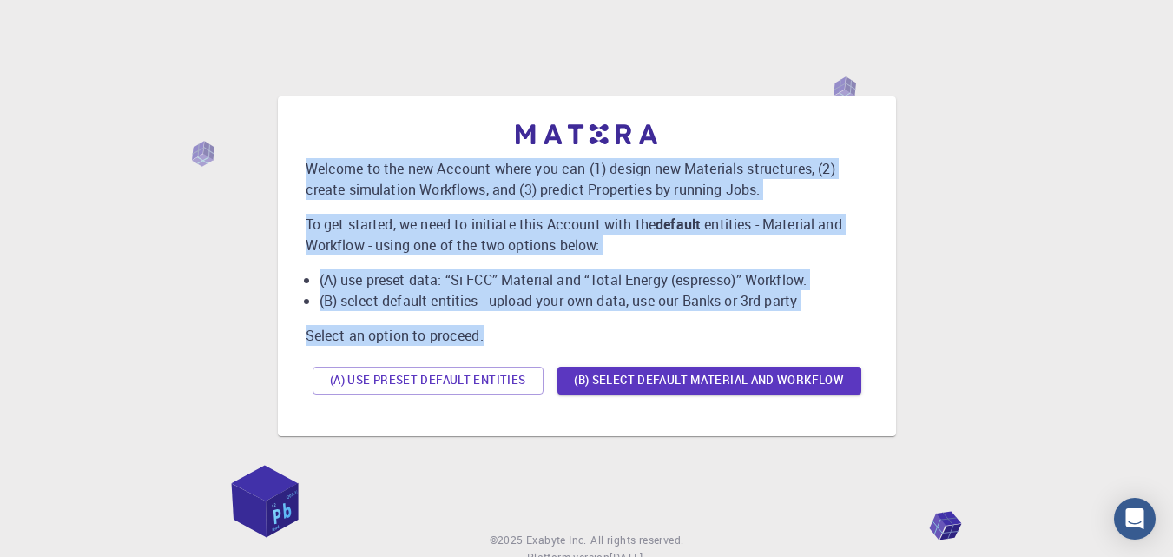
drag, startPoint x: 300, startPoint y: 162, endPoint x: 549, endPoint y: 338, distance: 304.1
click at [547, 341] on div "Welcome to the new Account where you can (1) design new Materials structures, (…" at bounding box center [587, 266] width 591 height 312
copy div "Welcome to the new Account where you can (1) design new Materials structures, (…"
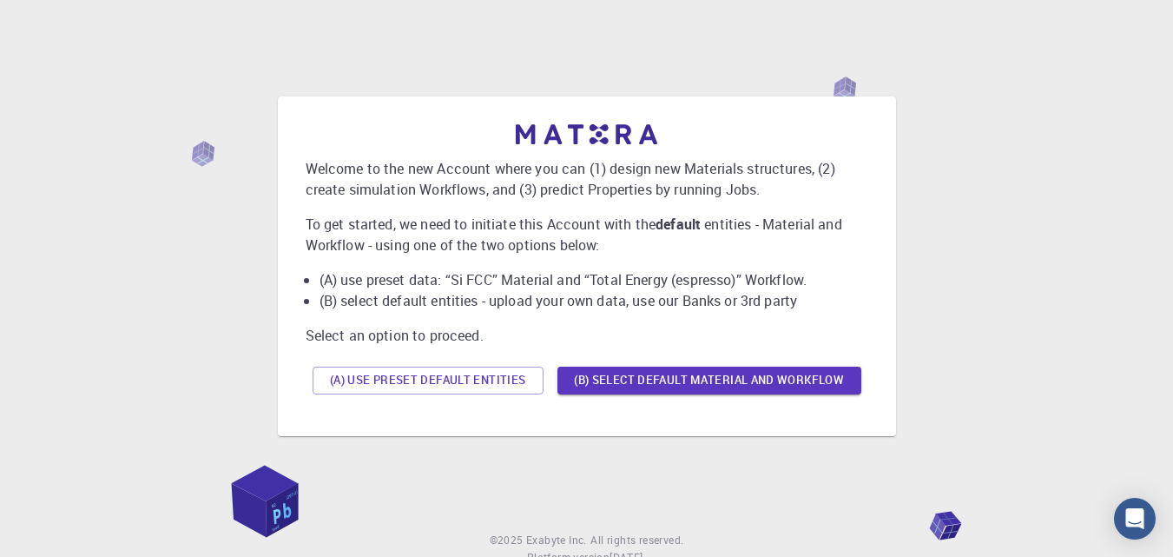
click at [604, 457] on div "Welcome to the new Account where you can (1) design new Materials structures, (…" at bounding box center [587, 266] width 1132 height 434
click at [425, 382] on button "(A) Use preset default entities" at bounding box center [428, 380] width 231 height 28
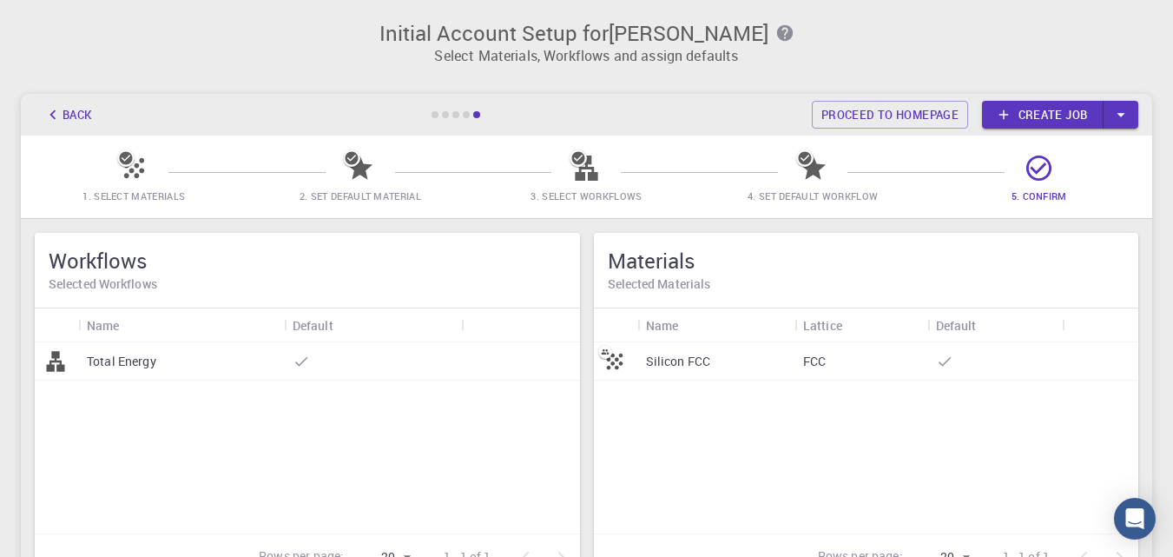
drag, startPoint x: 796, startPoint y: 113, endPoint x: 1177, endPoint y: 119, distance: 380.4
click at [1173, 119] on html "Initial Account Setup for [PERSON_NAME] Tan Phi Select Materials, Workflows and…" at bounding box center [586, 414] width 1173 height 829
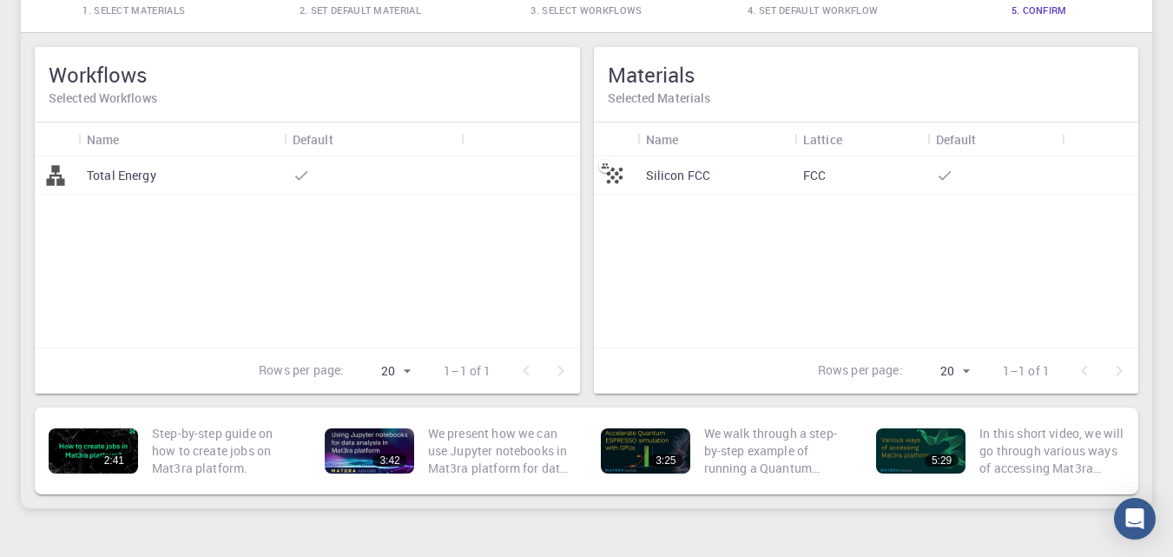
scroll to position [99, 0]
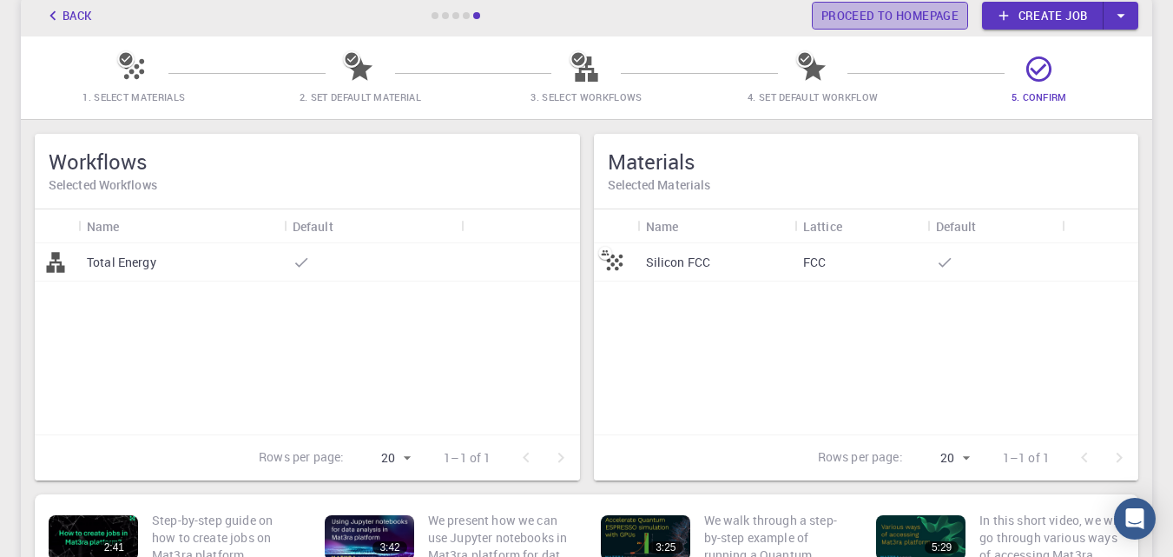
click at [921, 19] on link "Proceed to homepage" at bounding box center [890, 16] width 156 height 28
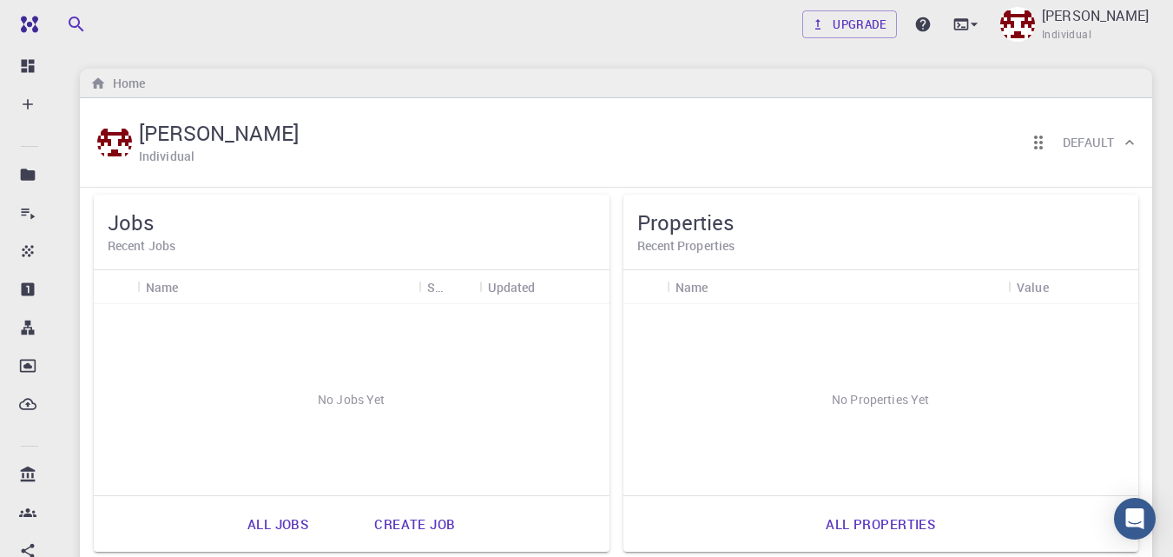
click at [413, 530] on link "Create job" at bounding box center [414, 524] width 119 height 42
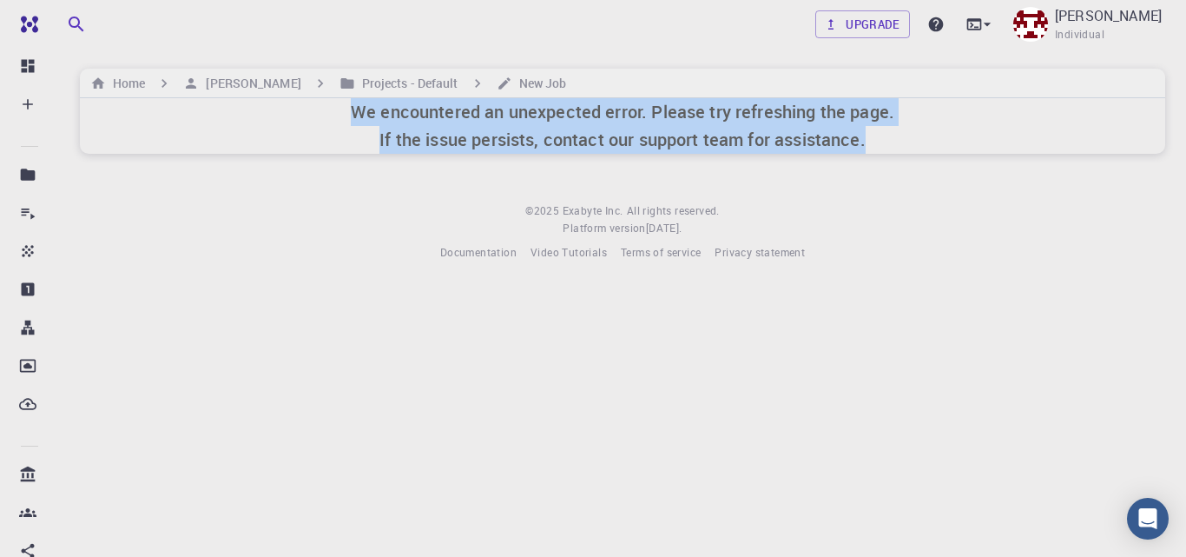
drag, startPoint x: 874, startPoint y: 152, endPoint x: 305, endPoint y: 125, distance: 569.5
click at [305, 125] on div "We encountered an unexpected error. Please try refreshing the page. If the issu…" at bounding box center [623, 126] width 1086 height 56
copy h6 "We encountered an unexpected error. Please try refreshing the page. If the issu…"
